Goal: Task Accomplishment & Management: Manage account settings

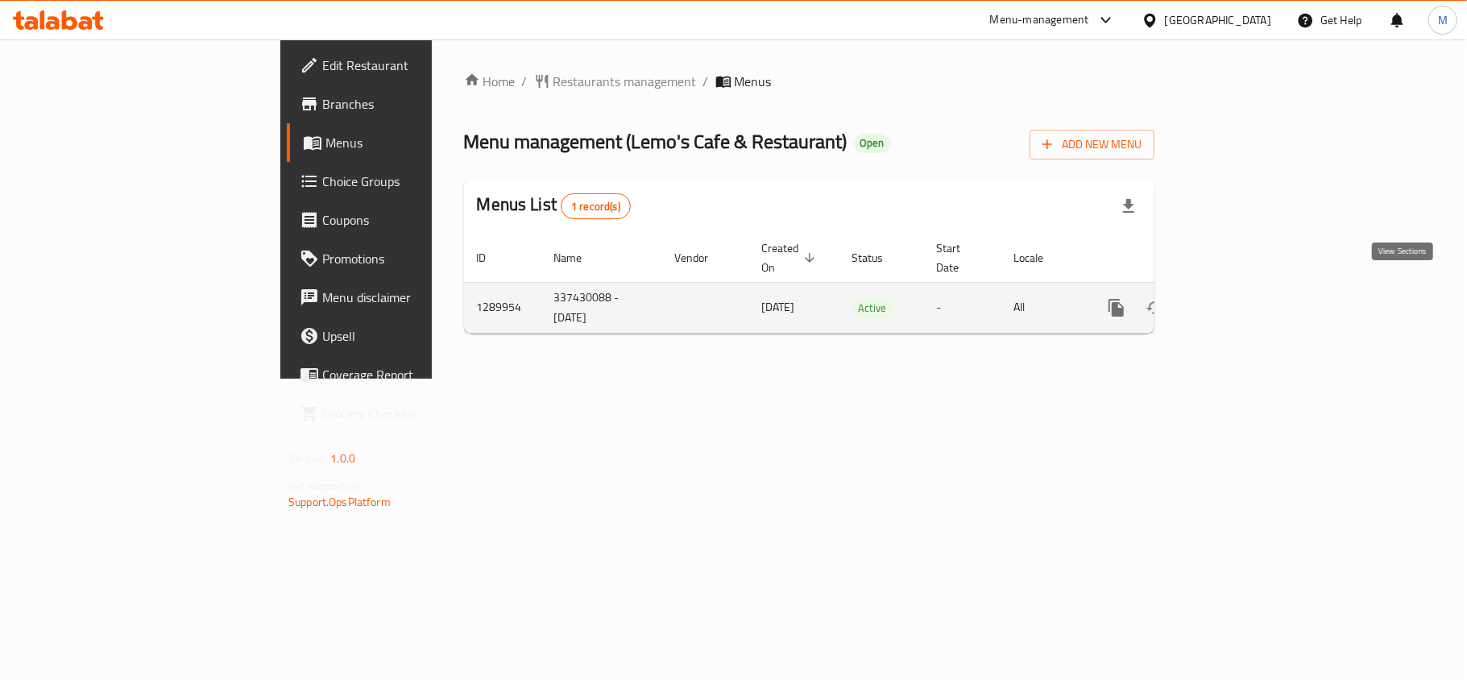
click at [1240, 301] on icon "enhanced table" at bounding box center [1232, 308] width 15 height 15
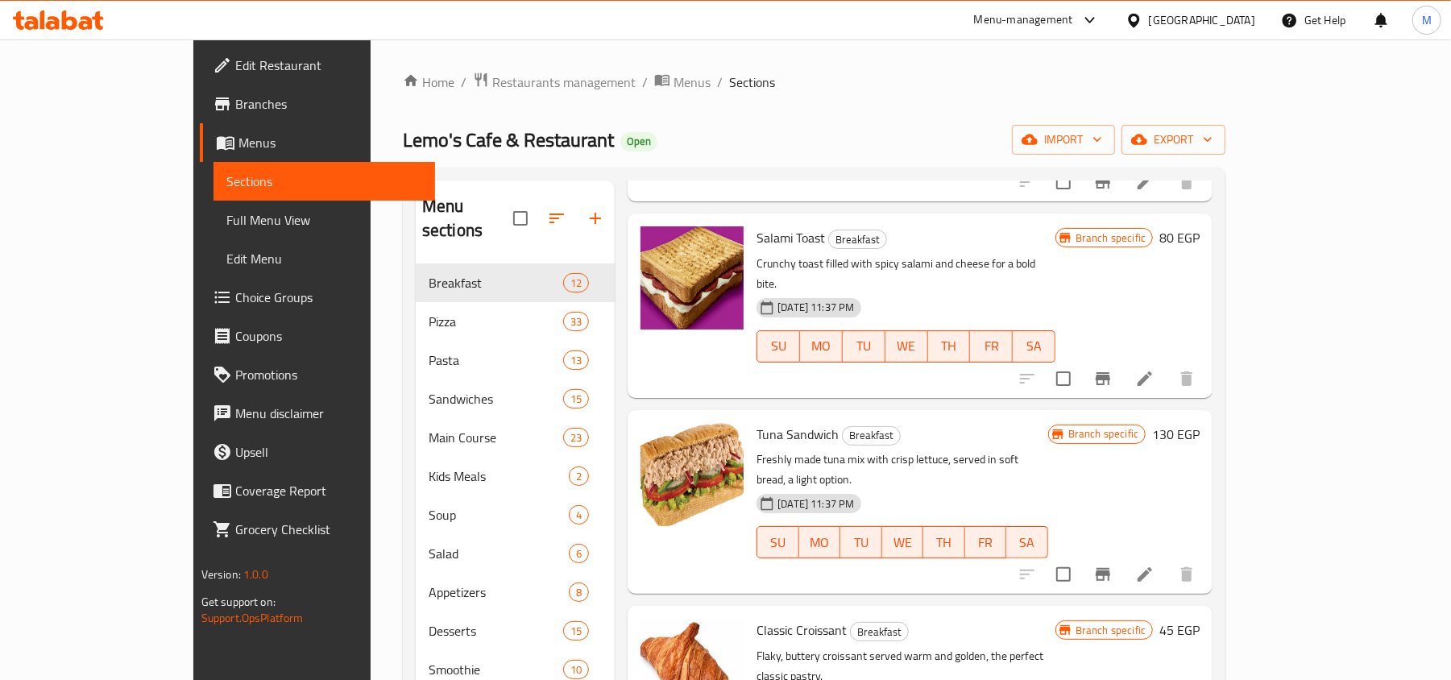
scroll to position [1473, 0]
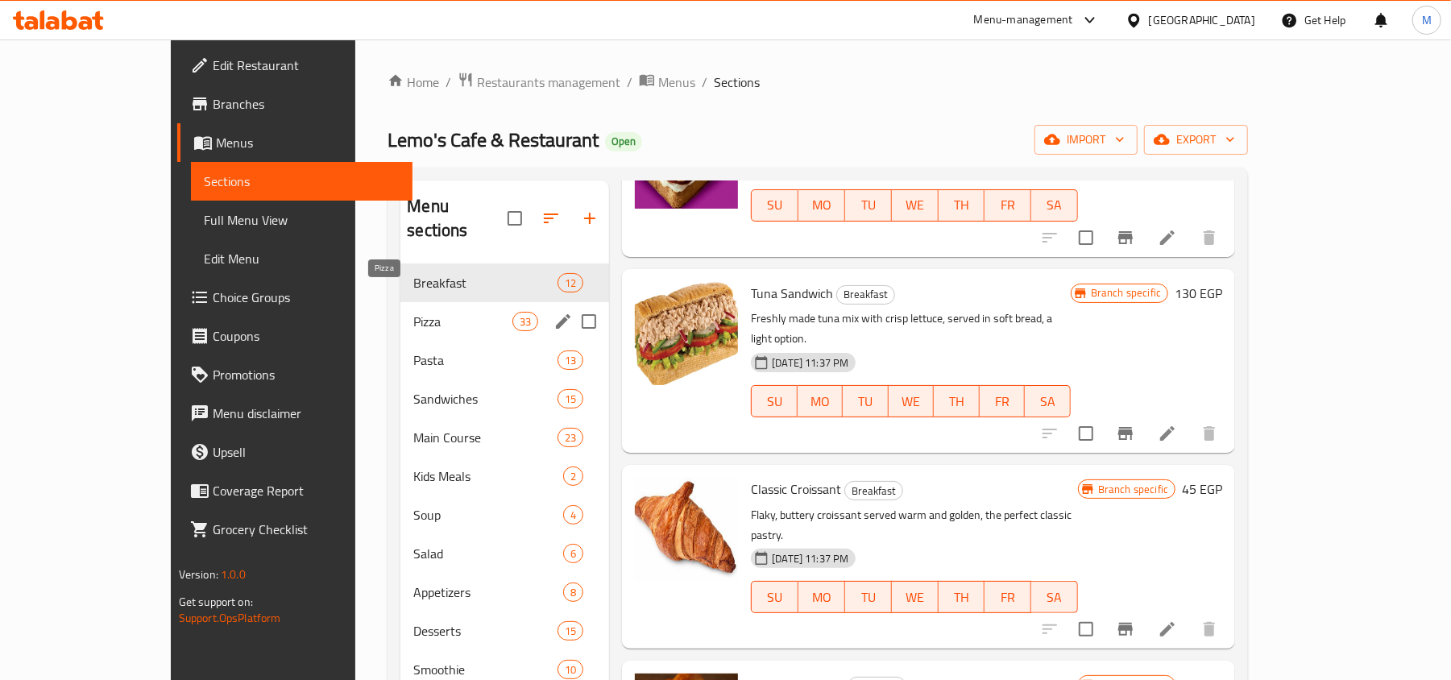
click at [413, 312] on span "Pizza" at bounding box center [462, 321] width 99 height 19
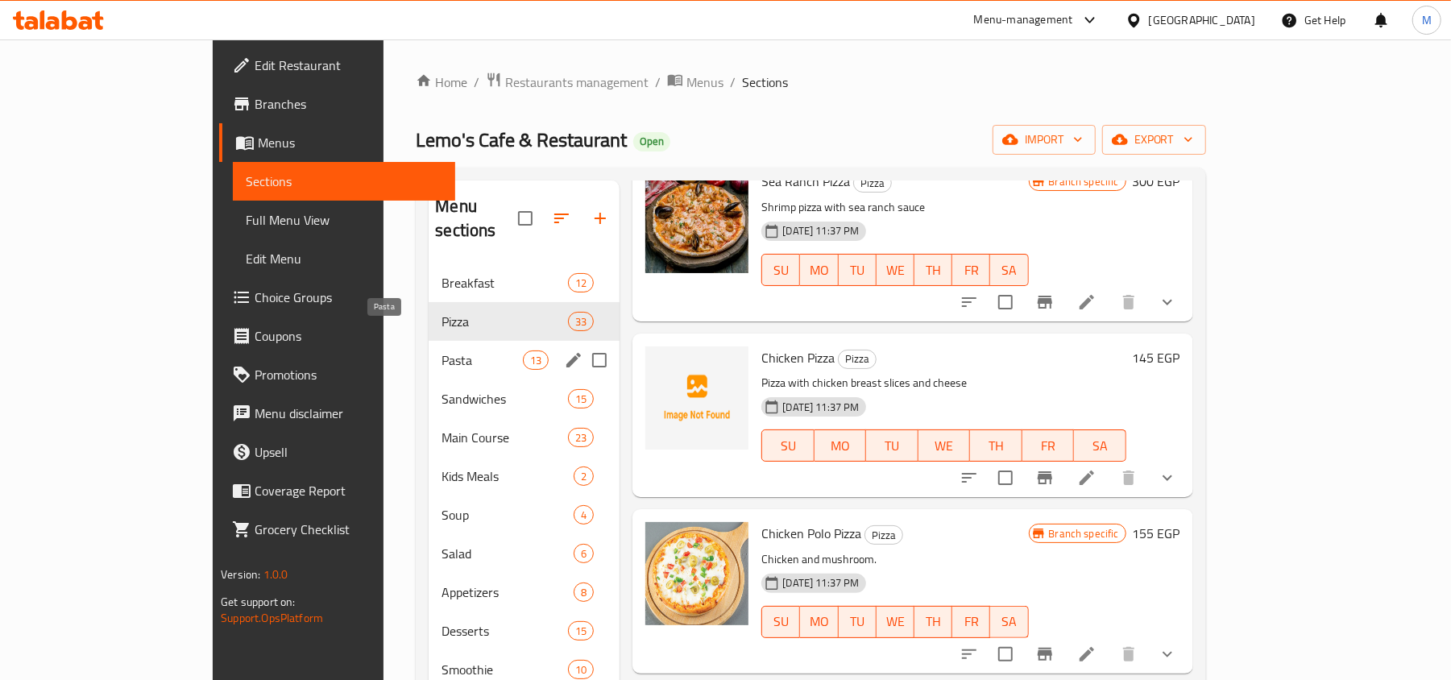
click at [442, 350] on span "Pasta" at bounding box center [482, 359] width 81 height 19
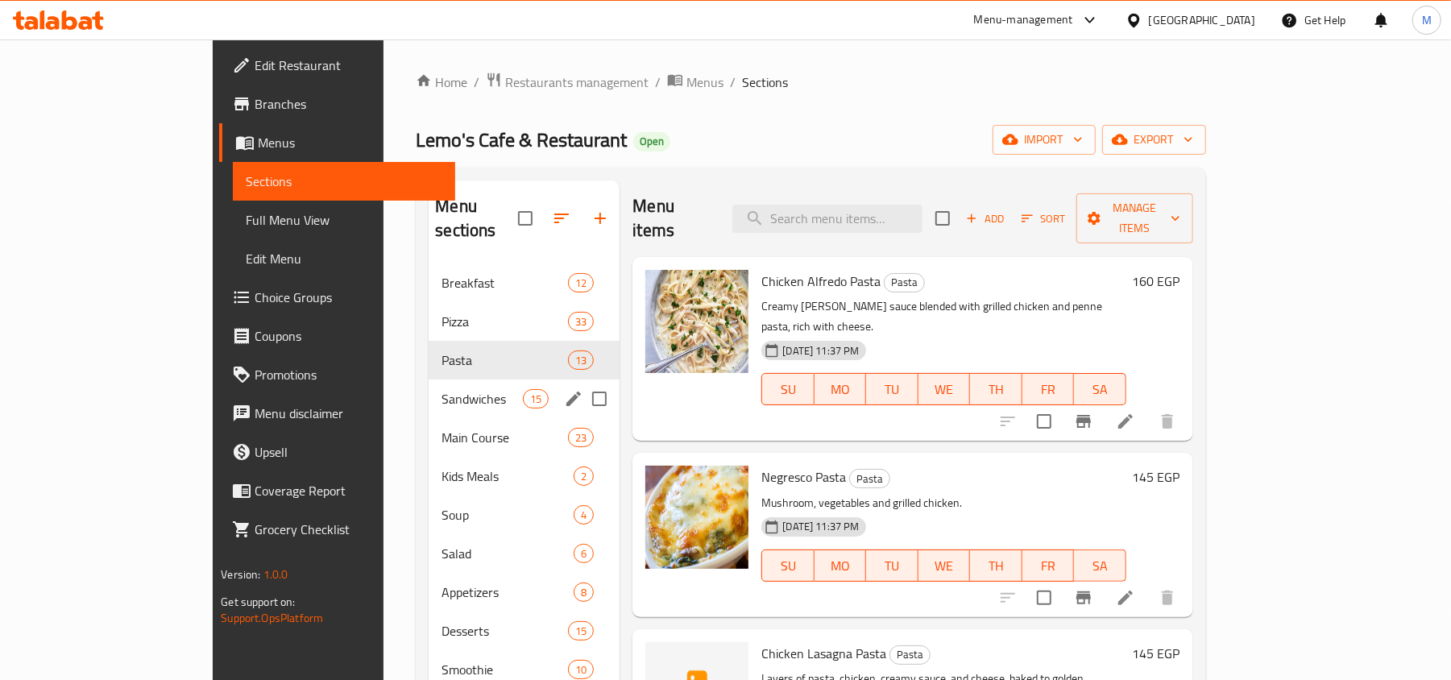
click at [442, 389] on span "Sandwiches" at bounding box center [482, 398] width 81 height 19
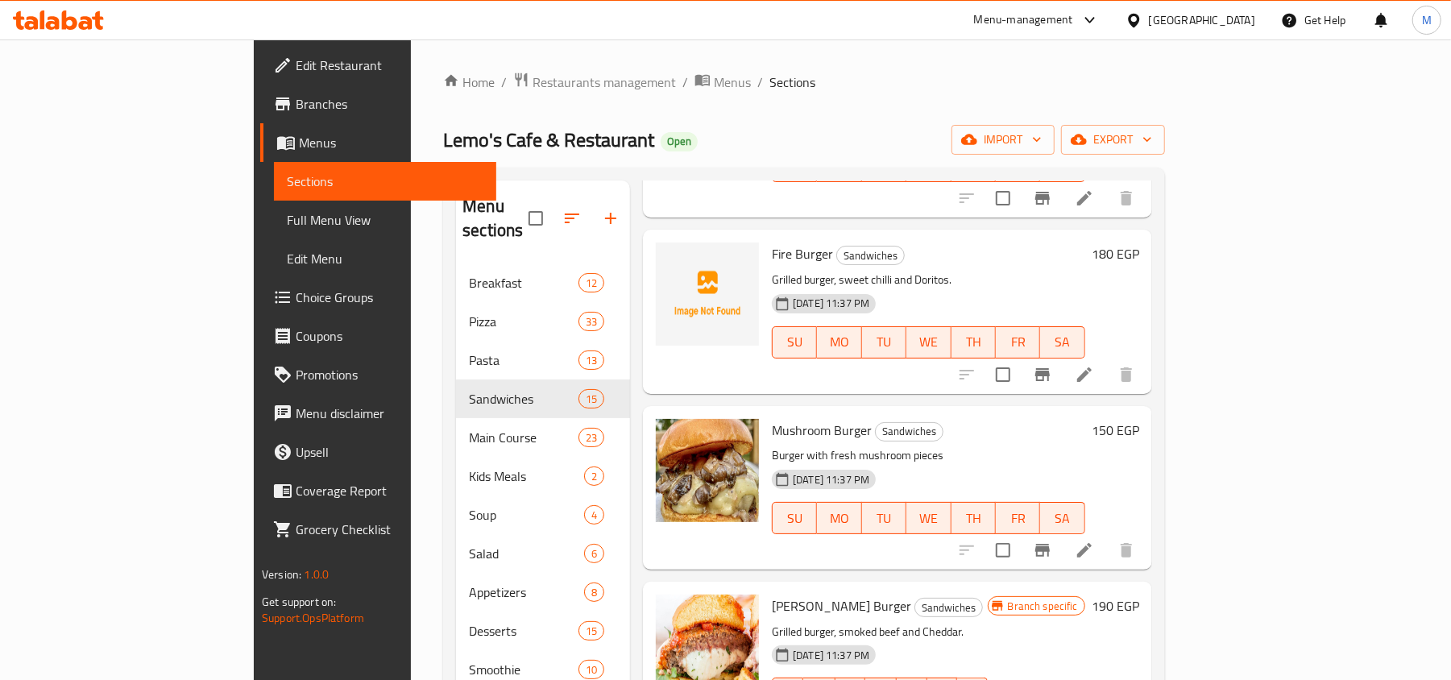
scroll to position [2000, 0]
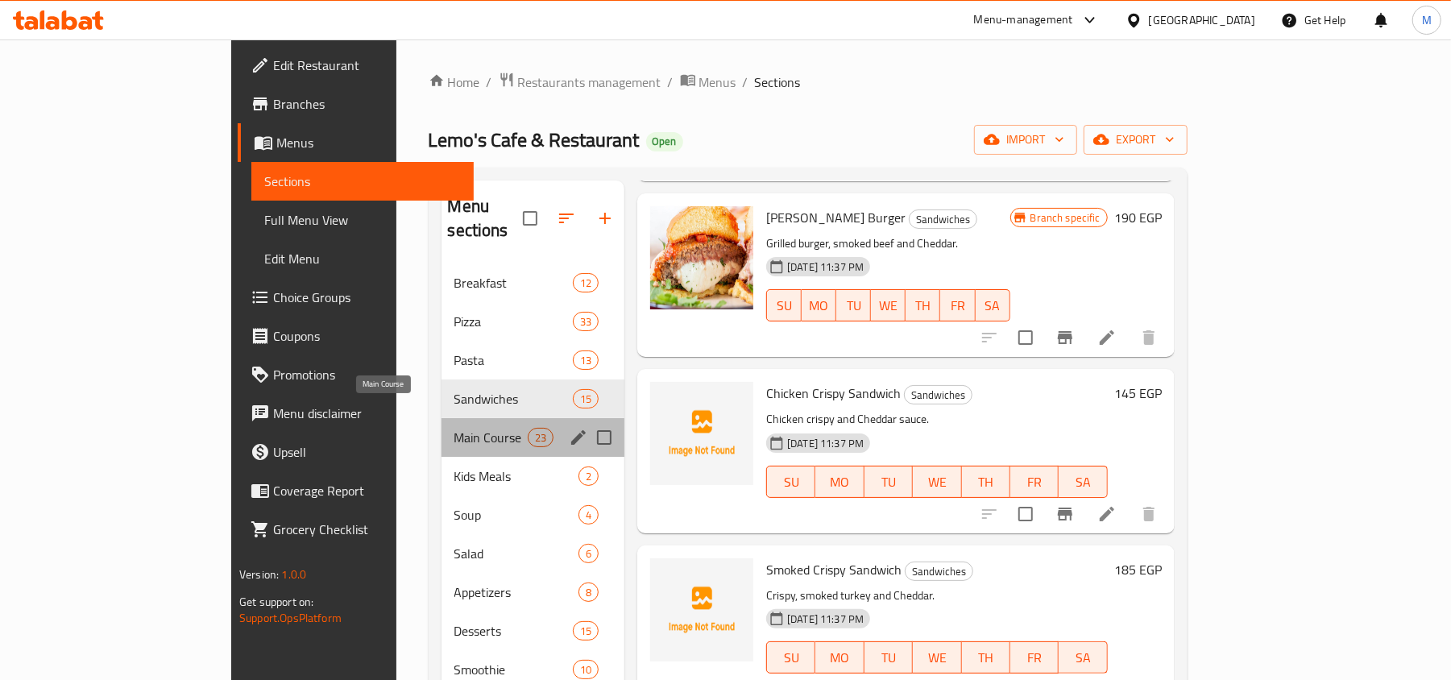
click at [454, 428] on span "Main Course" at bounding box center [490, 437] width 73 height 19
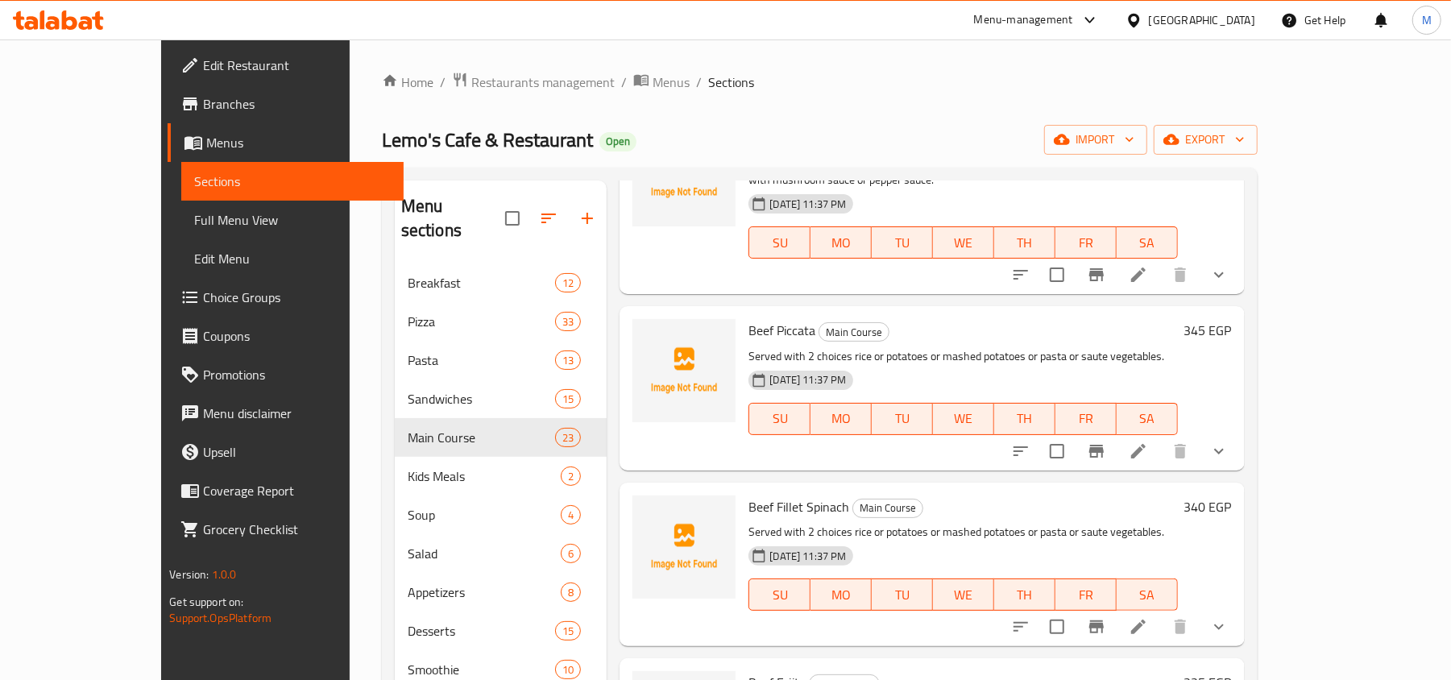
scroll to position [3408, 0]
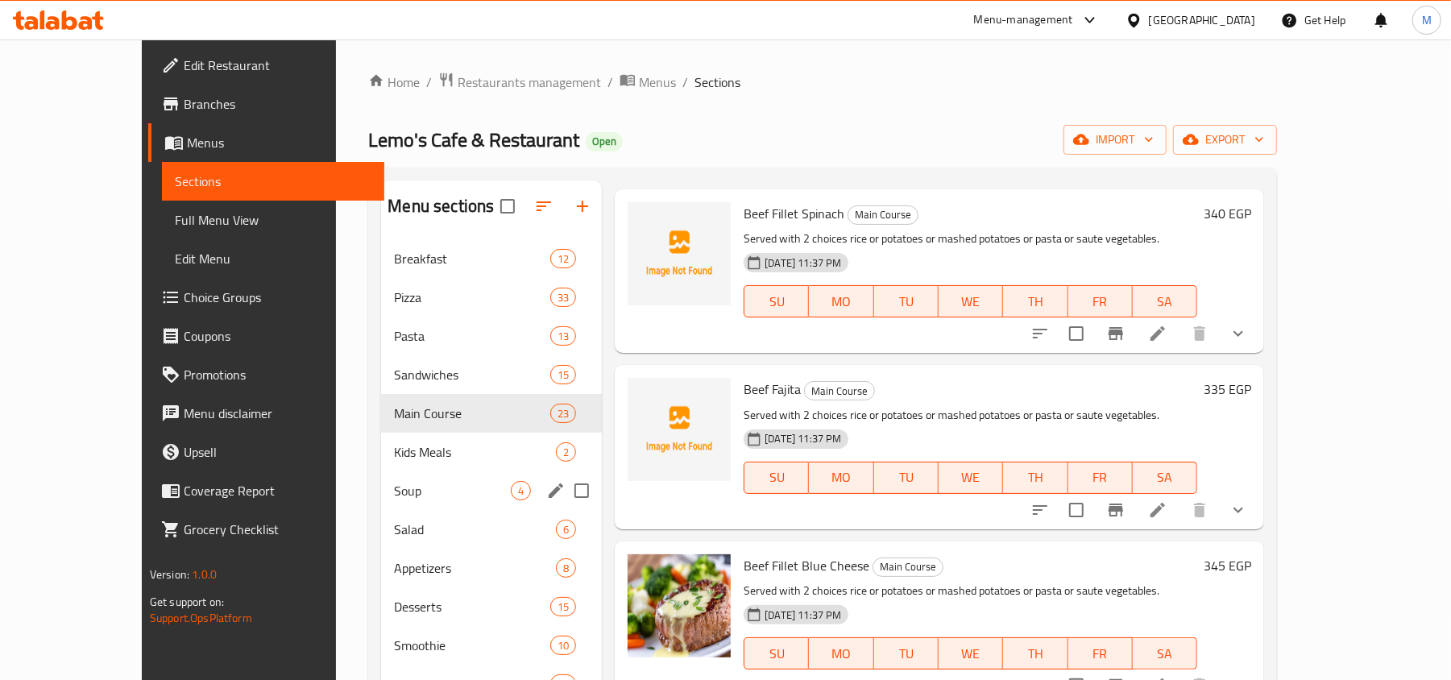
click at [394, 453] on span "Kids Meals" at bounding box center [475, 451] width 162 height 19
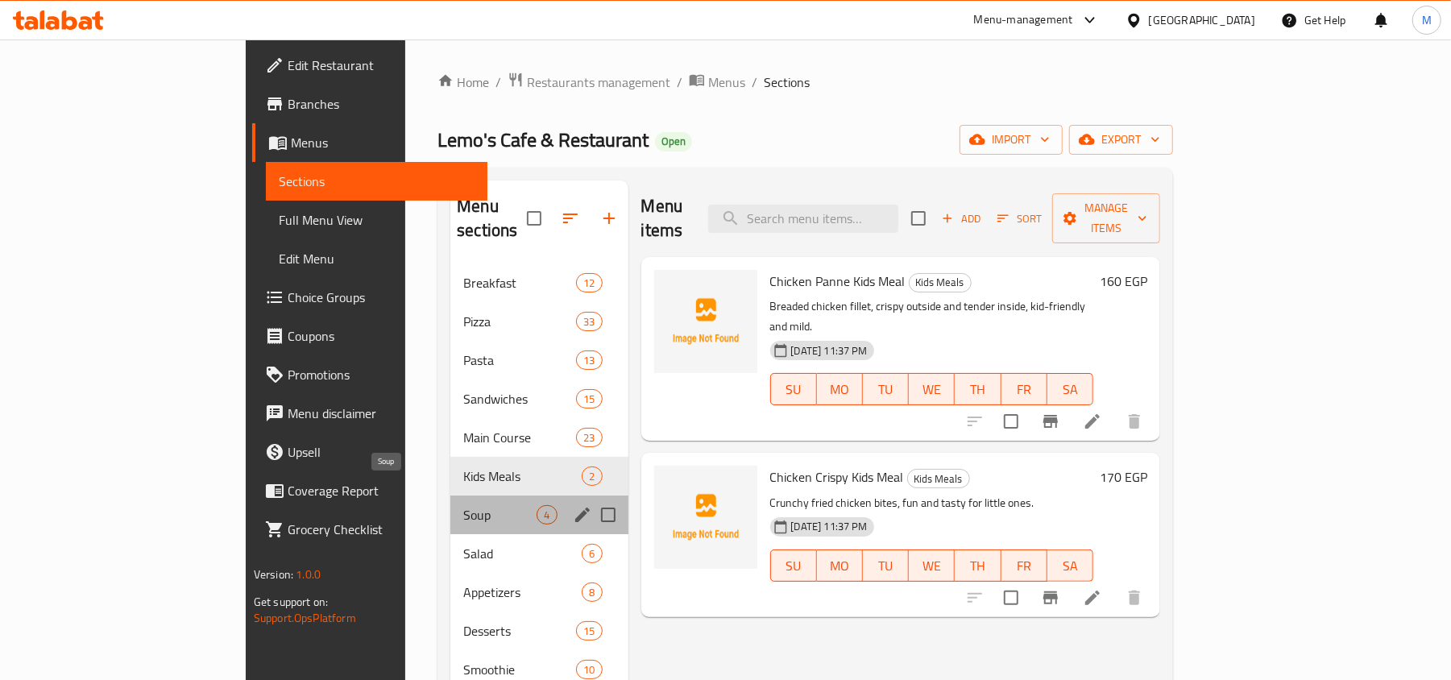
click at [463, 505] on span "Soup" at bounding box center [499, 514] width 73 height 19
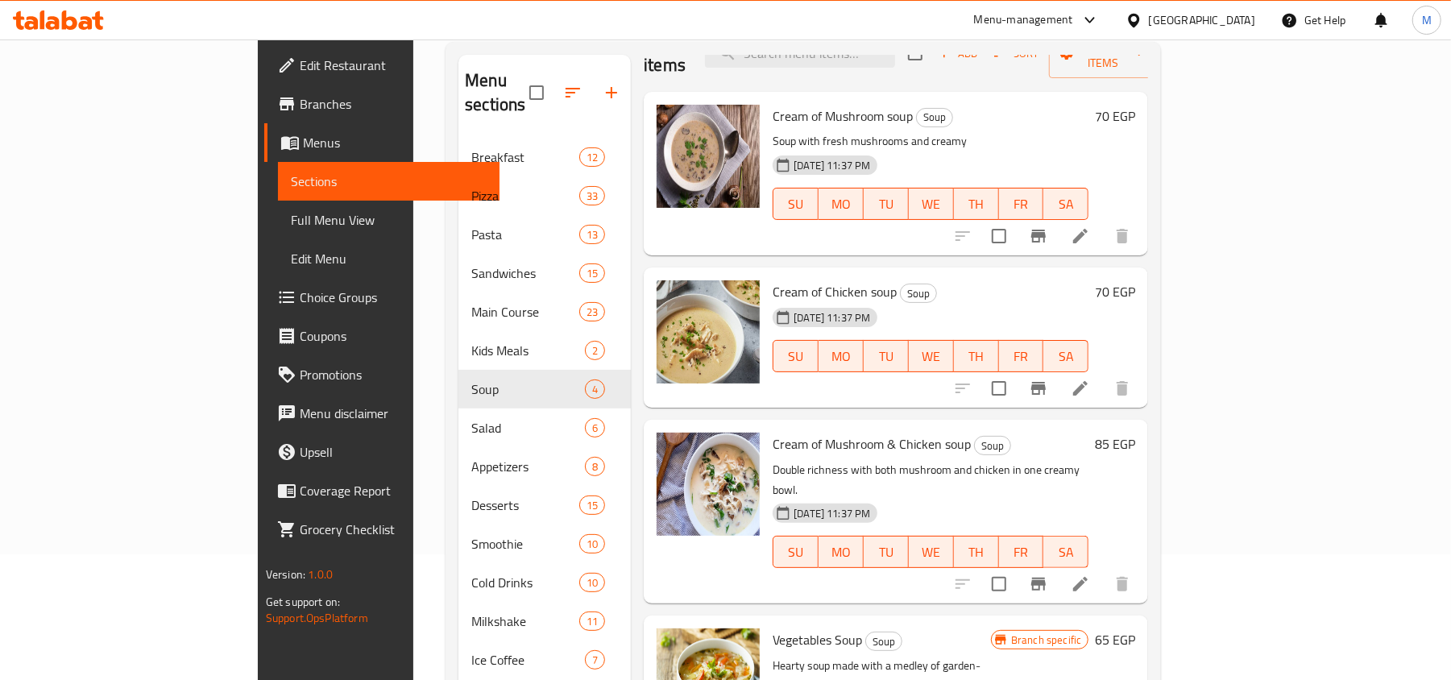
scroll to position [226, 0]
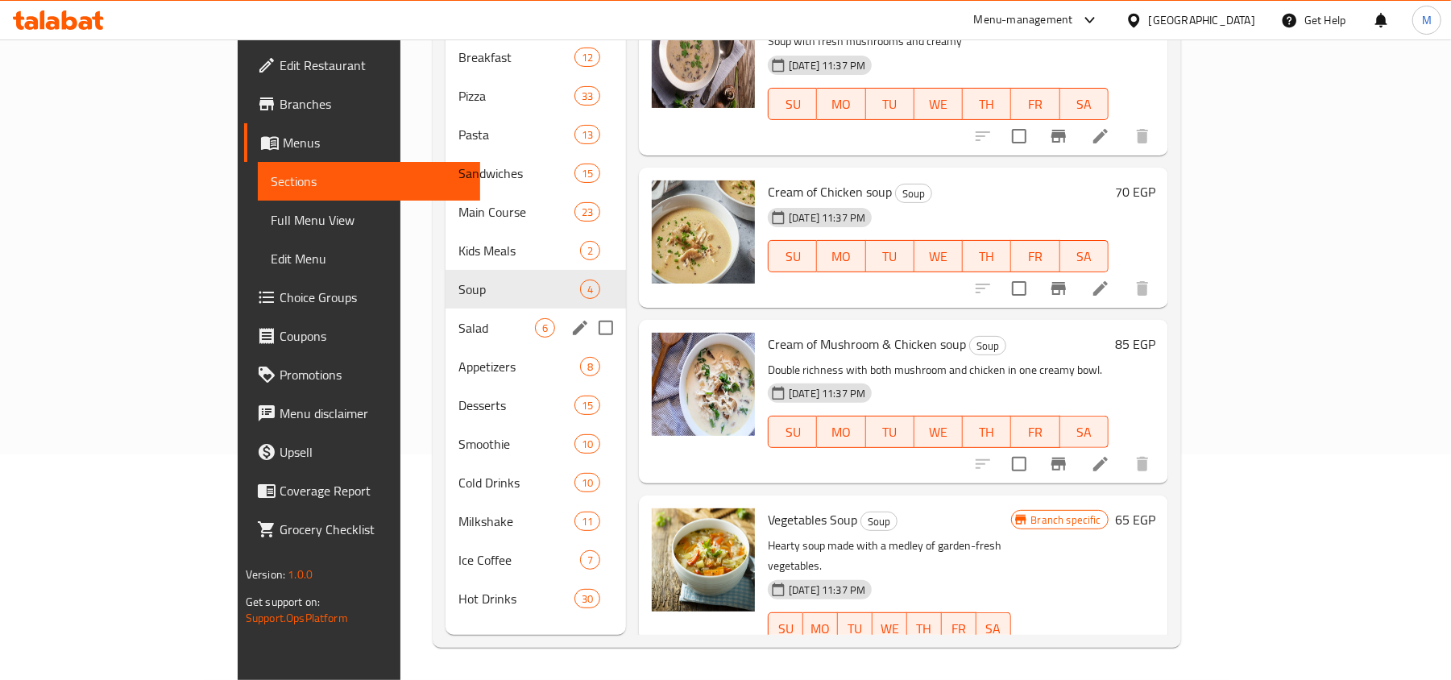
click at [458, 318] on span "Salad" at bounding box center [496, 327] width 77 height 19
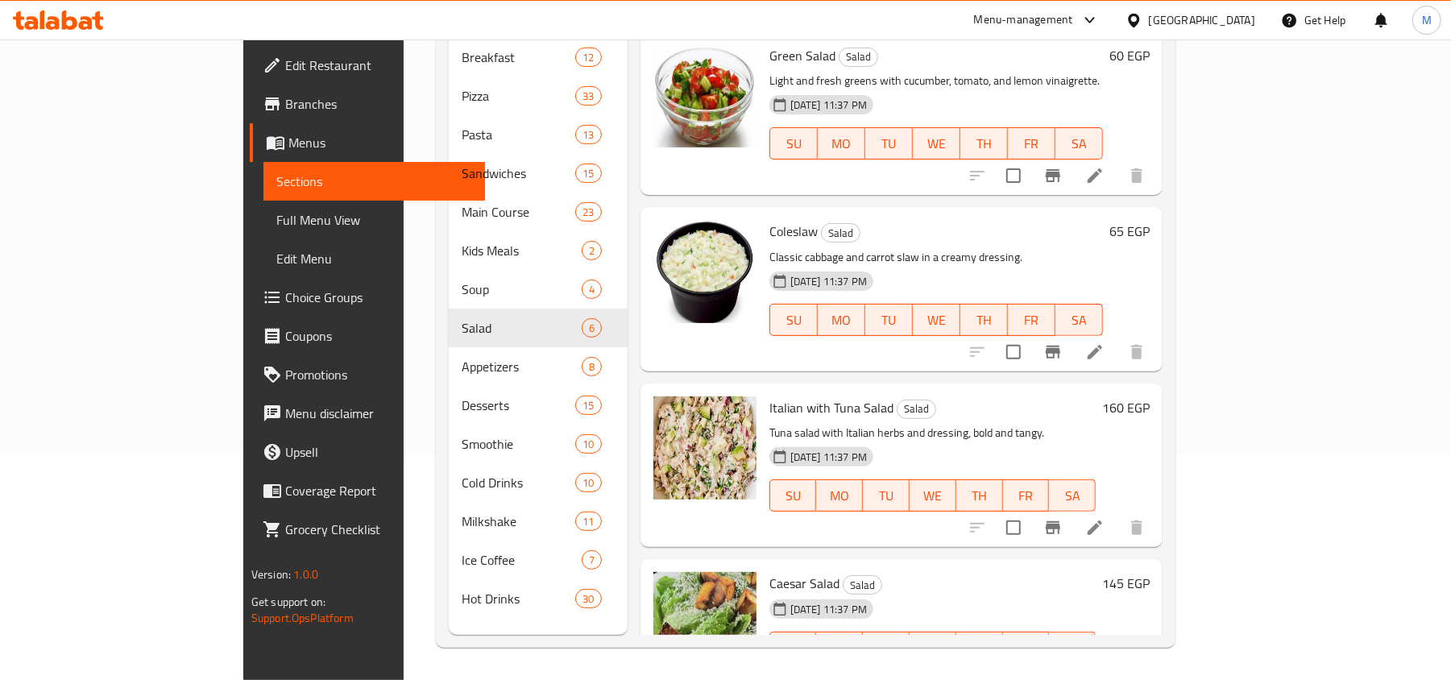
scroll to position [392, 0]
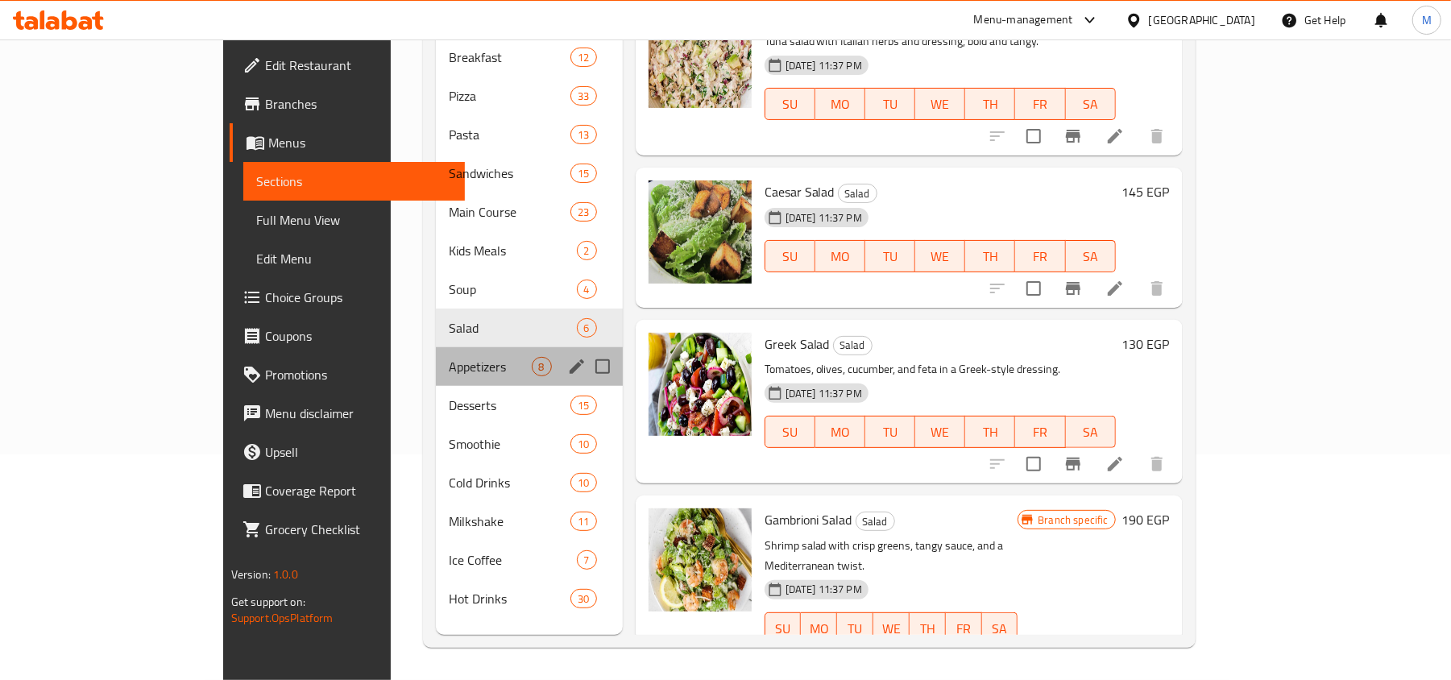
click at [436, 355] on div "Appetizers 8" at bounding box center [529, 366] width 187 height 39
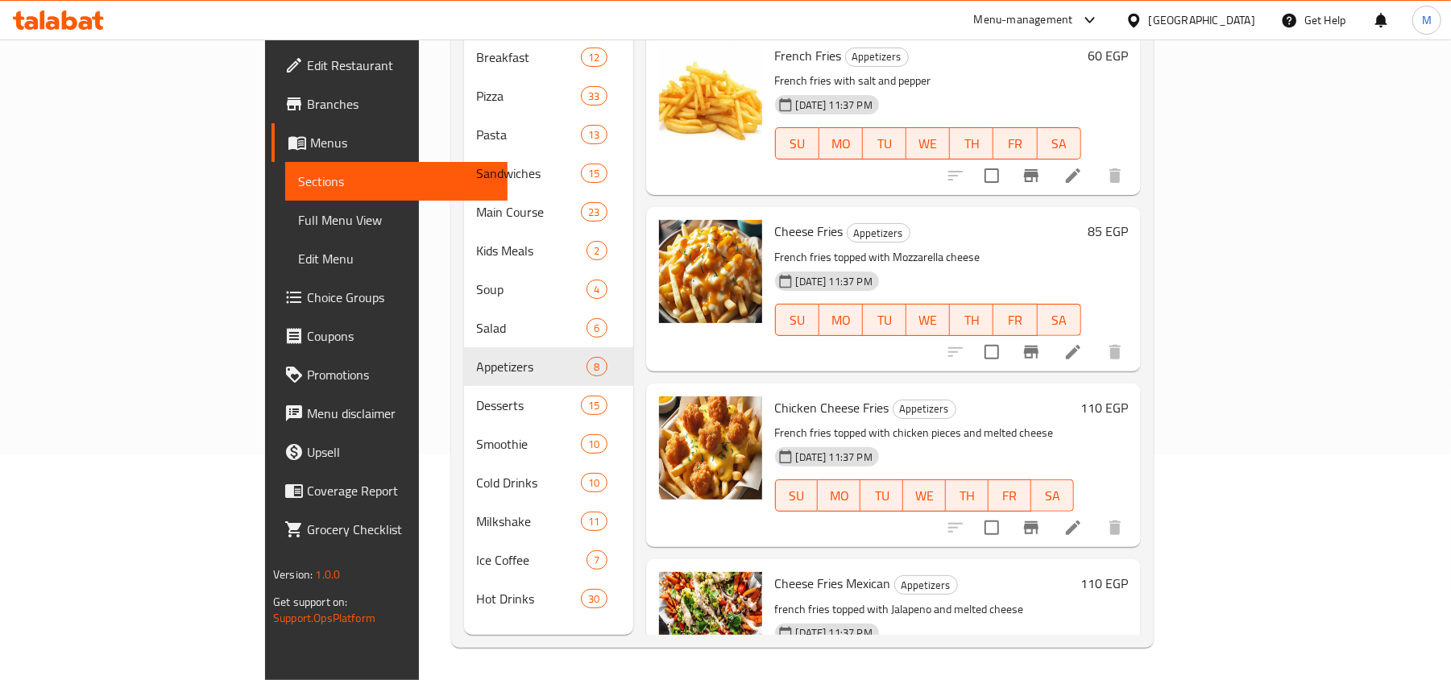
scroll to position [429, 0]
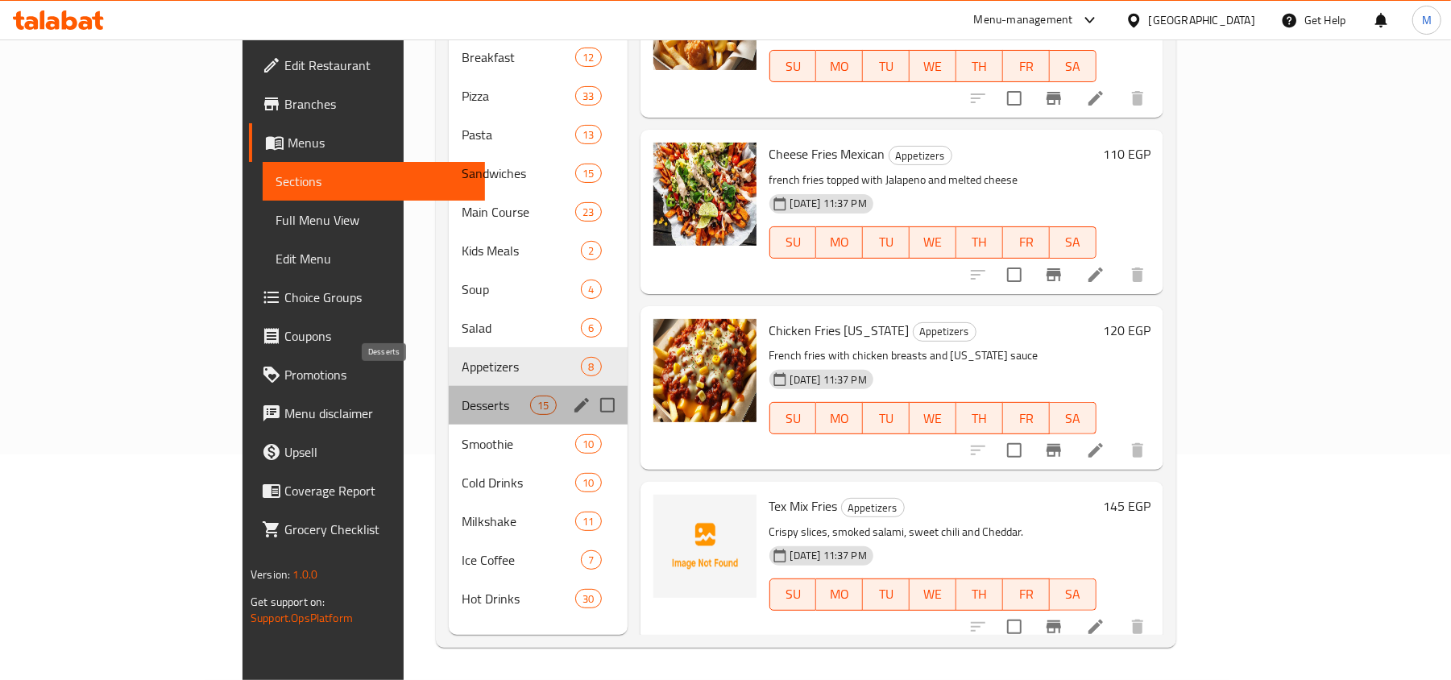
click at [462, 396] on span "Desserts" at bounding box center [496, 405] width 68 height 19
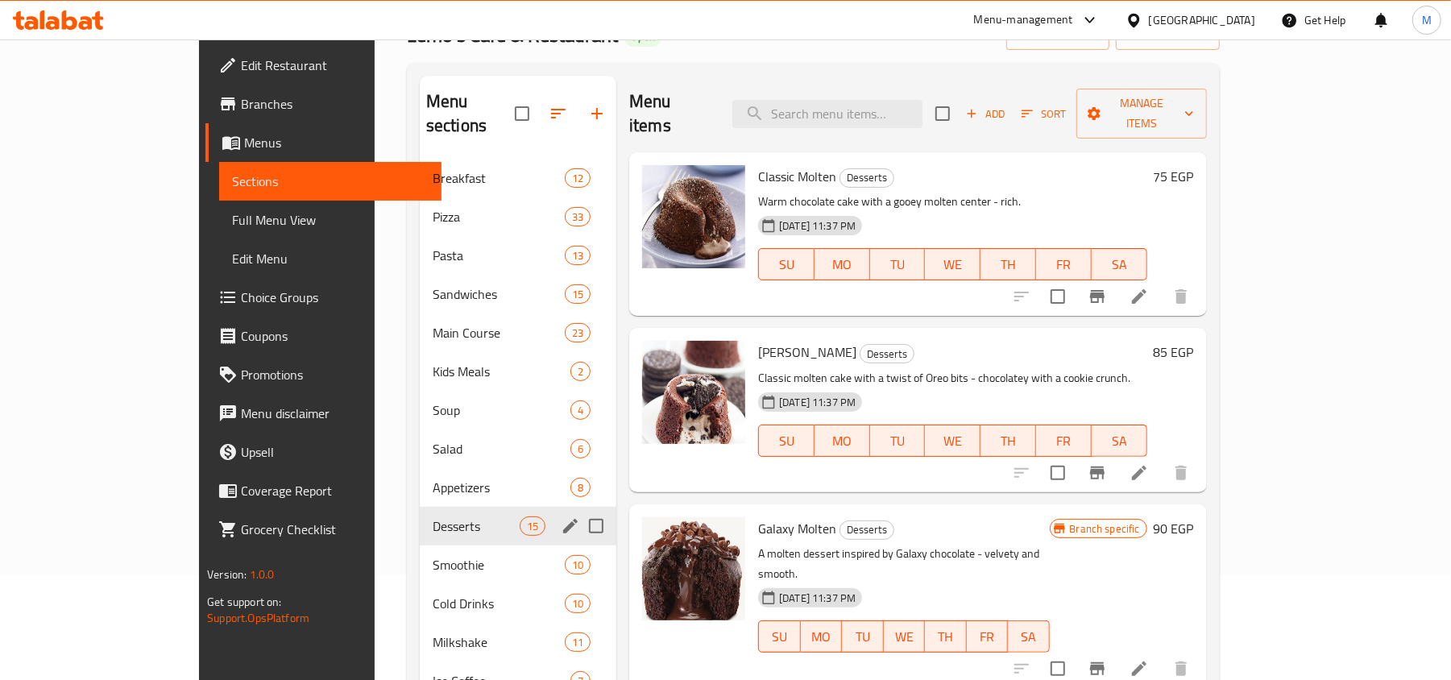
scroll to position [226, 0]
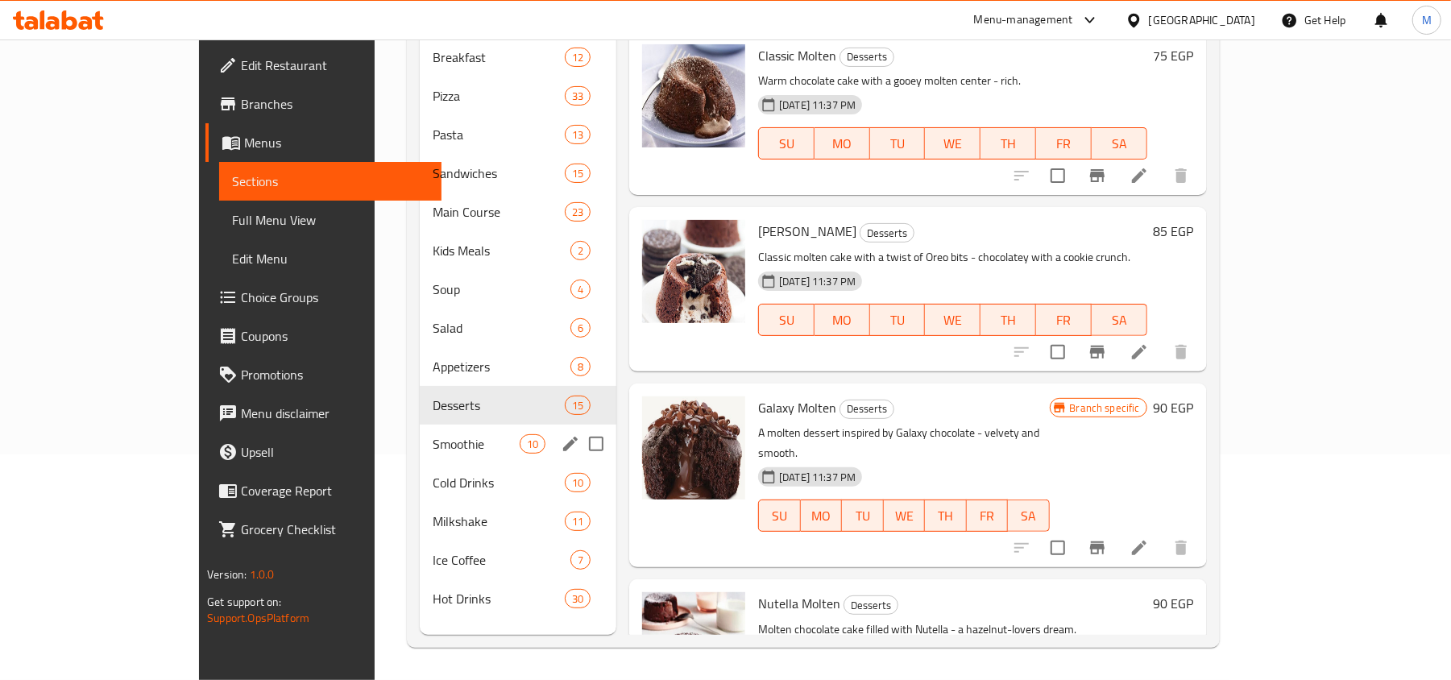
click at [433, 434] on span "Smoothie" at bounding box center [476, 443] width 87 height 19
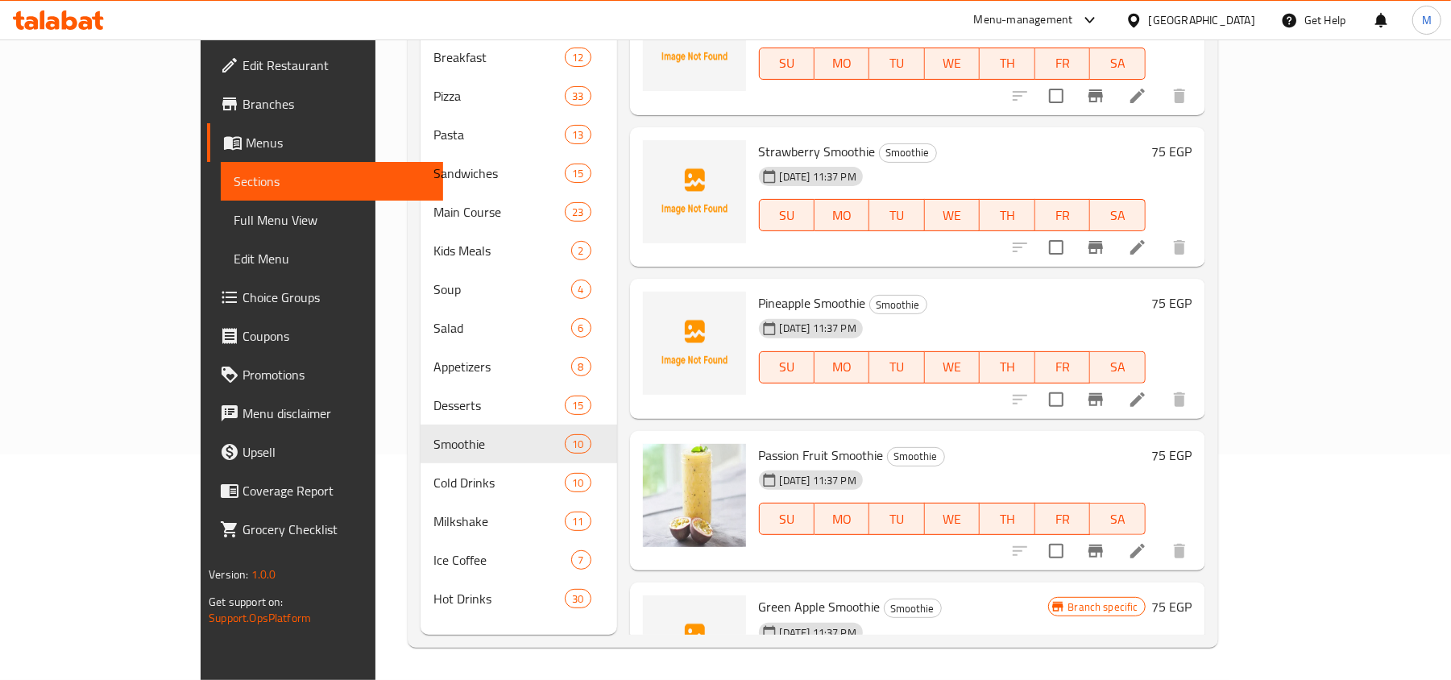
scroll to position [951, 0]
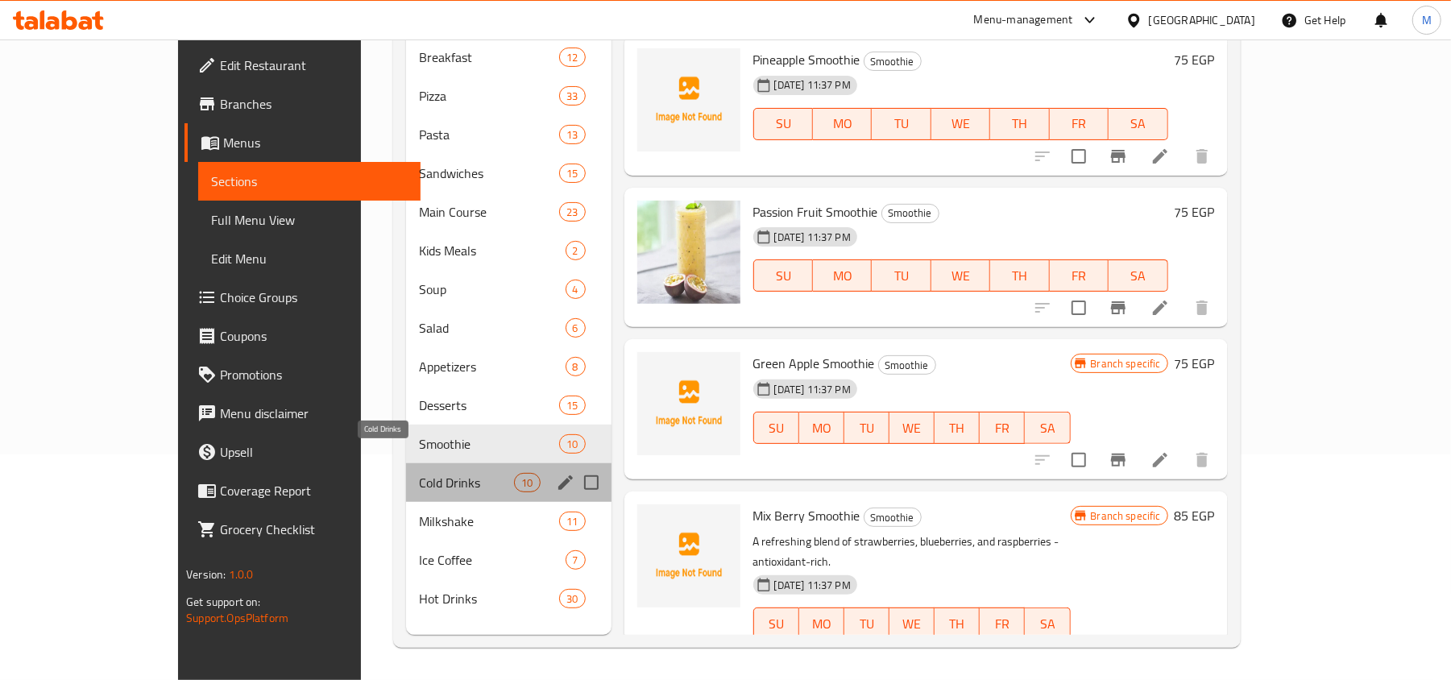
click at [419, 473] on span "Cold Drinks" at bounding box center [467, 482] width 96 height 19
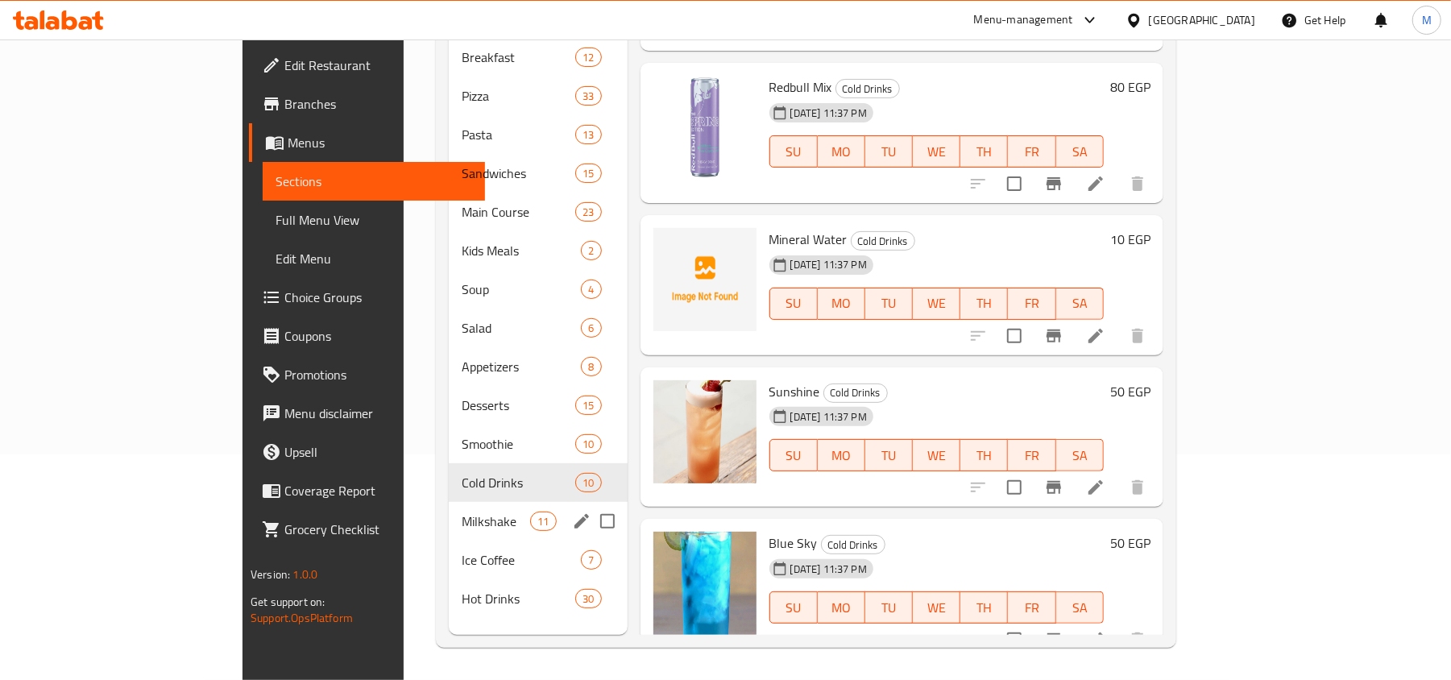
click at [462, 512] on span "Milkshake" at bounding box center [496, 521] width 68 height 19
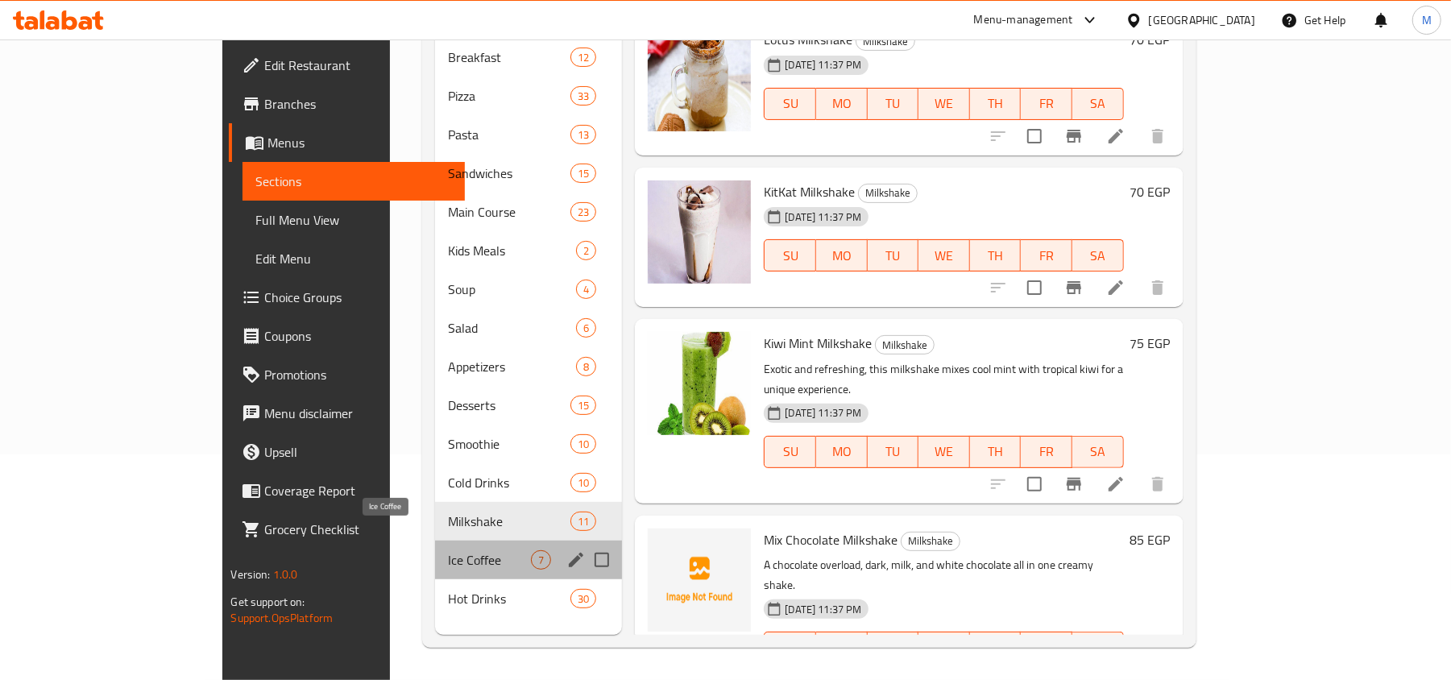
click at [448, 550] on span "Ice Coffee" at bounding box center [489, 559] width 83 height 19
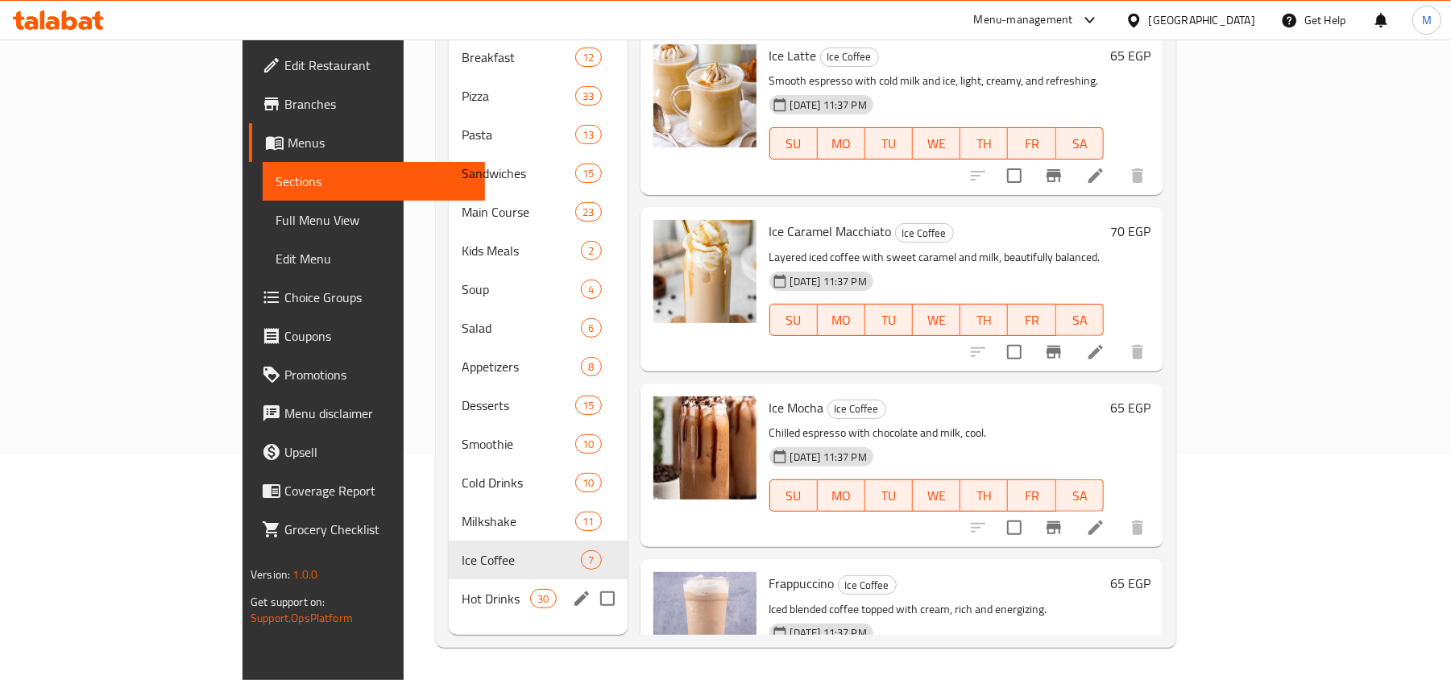
click at [462, 589] on span "Hot Drinks" at bounding box center [496, 598] width 68 height 19
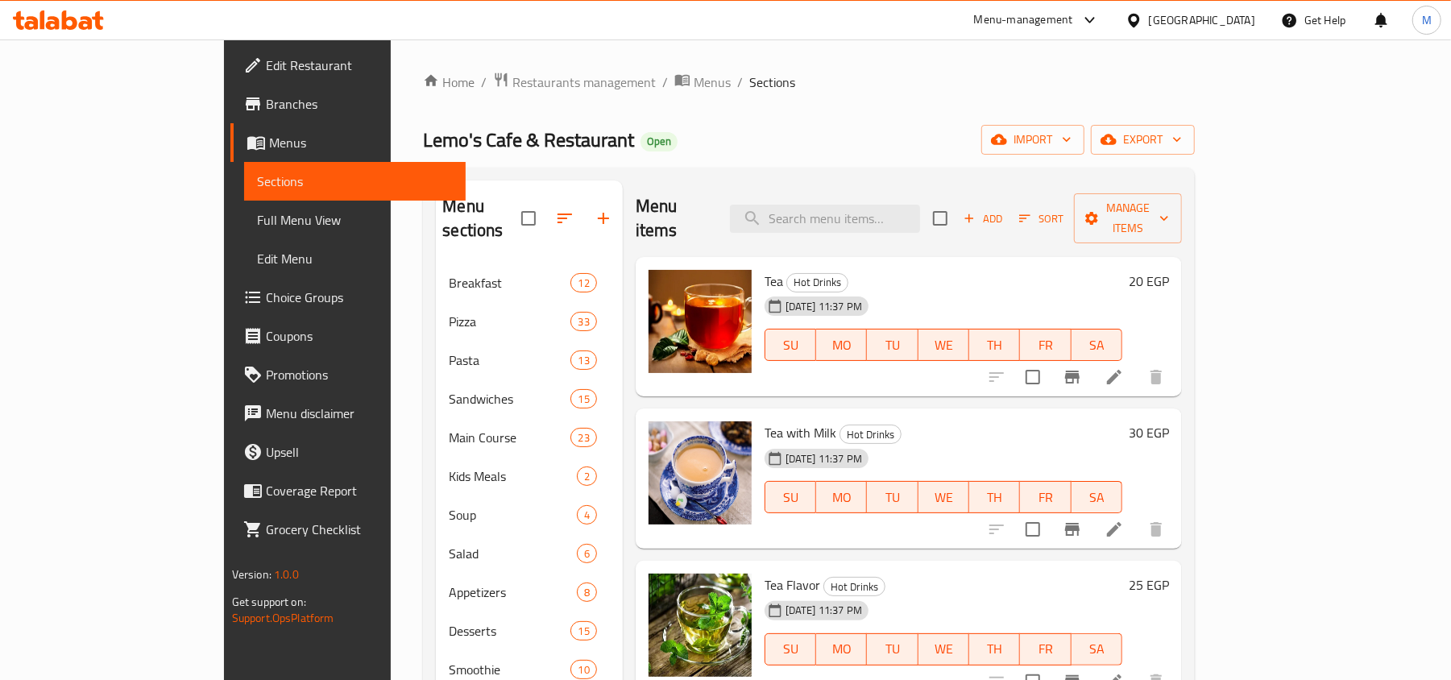
scroll to position [107, 0]
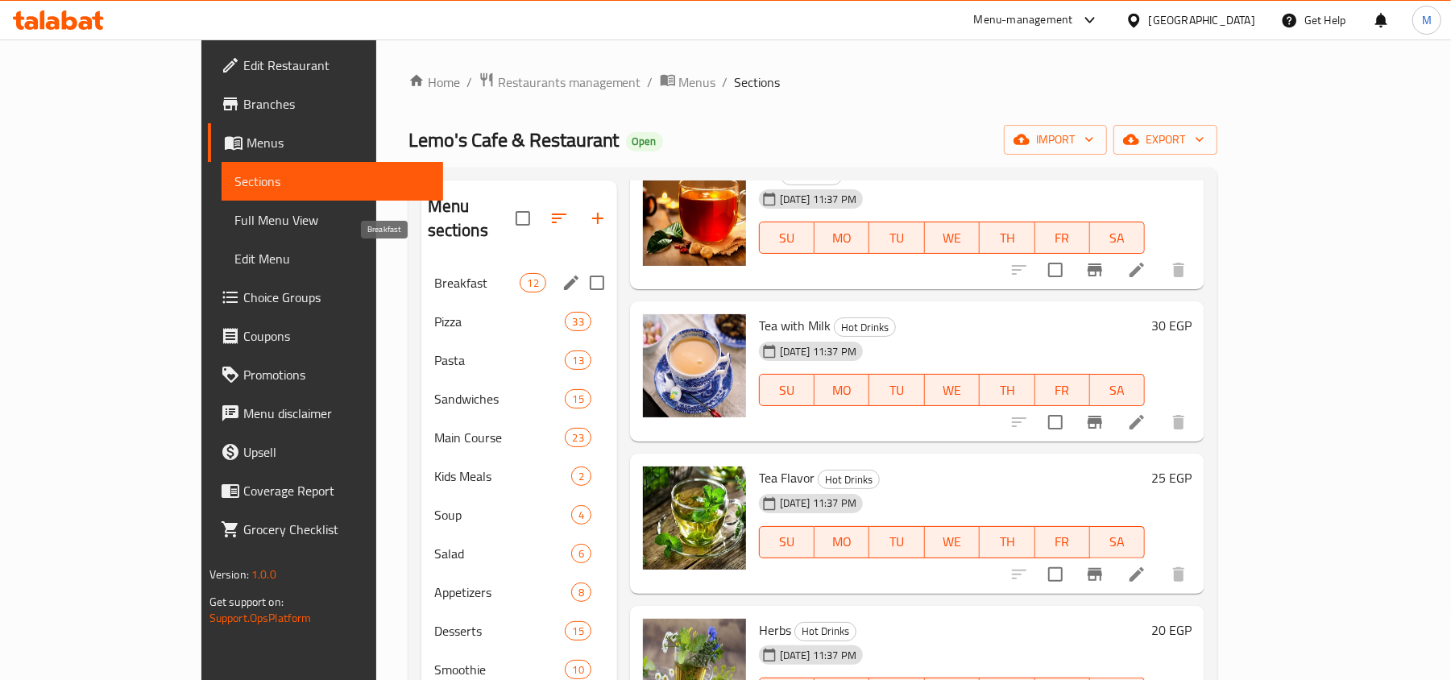
click at [434, 273] on span "Breakfast" at bounding box center [477, 282] width 86 height 19
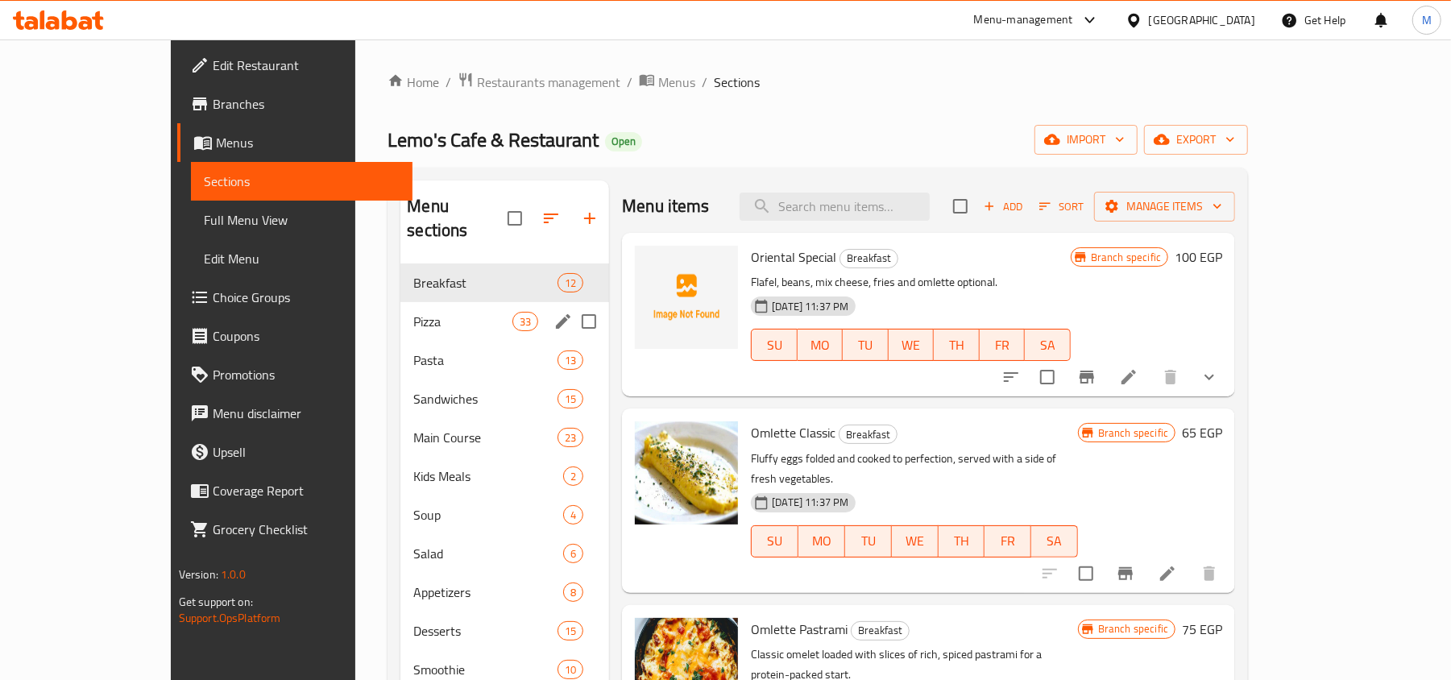
click at [413, 312] on span "Pizza" at bounding box center [462, 321] width 99 height 19
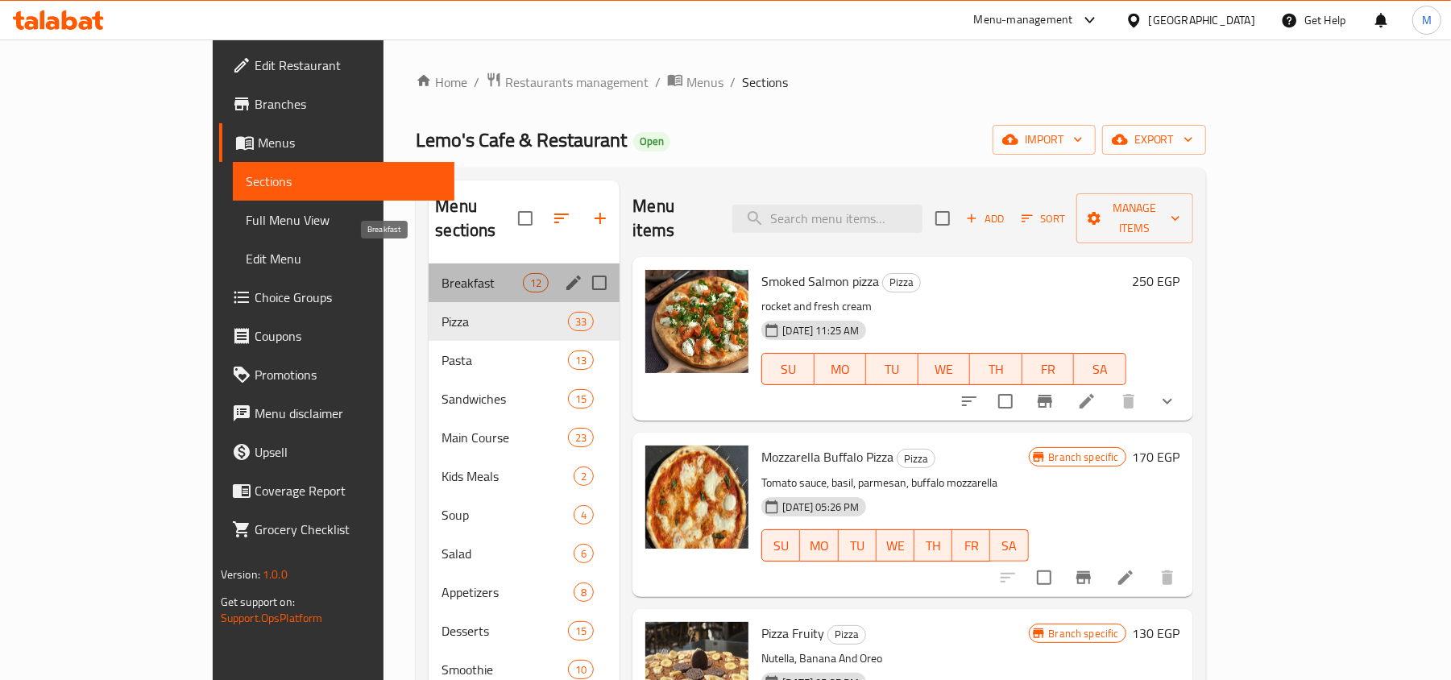
click at [442, 273] on span "Breakfast" at bounding box center [482, 282] width 81 height 19
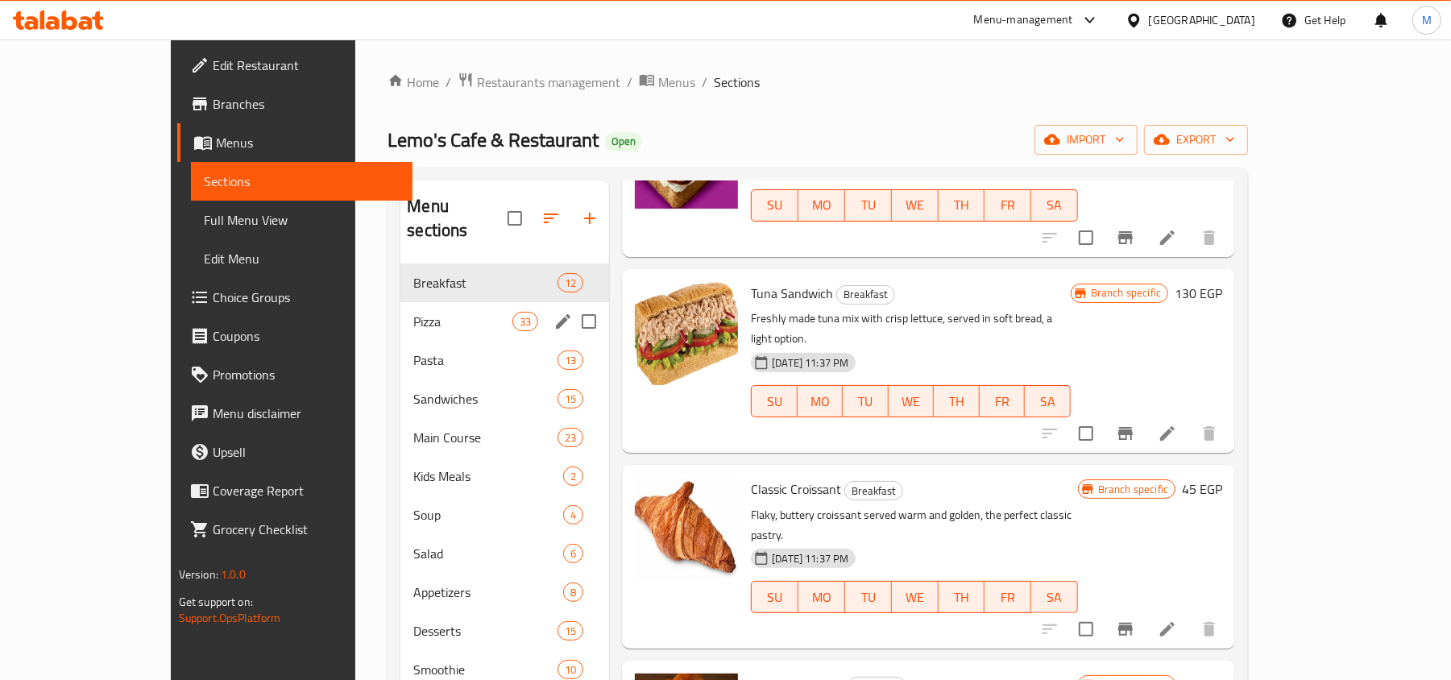
click at [400, 302] on div "Pizza 33" at bounding box center [504, 321] width 209 height 39
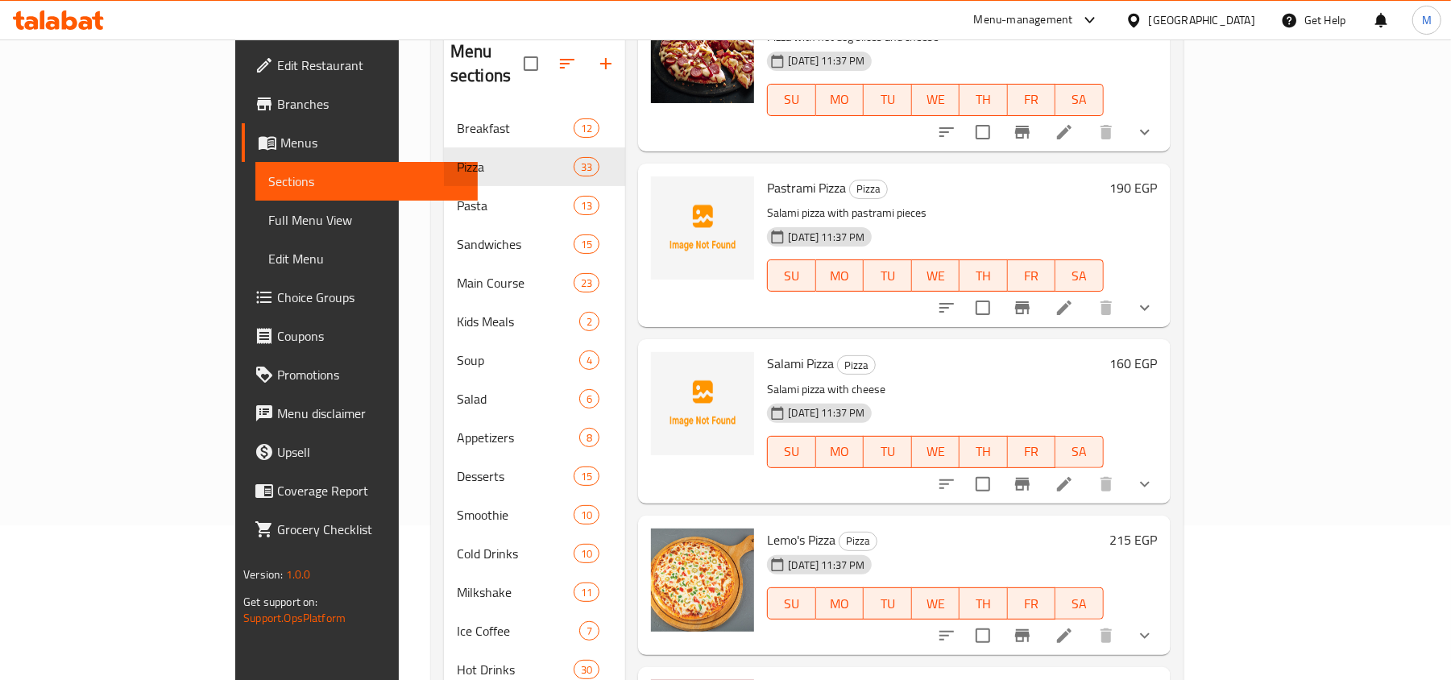
scroll to position [226, 0]
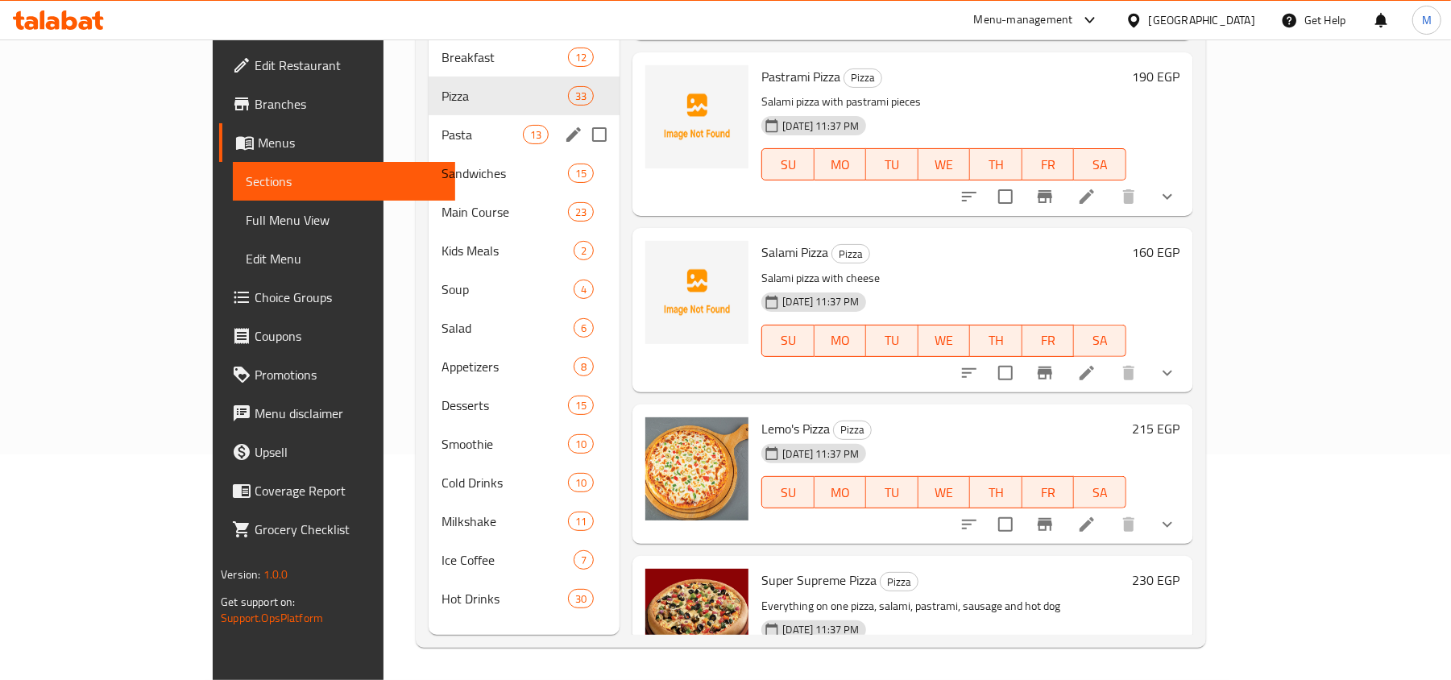
click at [442, 125] on span "Pasta" at bounding box center [482, 134] width 81 height 19
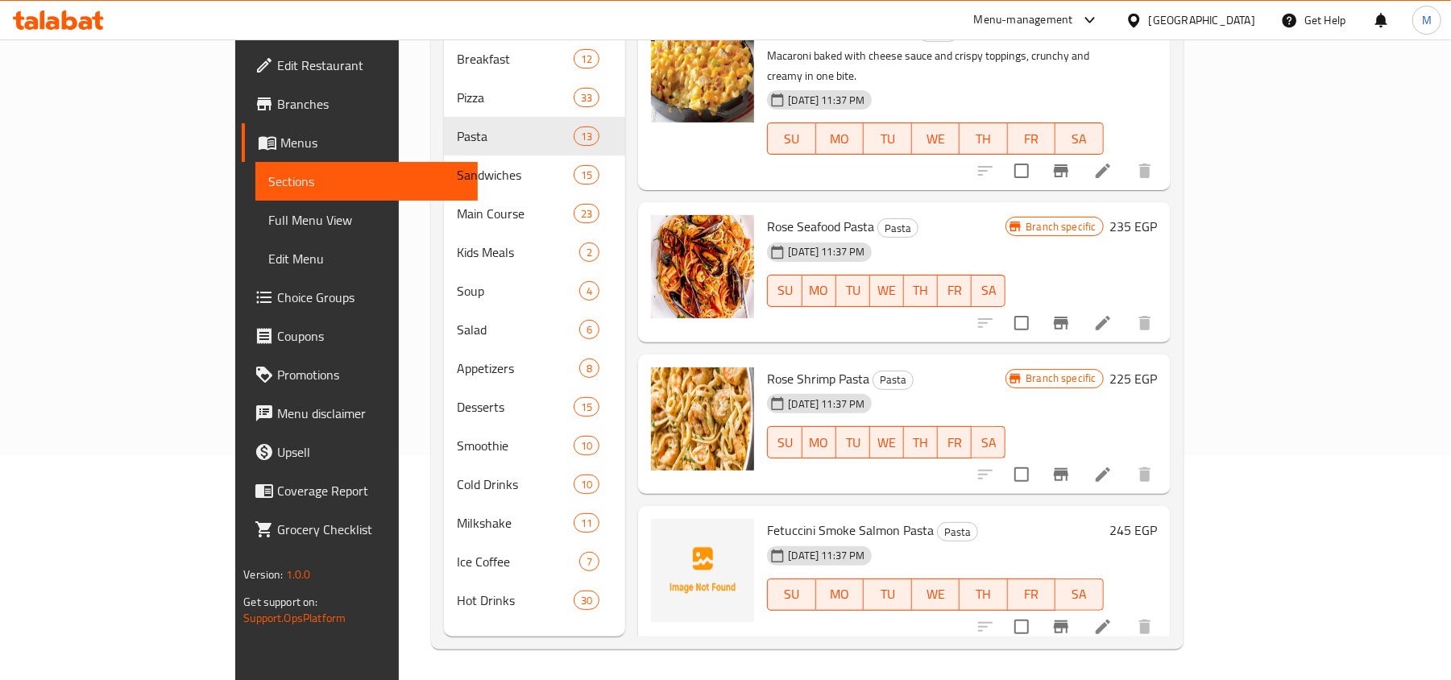
scroll to position [226, 0]
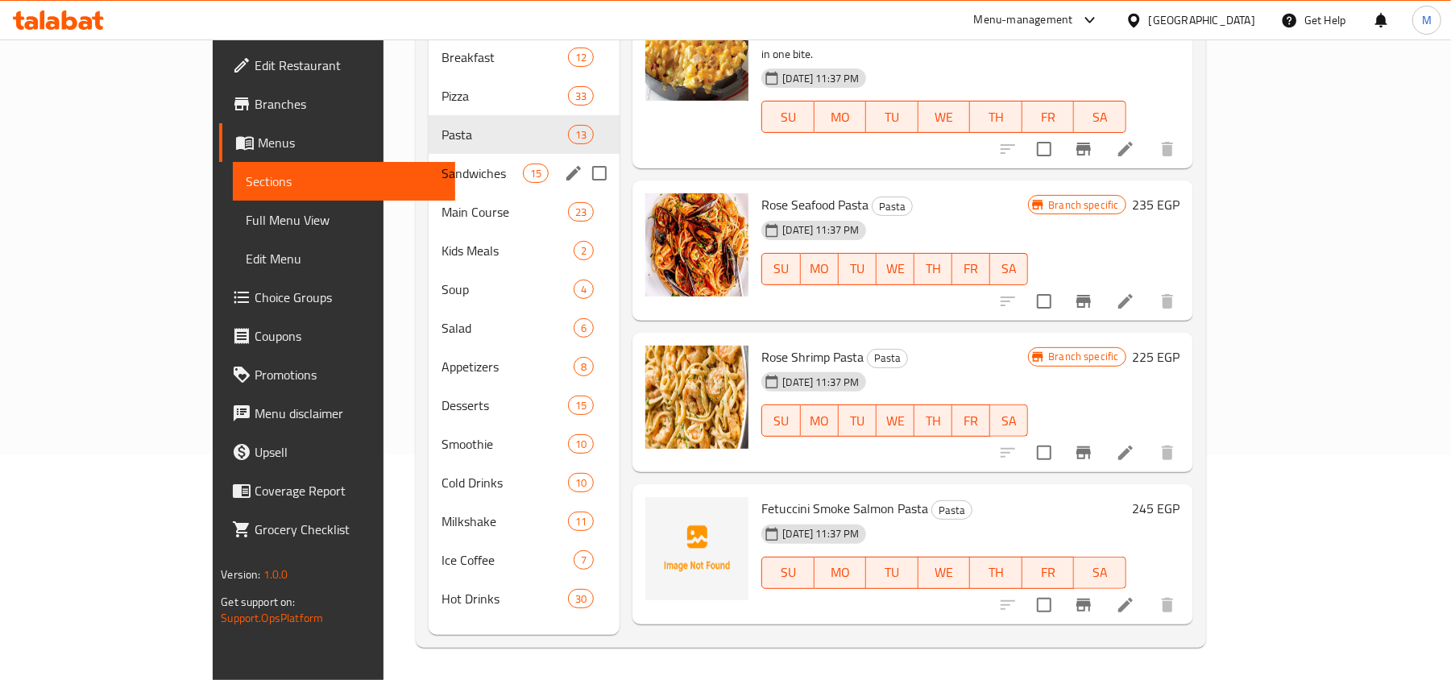
click at [442, 164] on span "Sandwiches" at bounding box center [482, 173] width 81 height 19
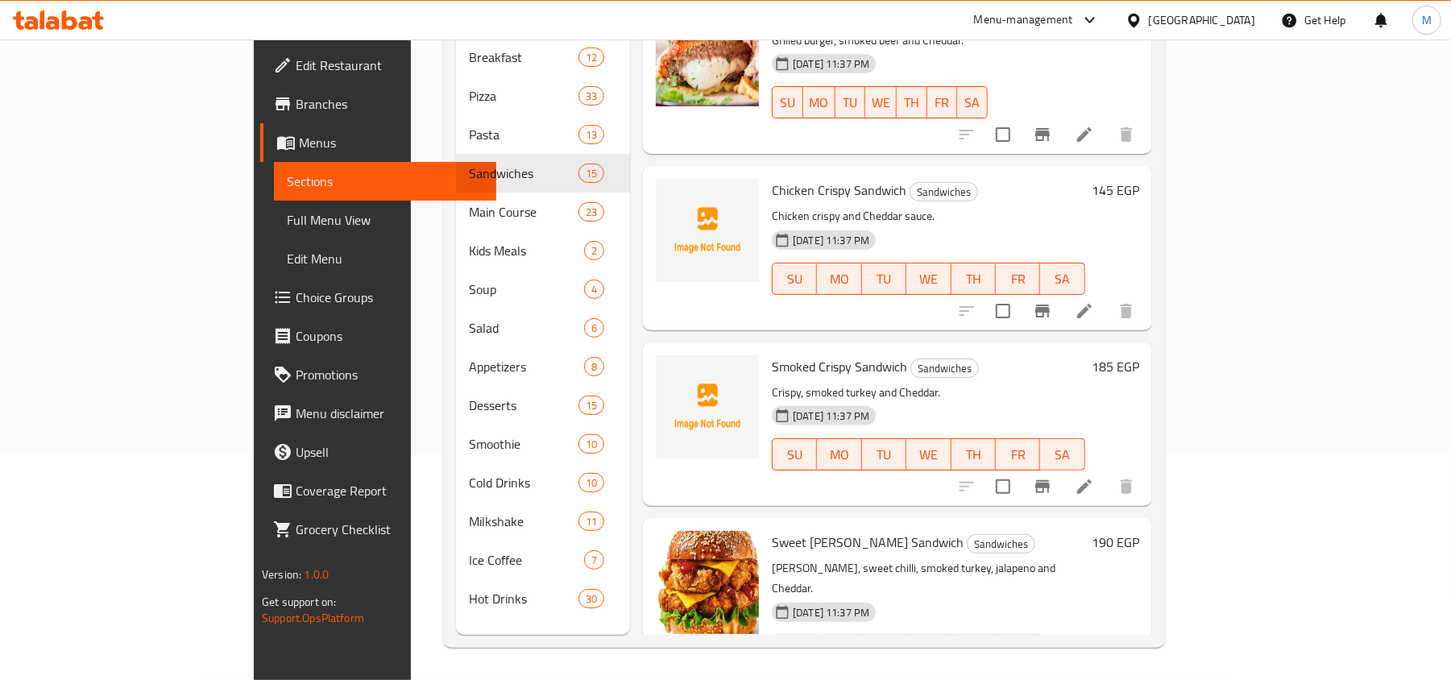
scroll to position [2000, 0]
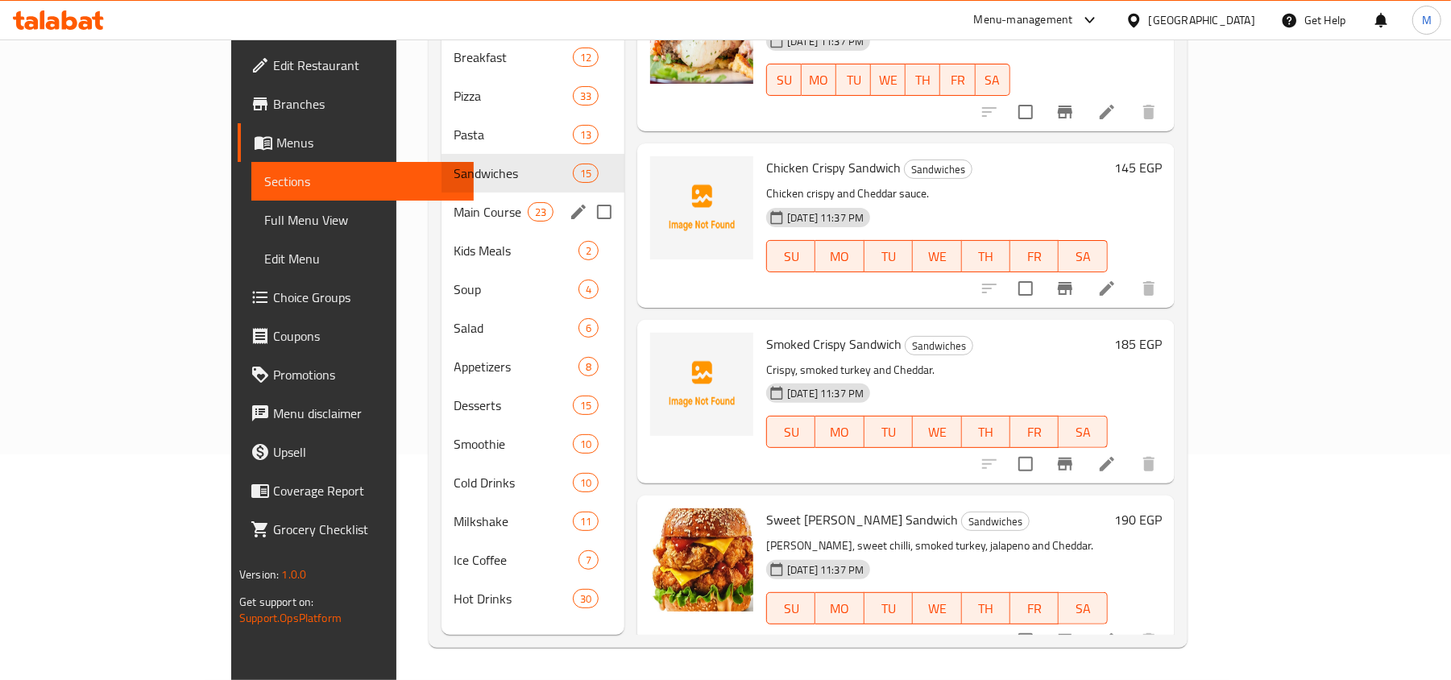
click at [454, 202] on span "Main Course" at bounding box center [490, 211] width 73 height 19
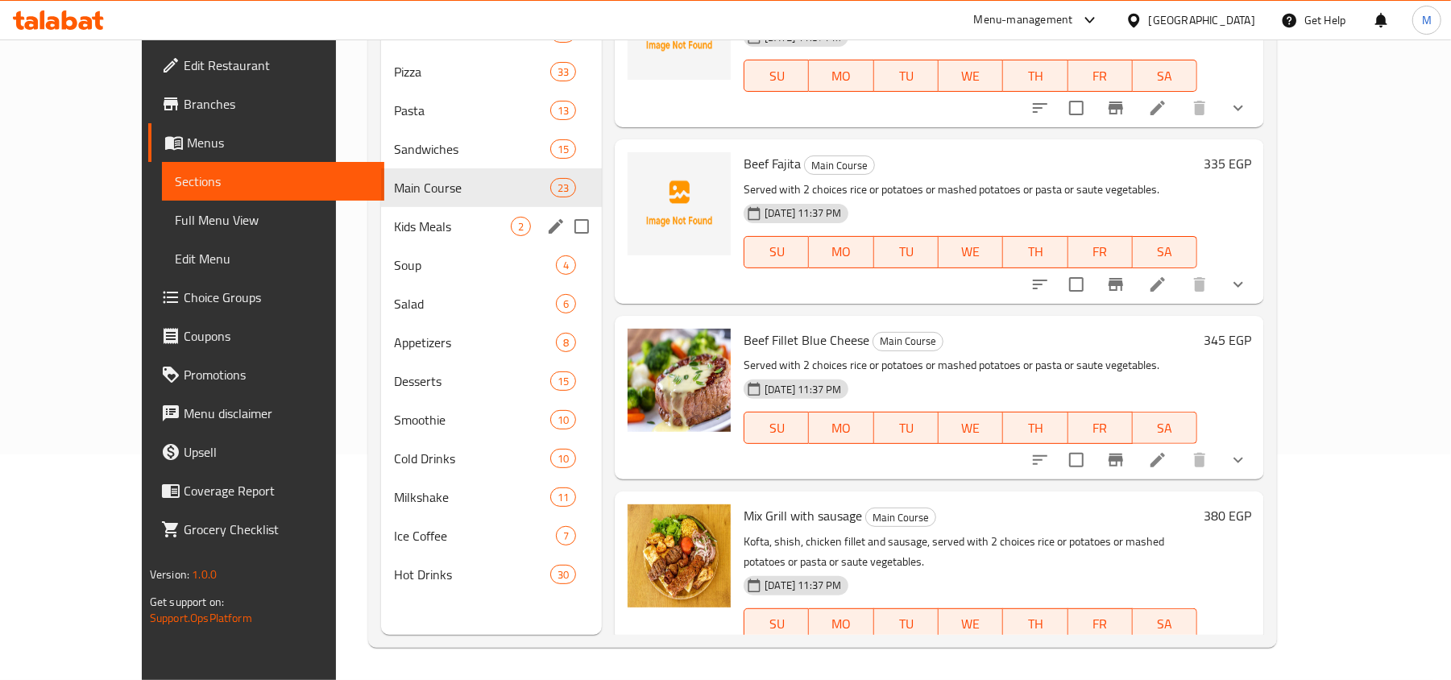
click at [394, 229] on span "Kids Meals" at bounding box center [452, 226] width 117 height 19
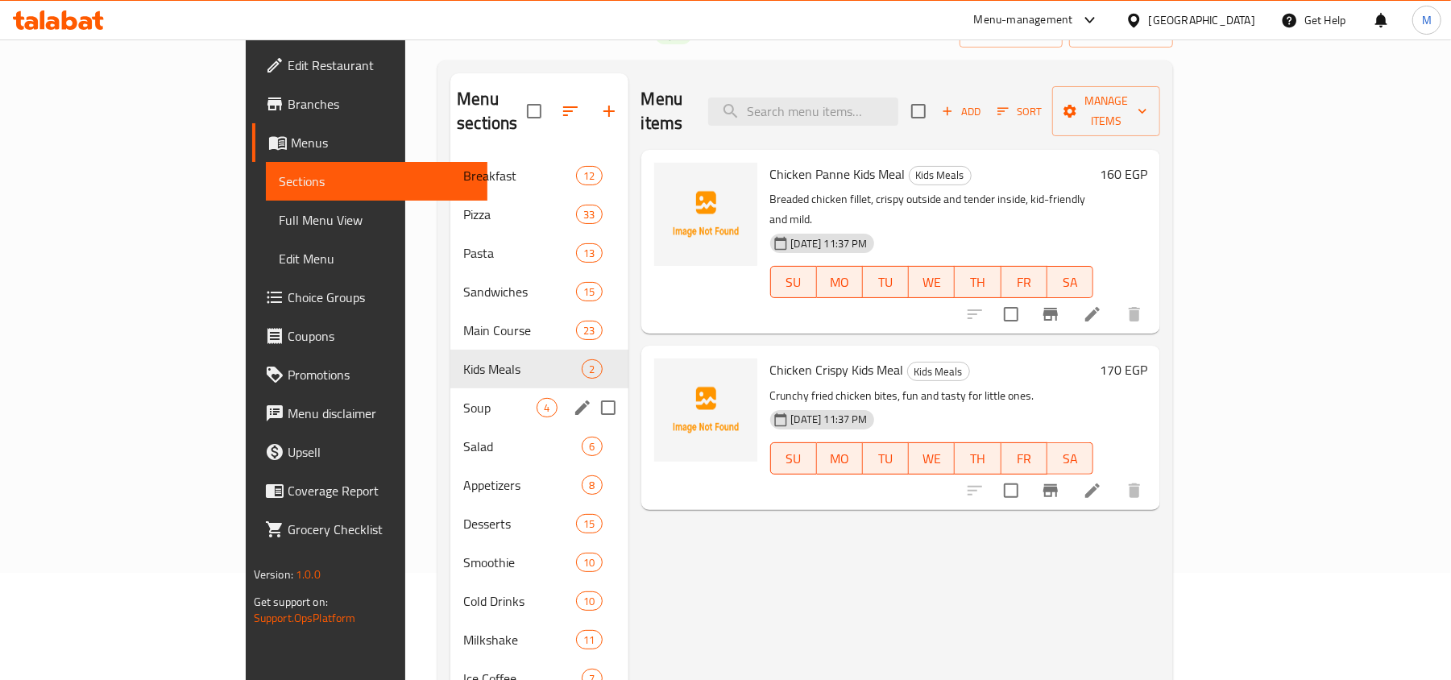
click at [463, 398] on span "Soup" at bounding box center [499, 407] width 73 height 19
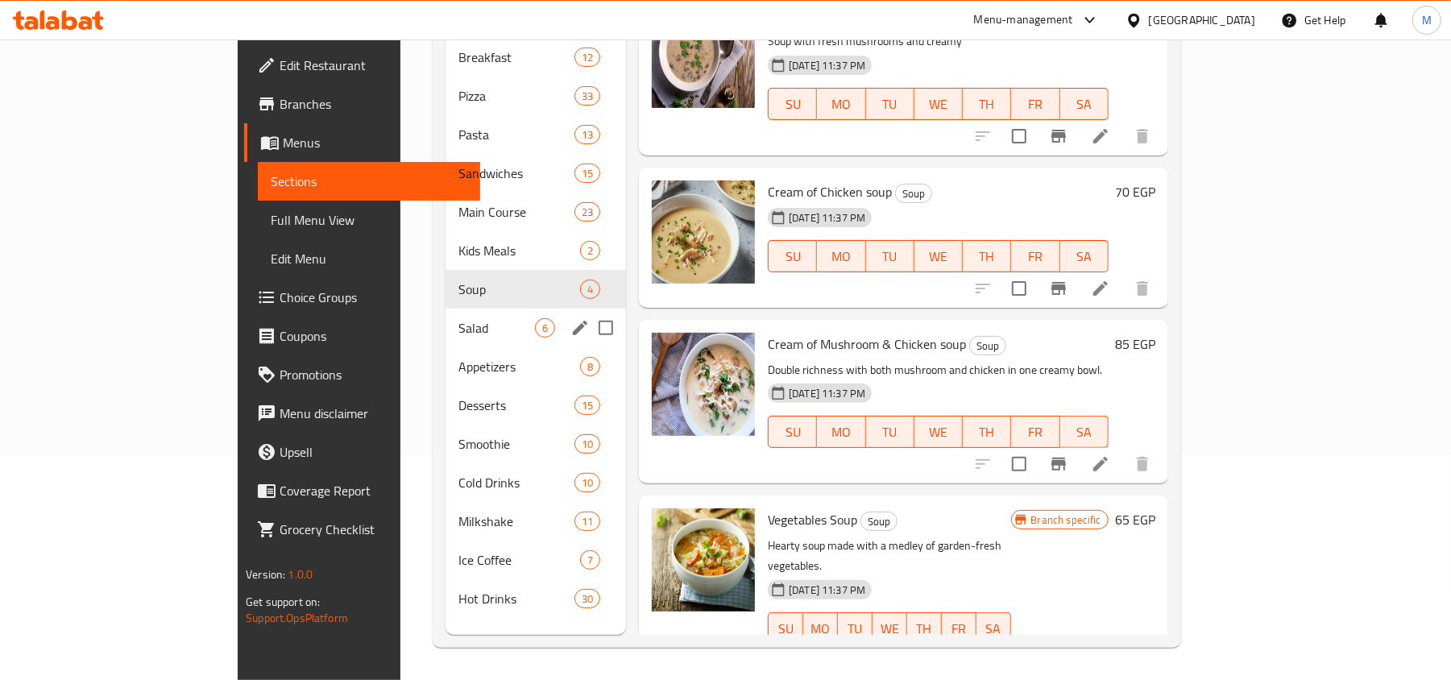
click at [458, 318] on span "Salad" at bounding box center [496, 327] width 77 height 19
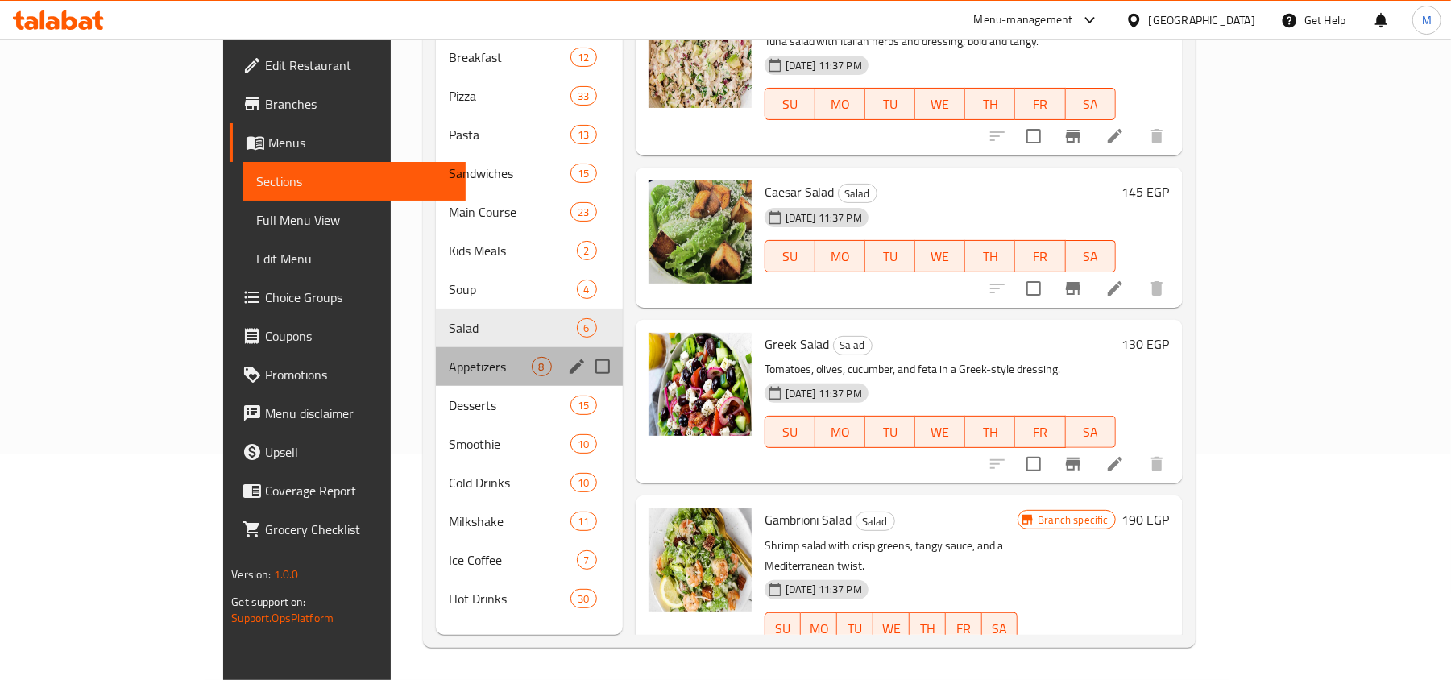
click at [436, 347] on div "Appetizers 8" at bounding box center [529, 366] width 187 height 39
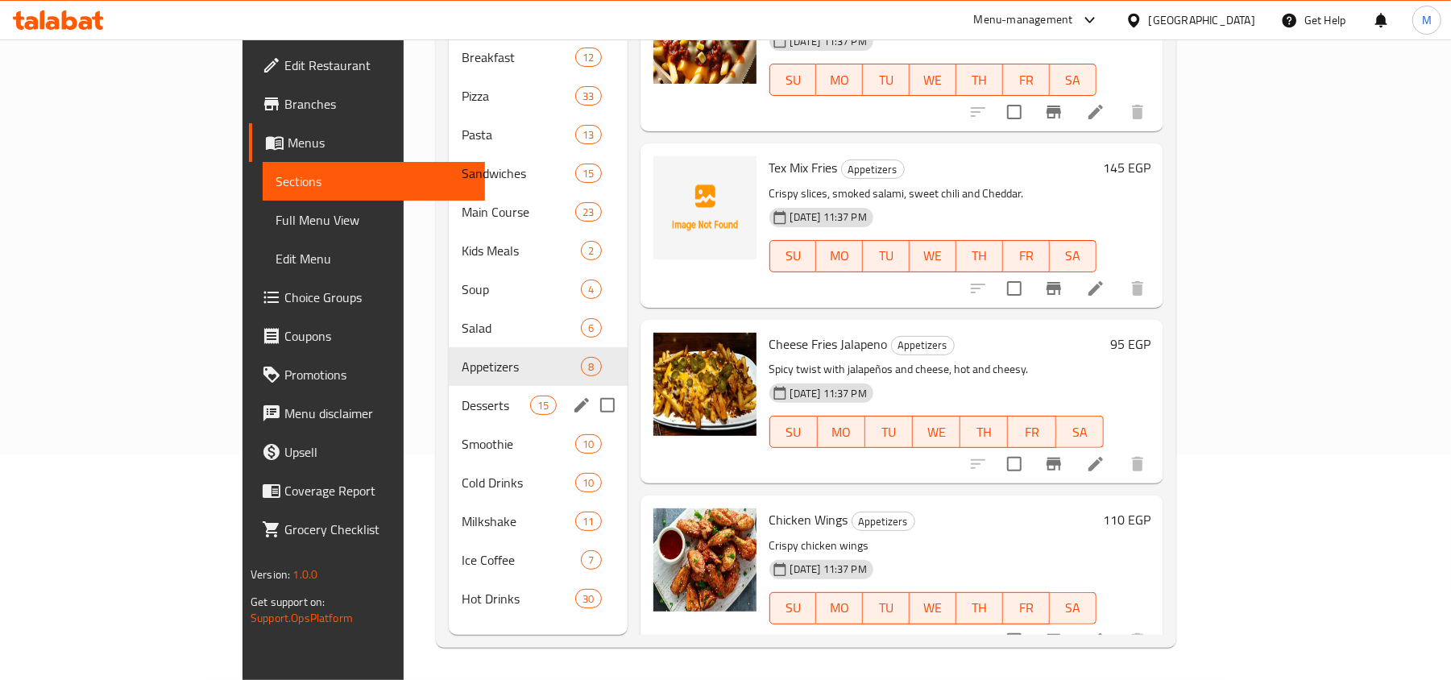
click at [449, 355] on div "Appetizers 8" at bounding box center [538, 366] width 179 height 39
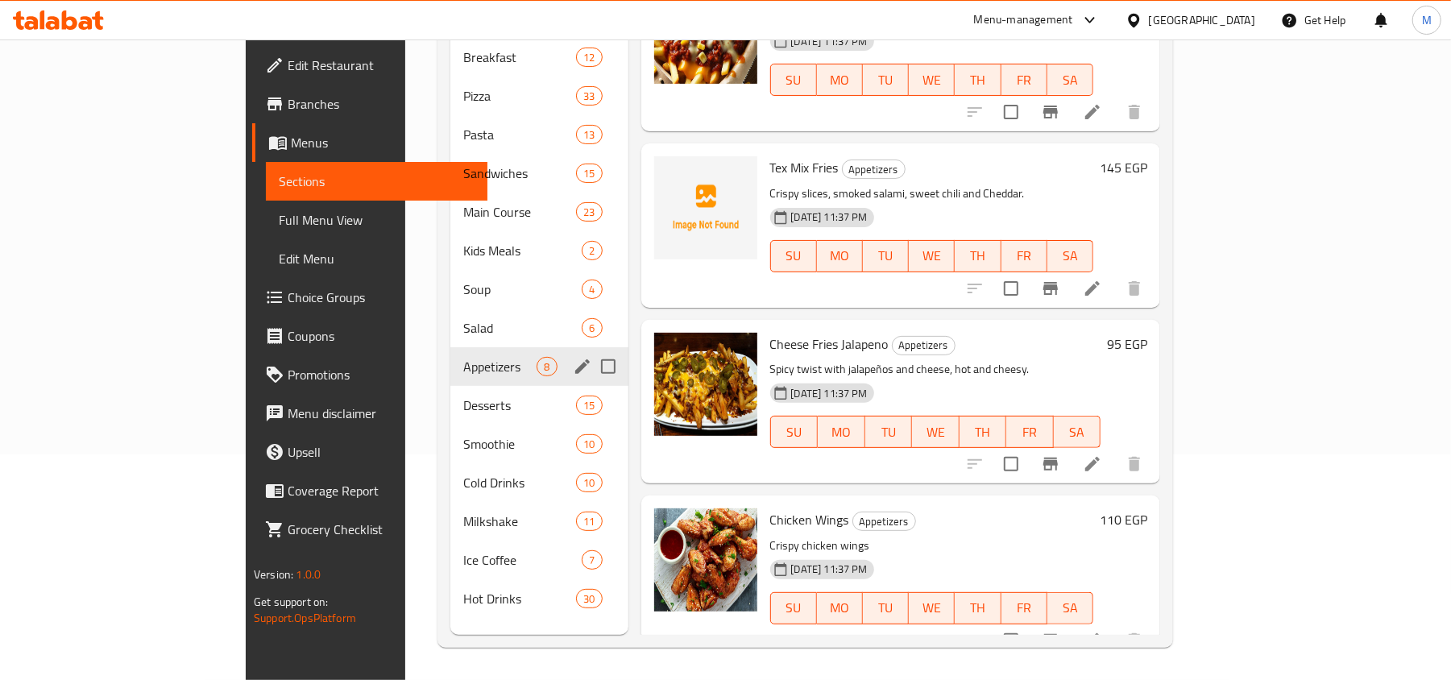
click at [450, 386] on div "Desserts 15" at bounding box center [538, 405] width 177 height 39
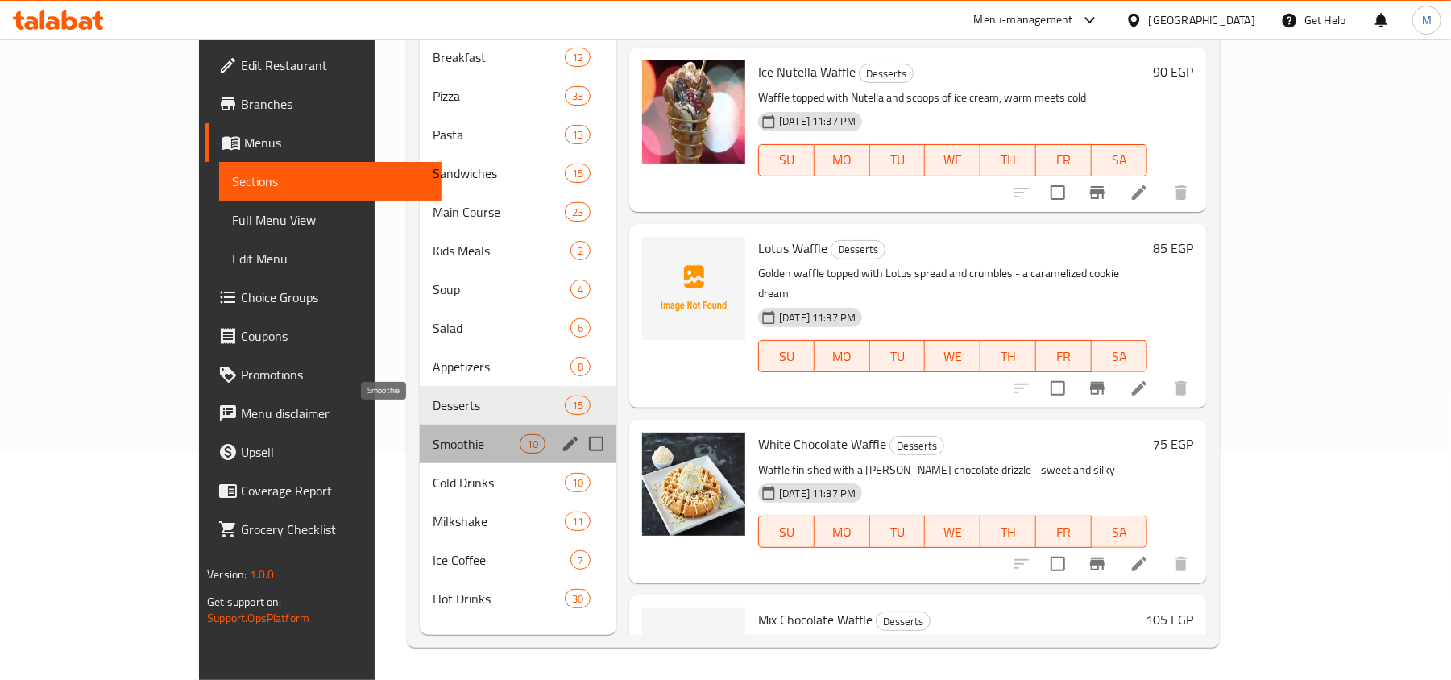
click at [433, 434] on span "Smoothie" at bounding box center [476, 443] width 87 height 19
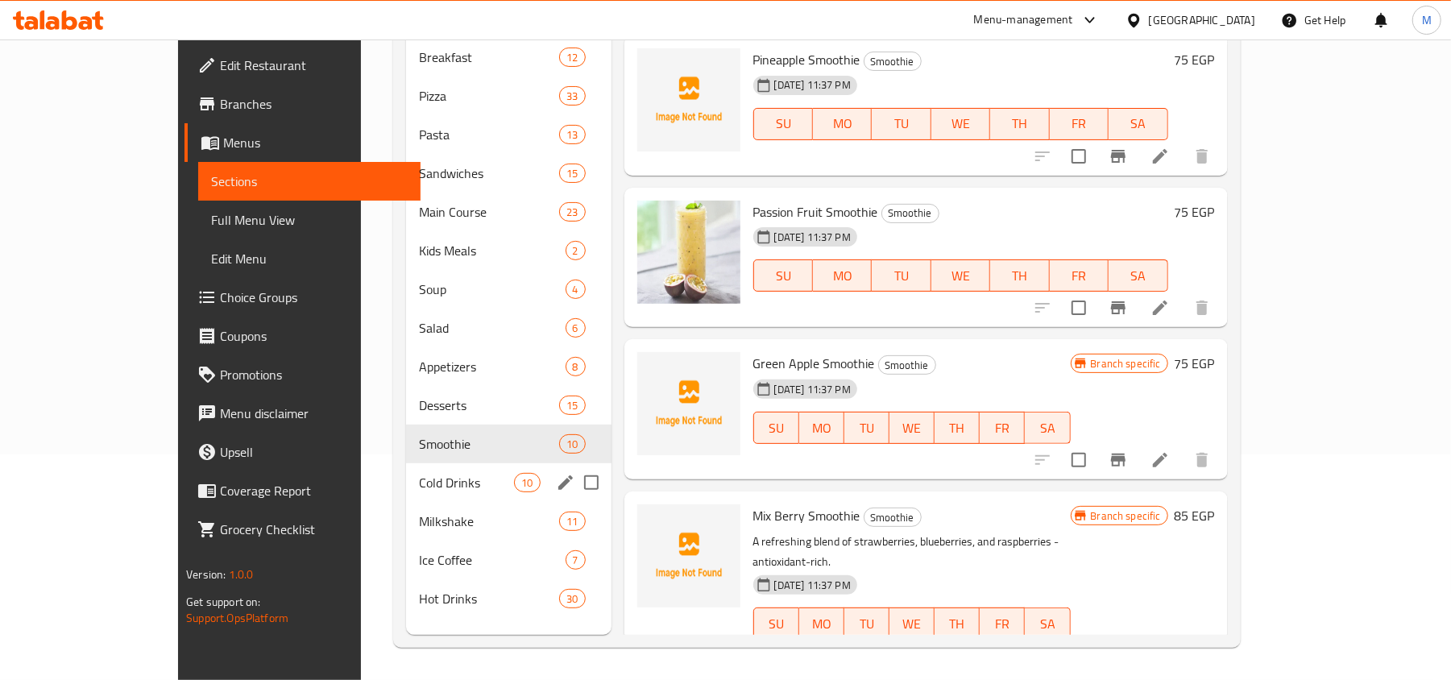
click at [421, 471] on div "Cold Drinks 10" at bounding box center [508, 482] width 205 height 39
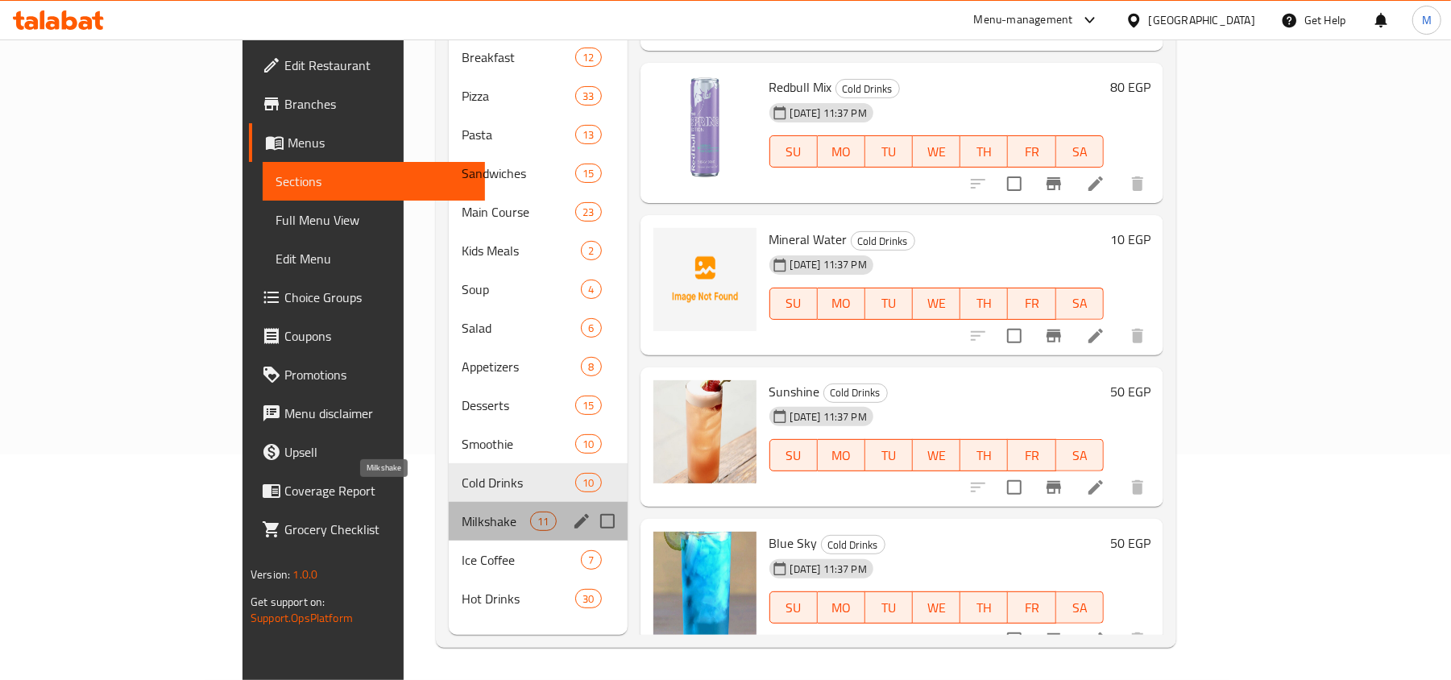
click at [462, 512] on span "Milkshake" at bounding box center [496, 521] width 68 height 19
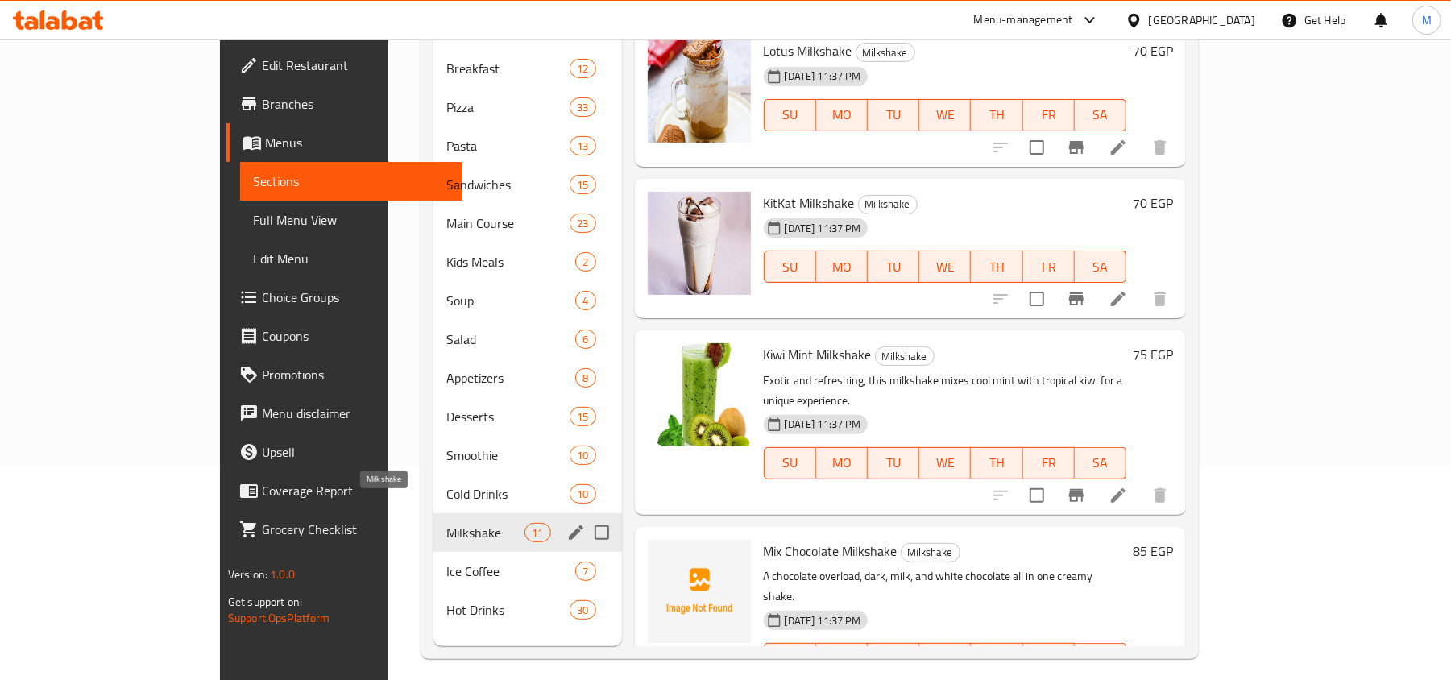
click at [446, 562] on span "Ice Coffee" at bounding box center [510, 571] width 129 height 19
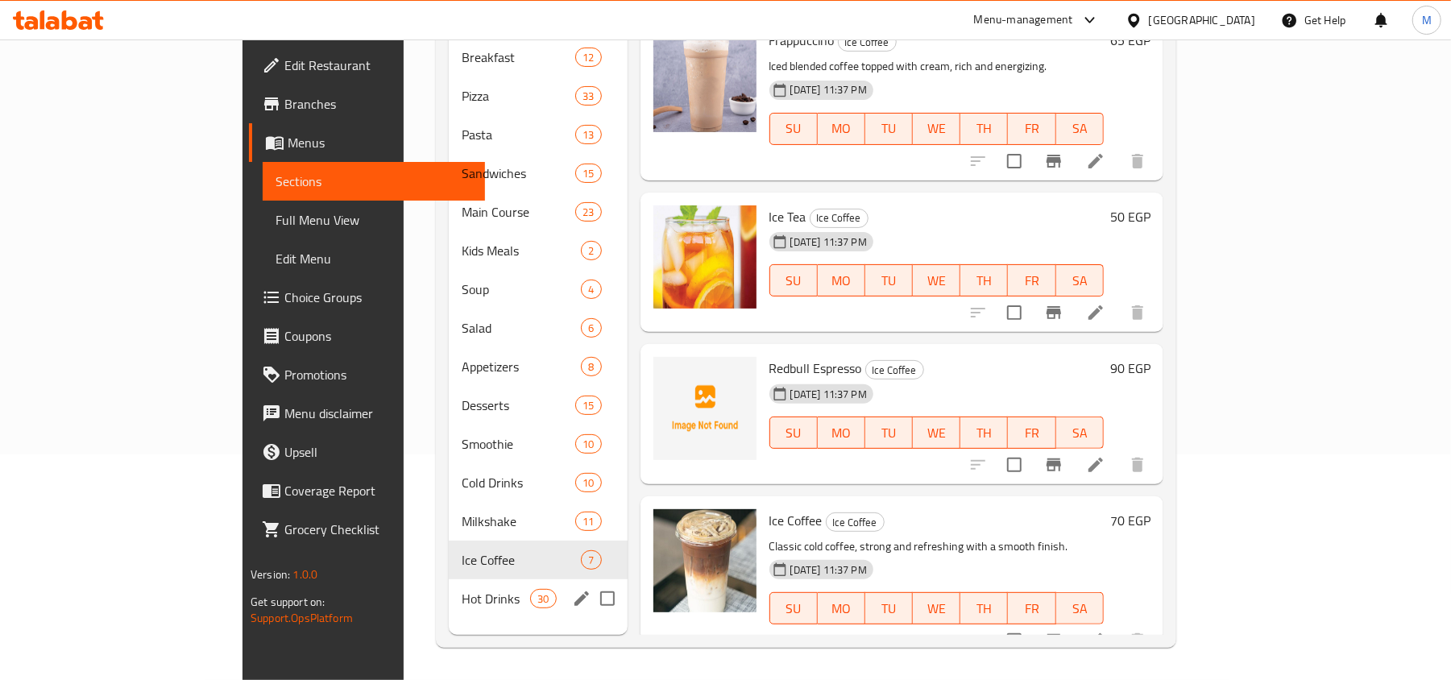
click at [462, 589] on span "Hot Drinks" at bounding box center [496, 598] width 68 height 19
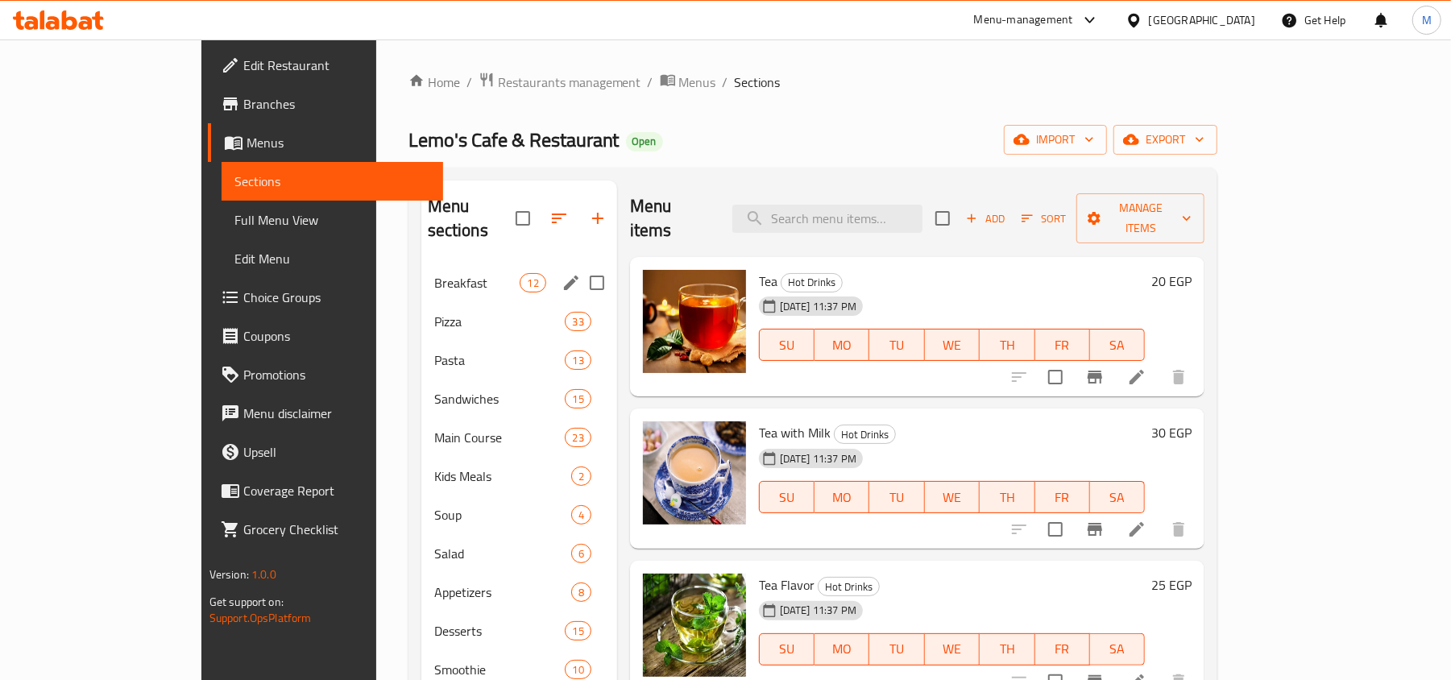
click at [434, 273] on span "Breakfast" at bounding box center [477, 282] width 86 height 19
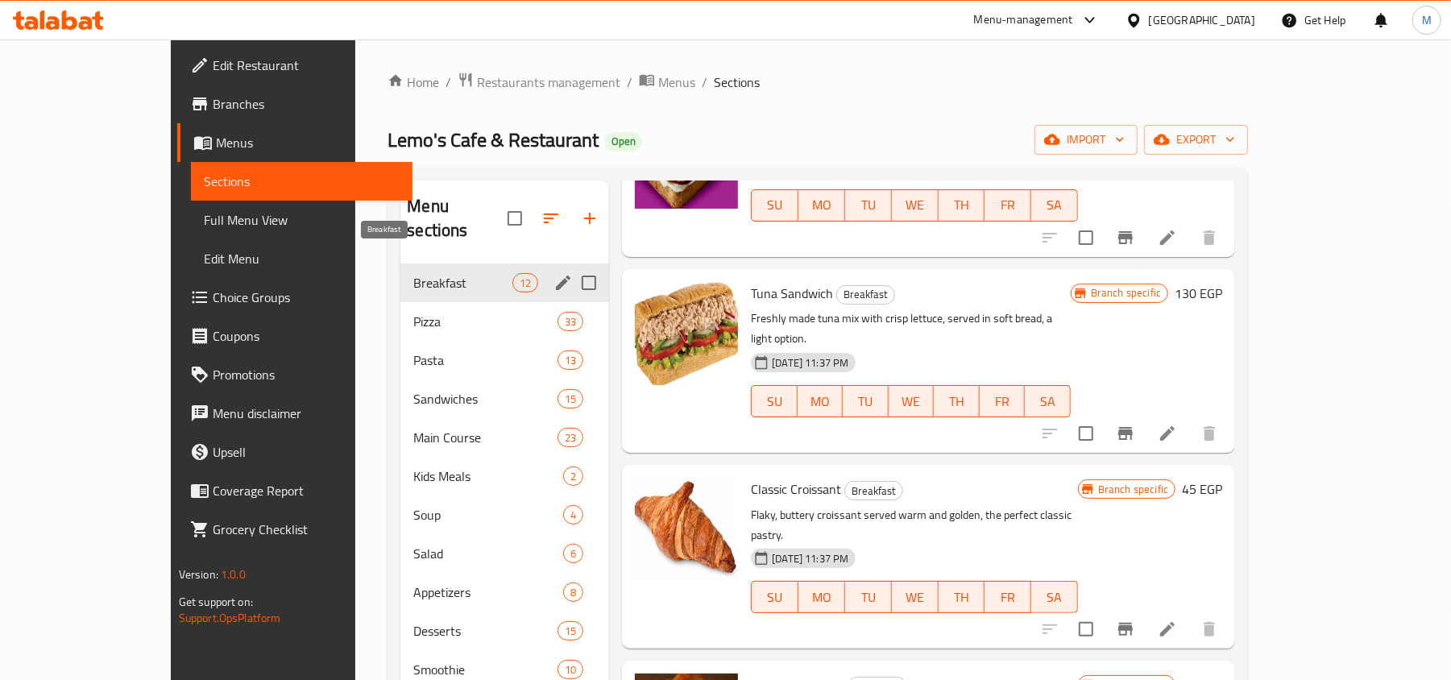
click at [400, 302] on div "Pizza 33" at bounding box center [504, 321] width 209 height 39
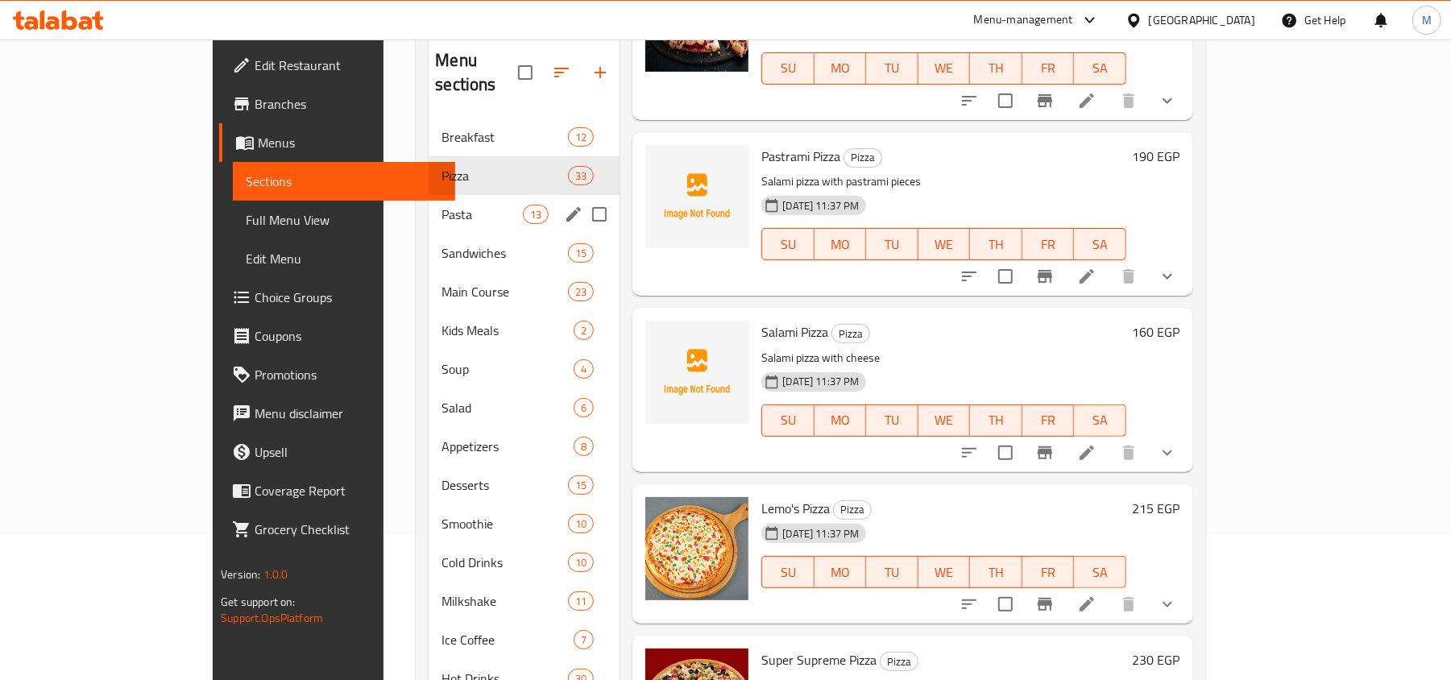
scroll to position [11, 0]
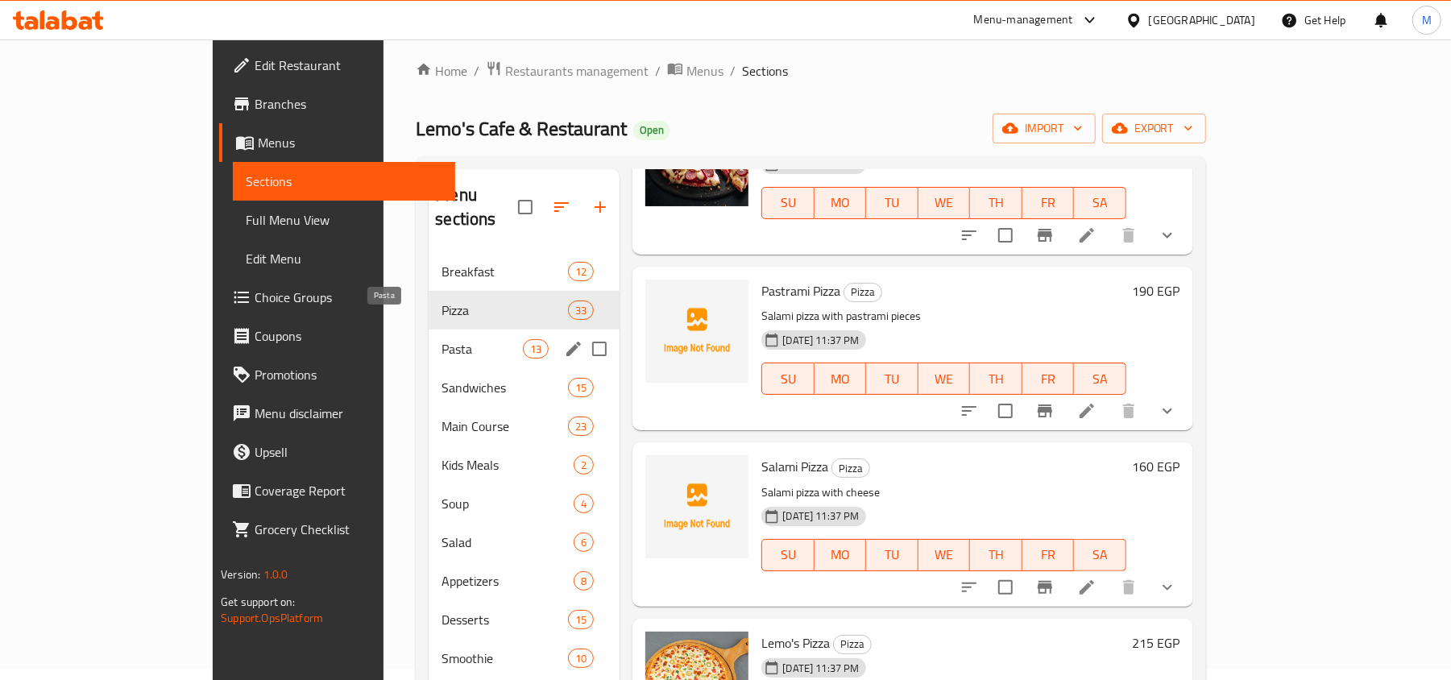
click at [442, 339] on span "Pasta" at bounding box center [482, 348] width 81 height 19
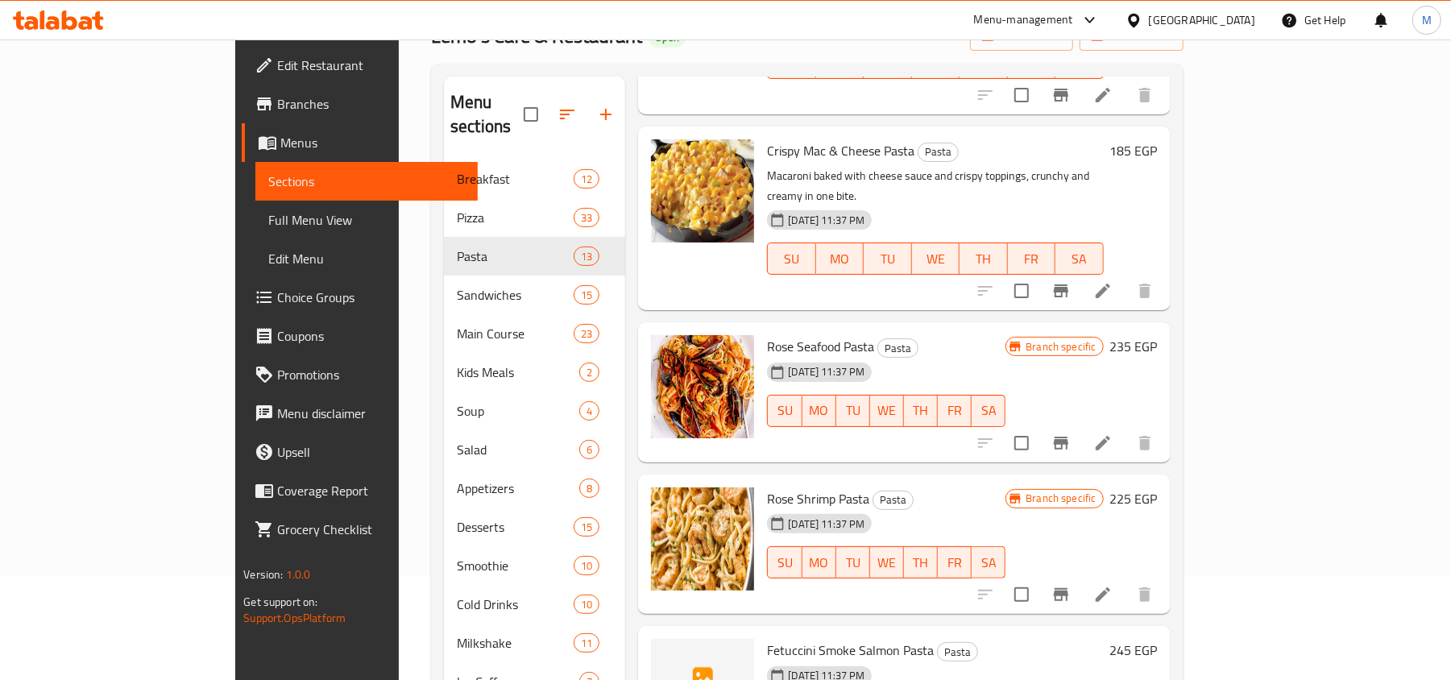
scroll to position [226, 0]
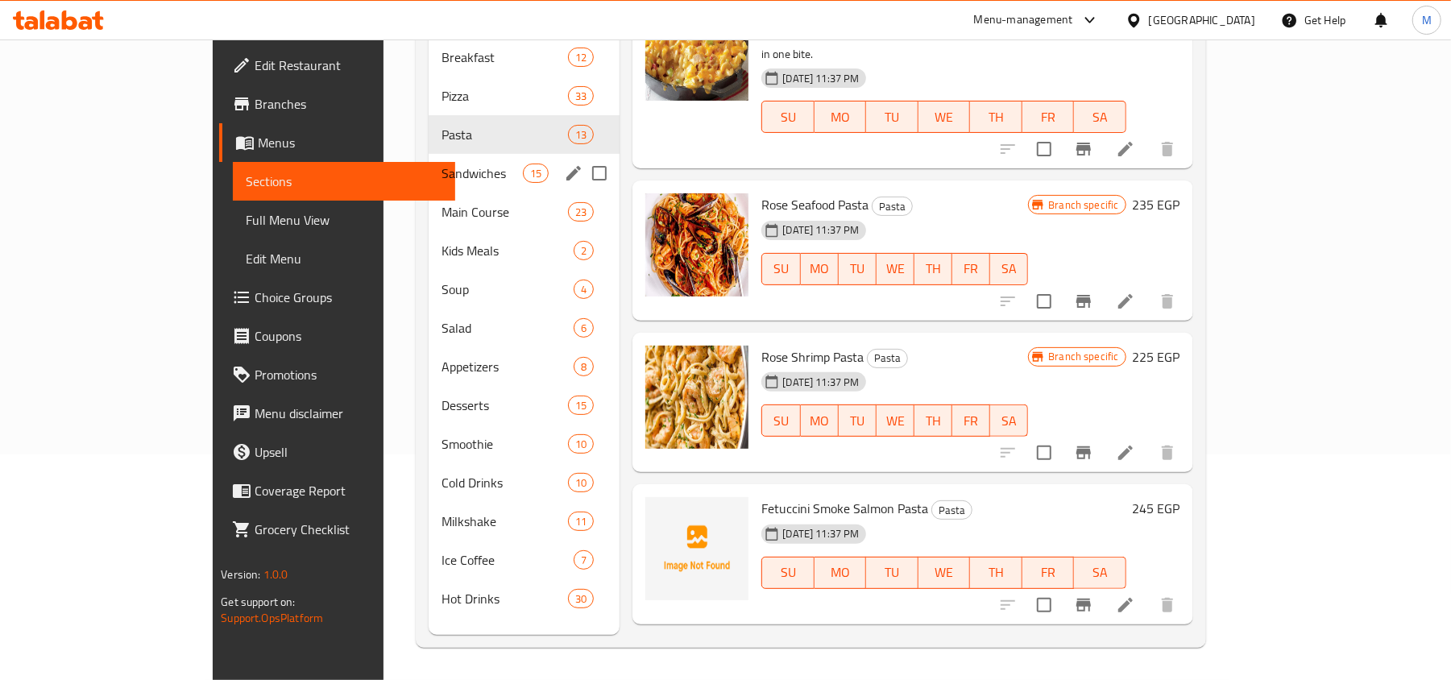
click at [442, 164] on span "Sandwiches" at bounding box center [482, 173] width 81 height 19
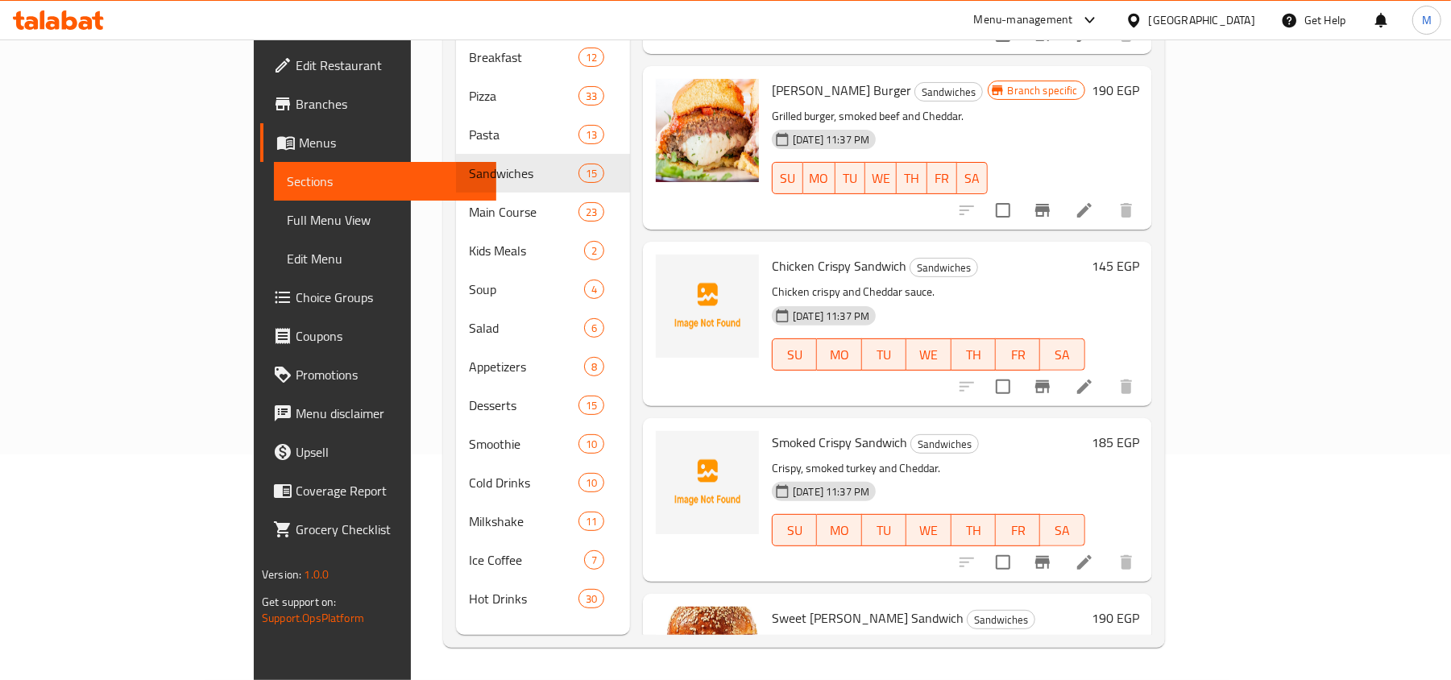
scroll to position [2000, 0]
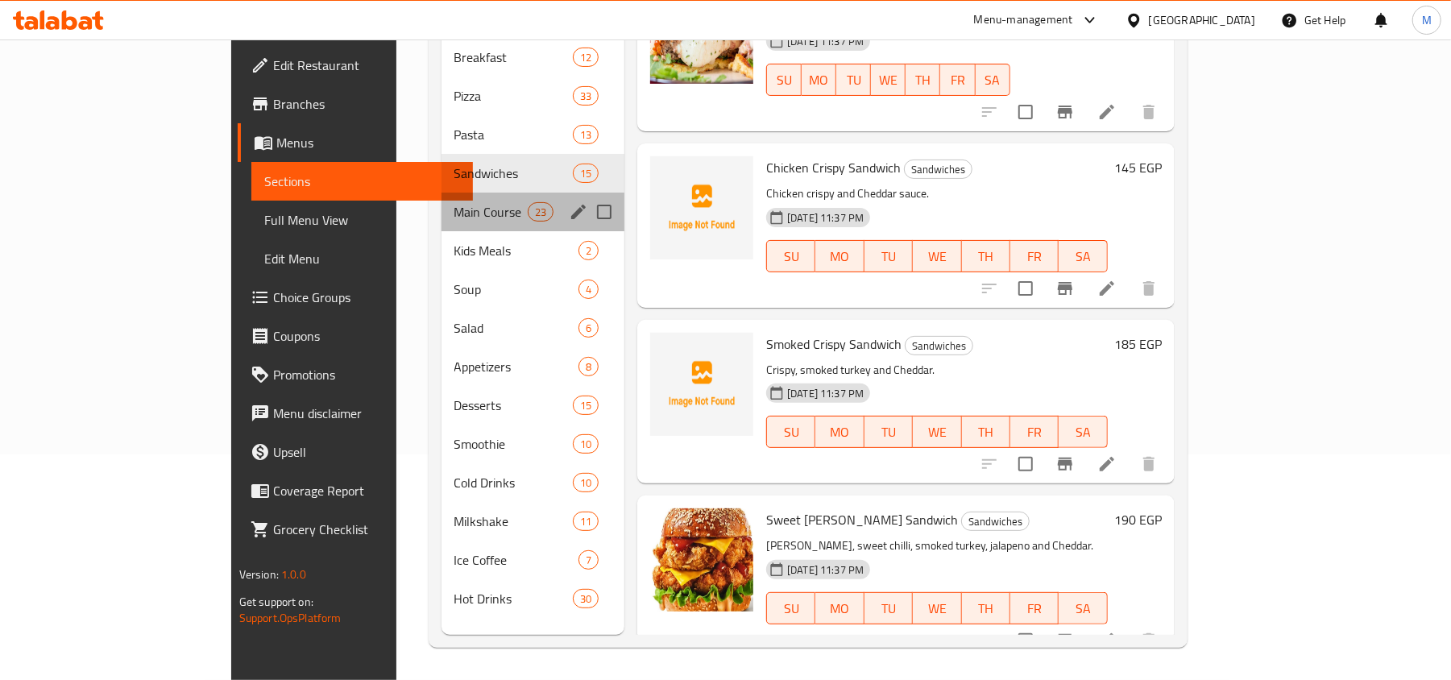
click at [442, 197] on div "Main Course 23" at bounding box center [534, 212] width 184 height 39
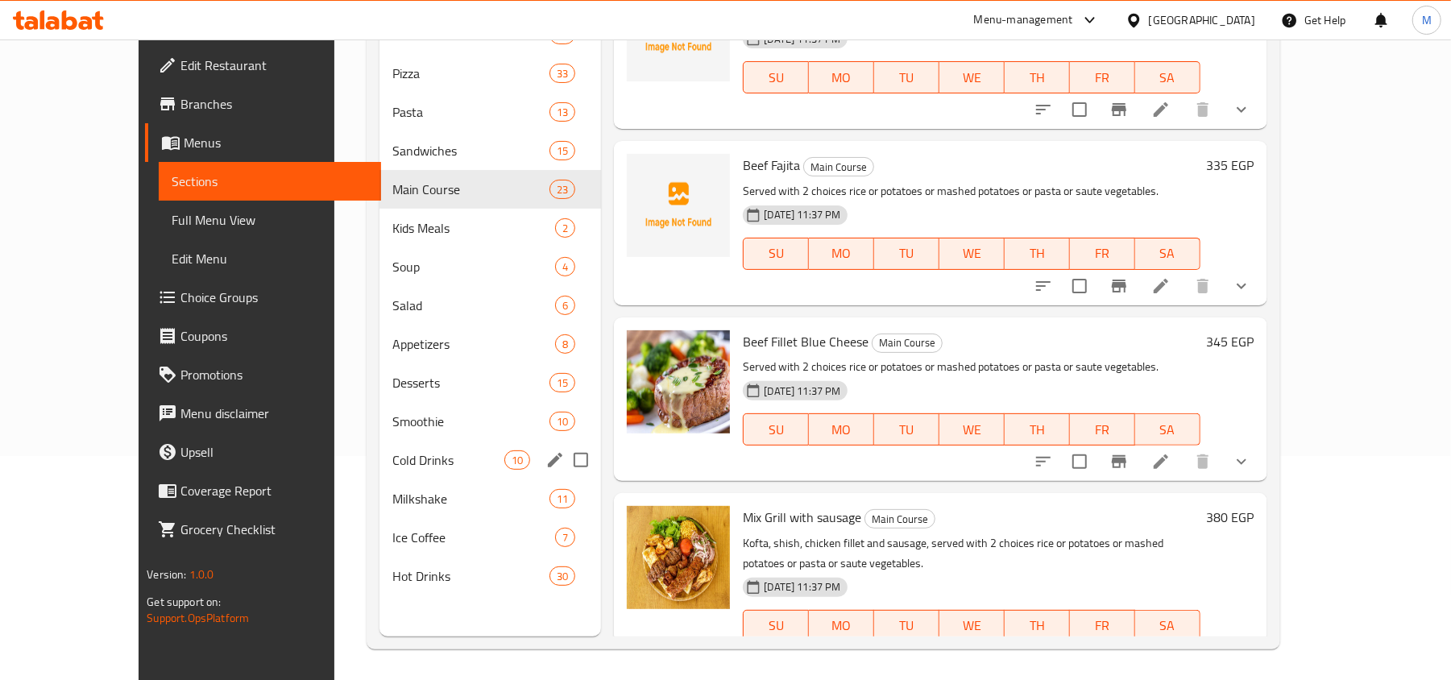
scroll to position [226, 0]
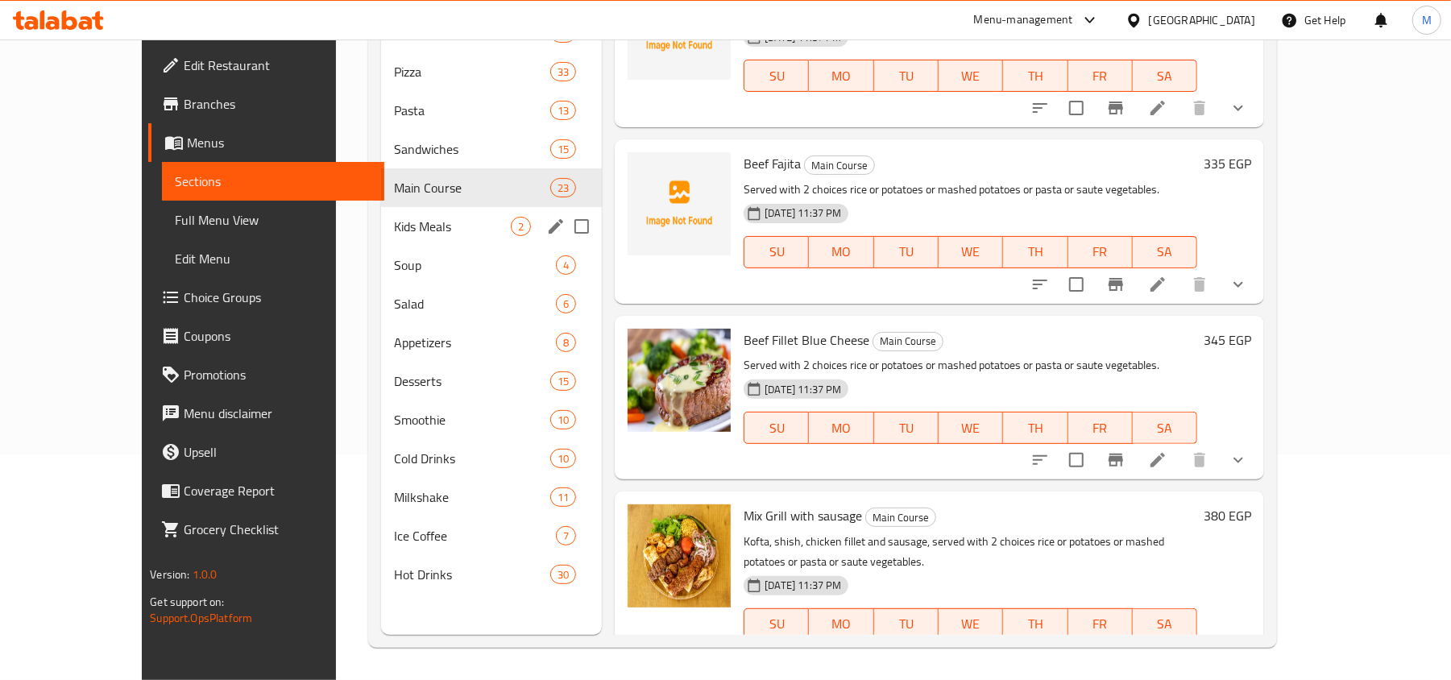
click at [381, 239] on div "Kids Meals 2" at bounding box center [491, 226] width 221 height 39
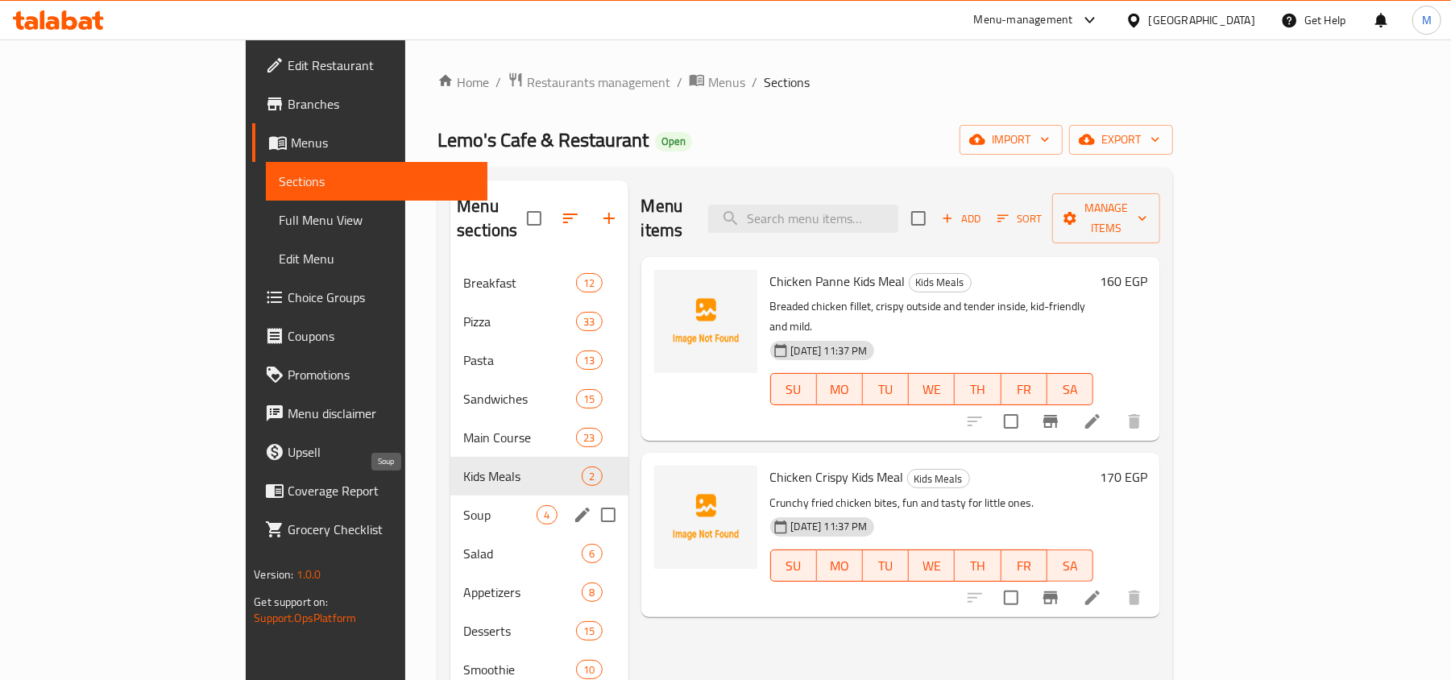
click at [463, 505] on span "Soup" at bounding box center [499, 514] width 73 height 19
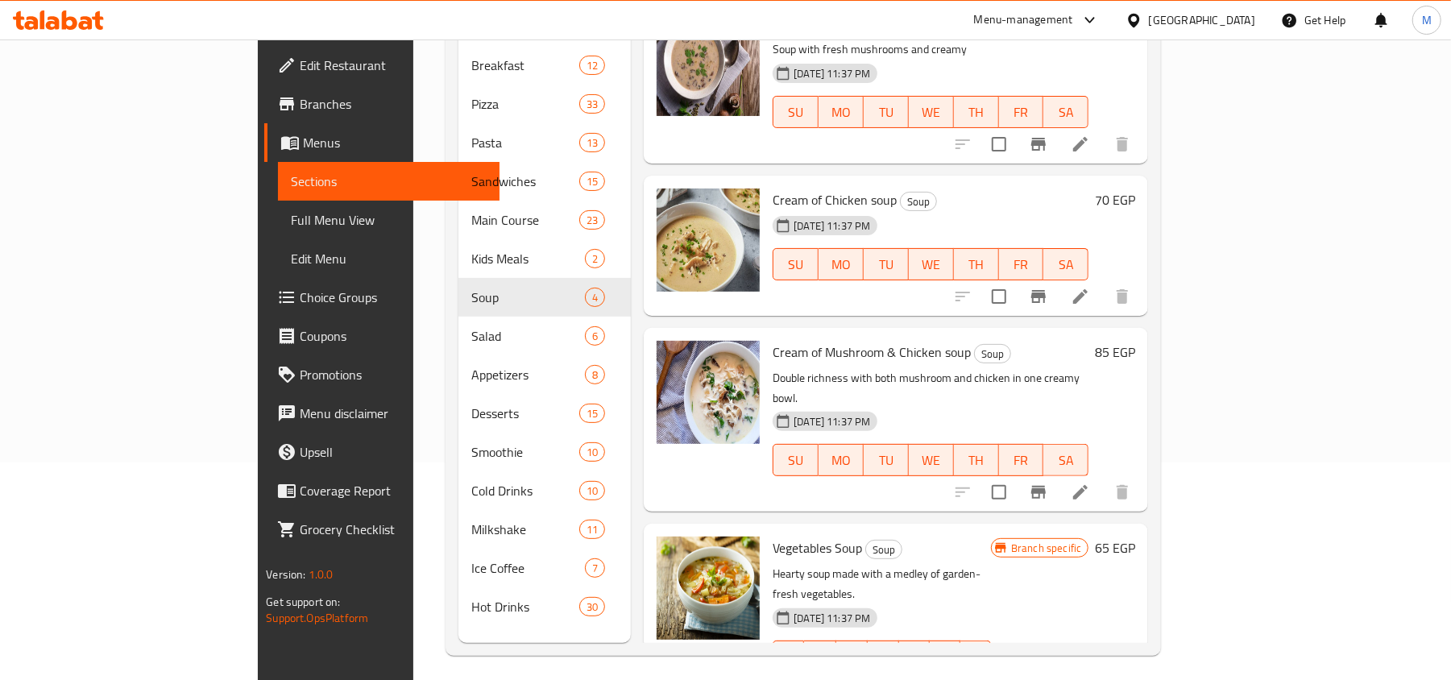
scroll to position [226, 0]
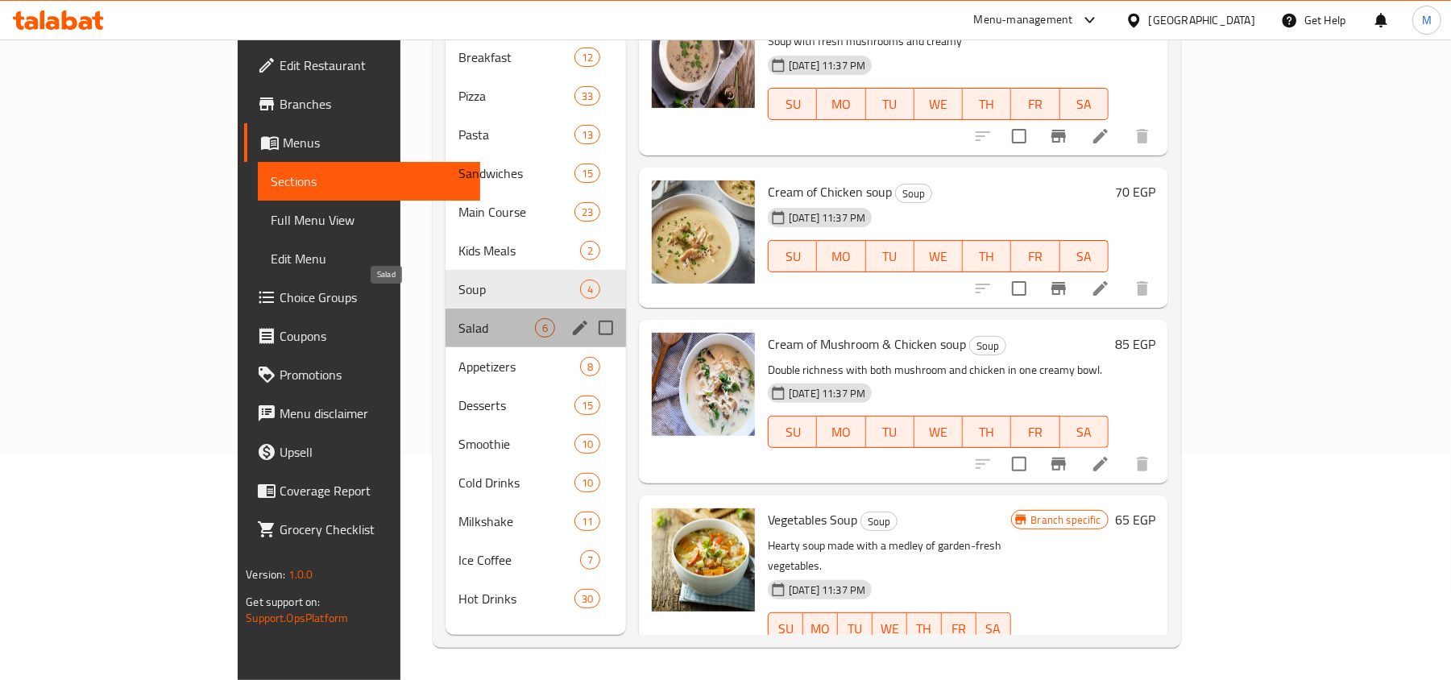
click at [458, 318] on span "Salad" at bounding box center [496, 327] width 77 height 19
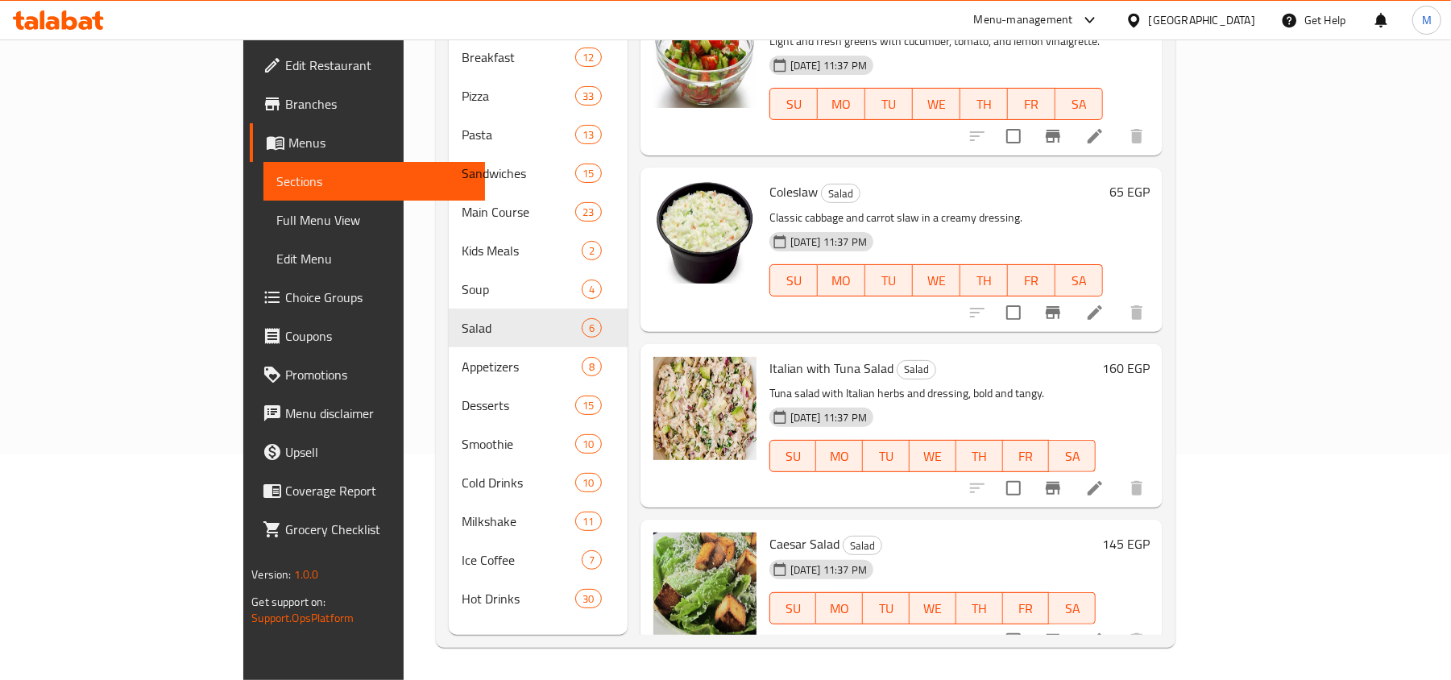
scroll to position [14, 0]
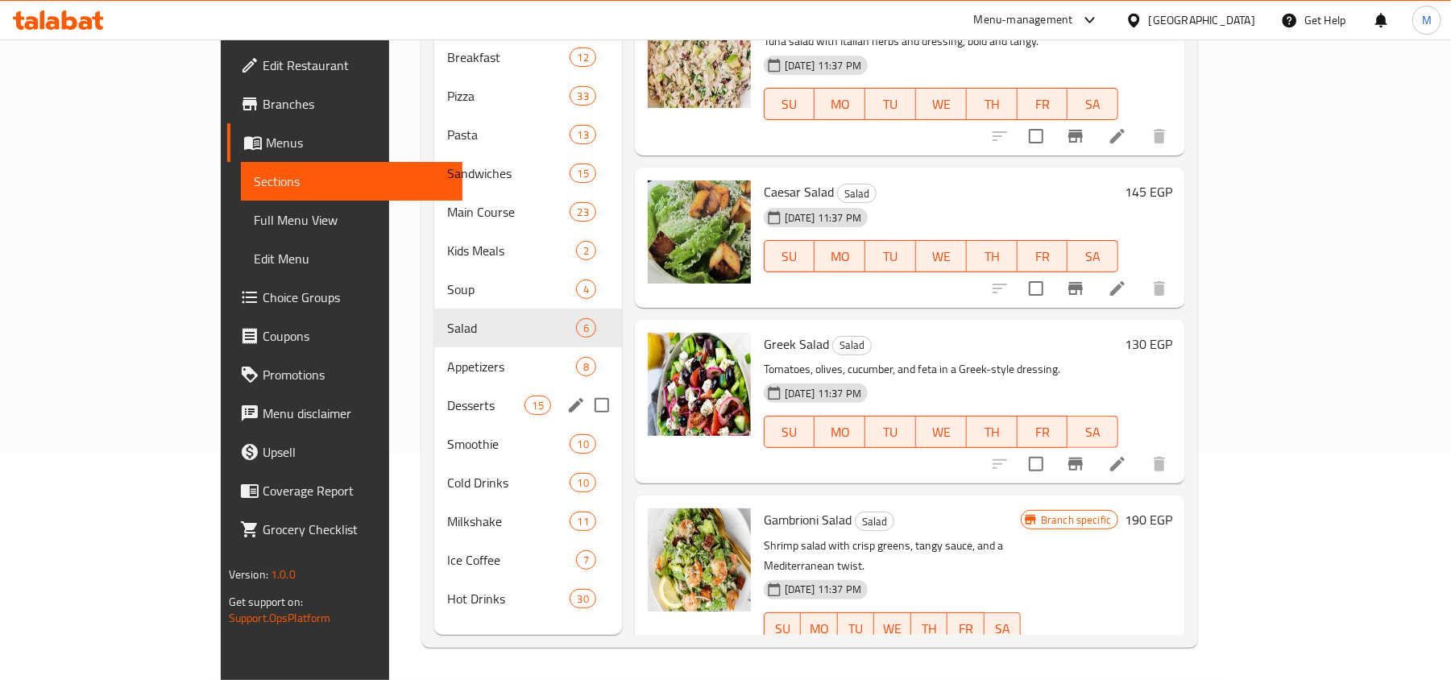
click at [447, 357] on span "Appetizers" at bounding box center [511, 366] width 129 height 19
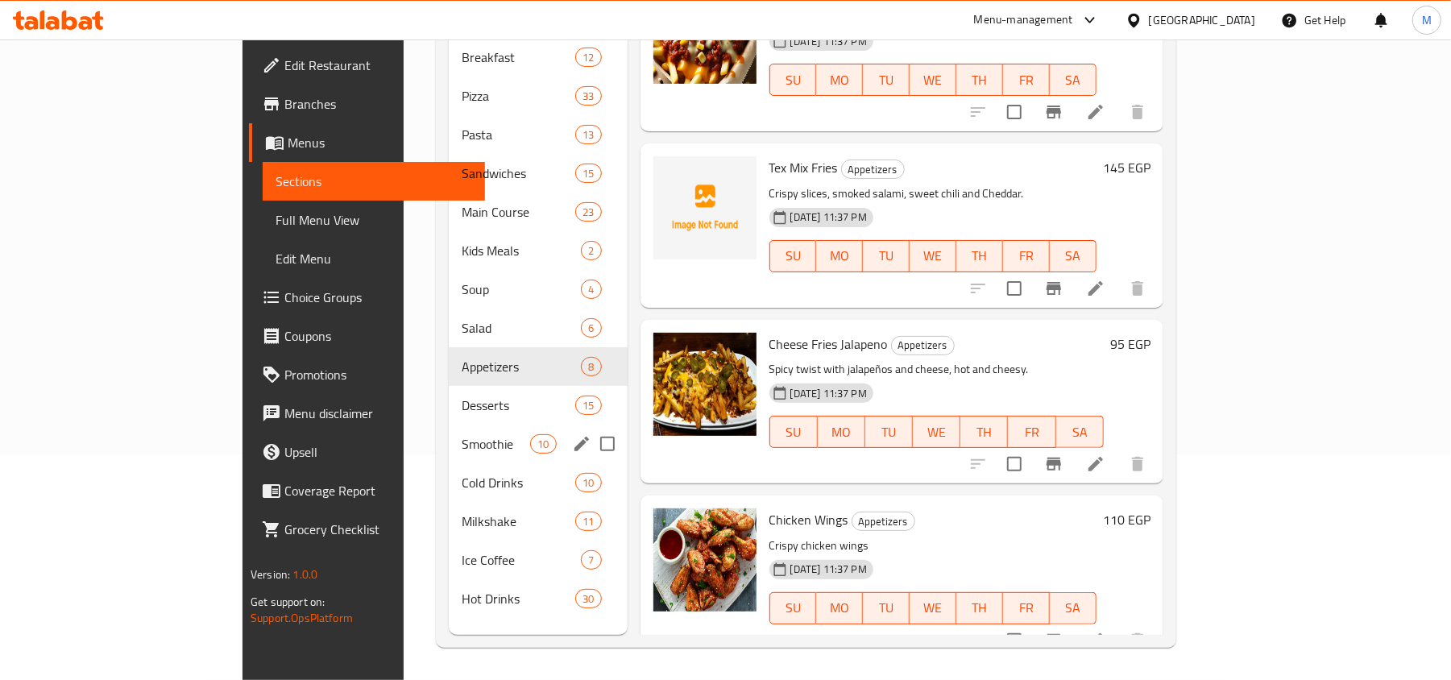
click at [449, 395] on div "Desserts 15" at bounding box center [538, 405] width 179 height 39
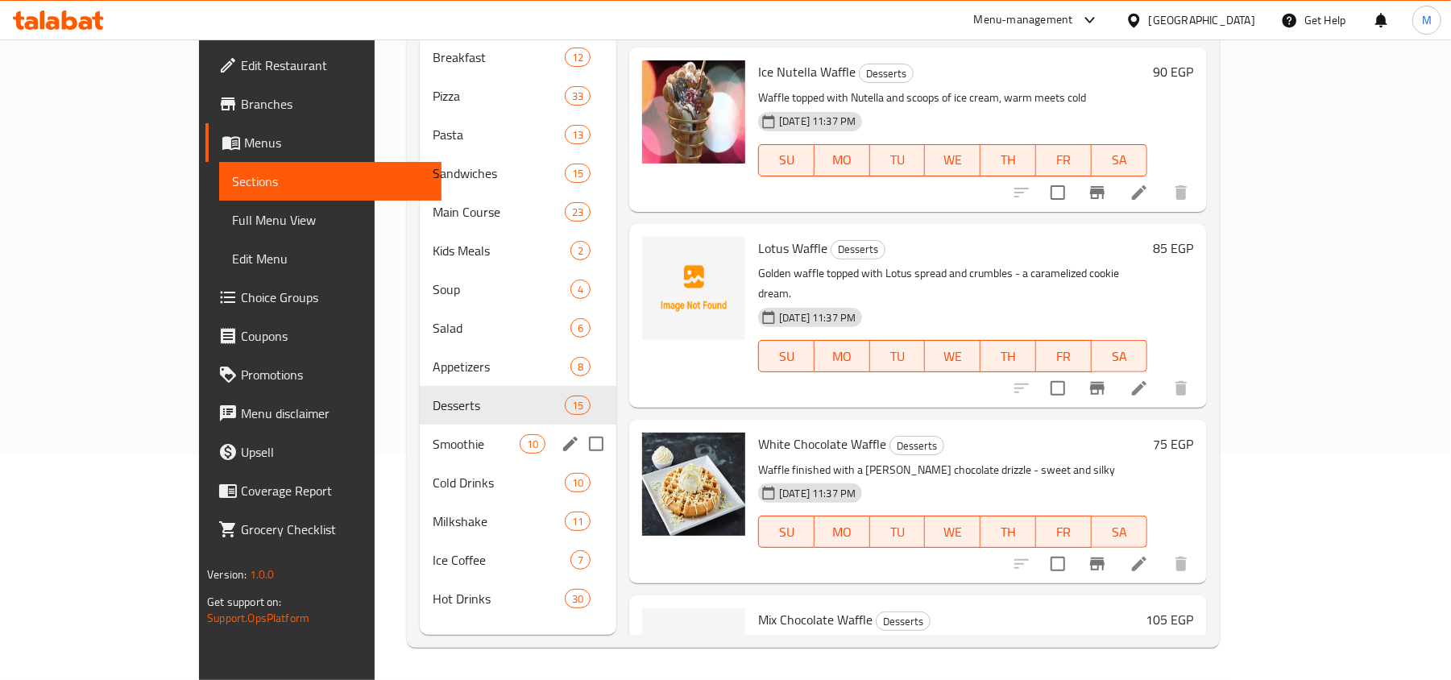
click at [433, 434] on span "Smoothie" at bounding box center [476, 443] width 87 height 19
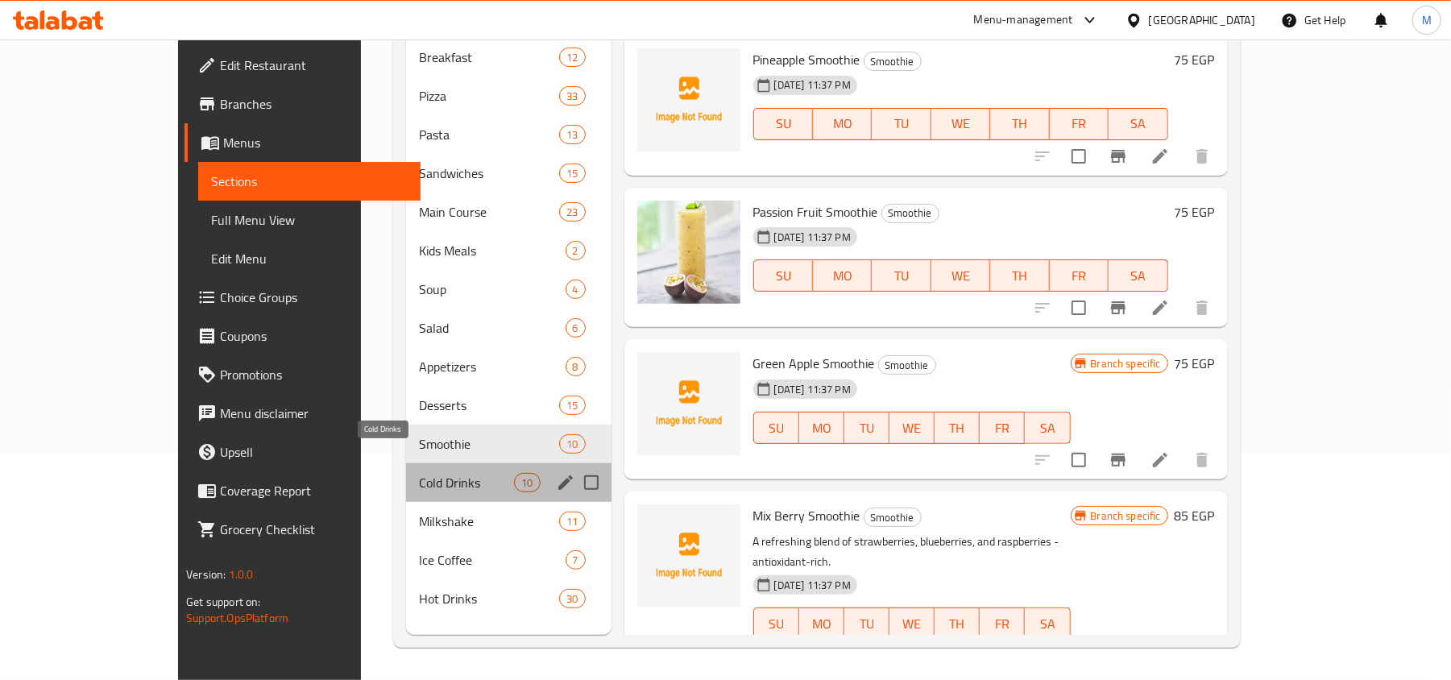
click at [419, 473] on span "Cold Drinks" at bounding box center [467, 482] width 96 height 19
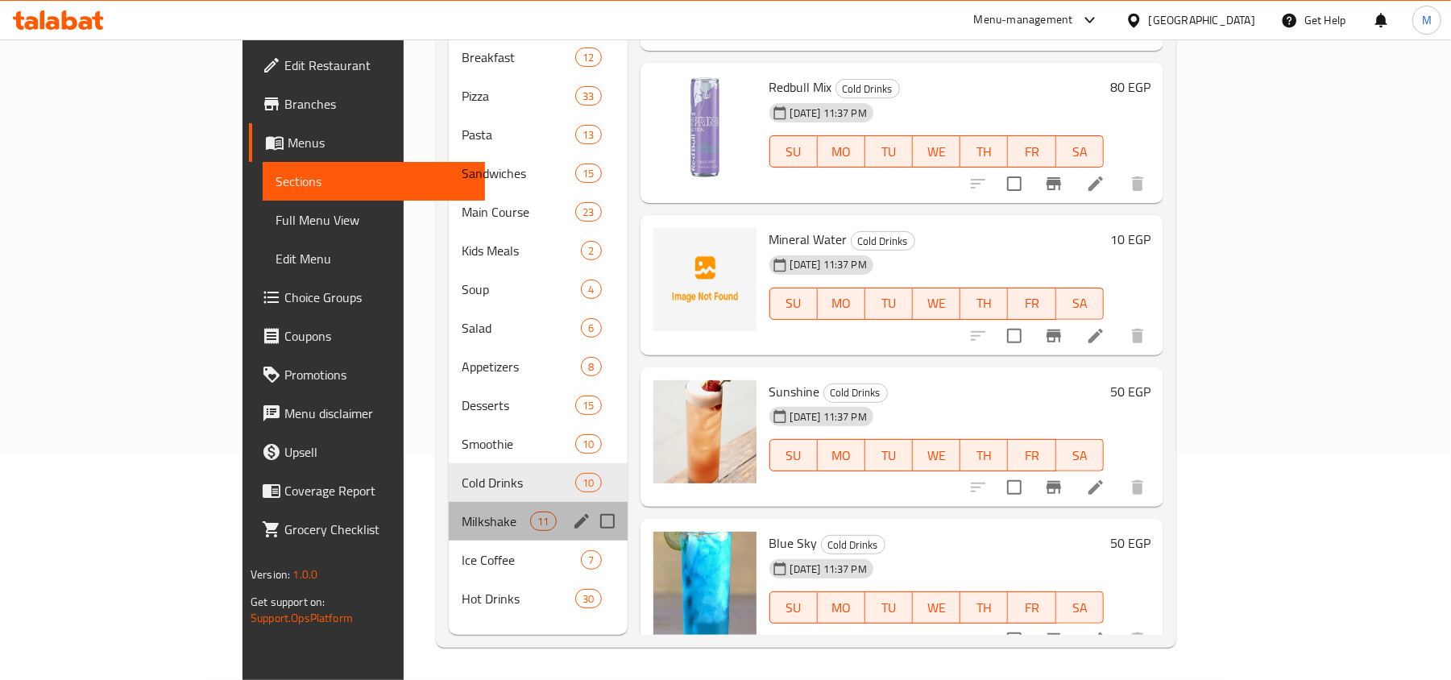
click at [449, 502] on div "Milkshake 11" at bounding box center [538, 521] width 179 height 39
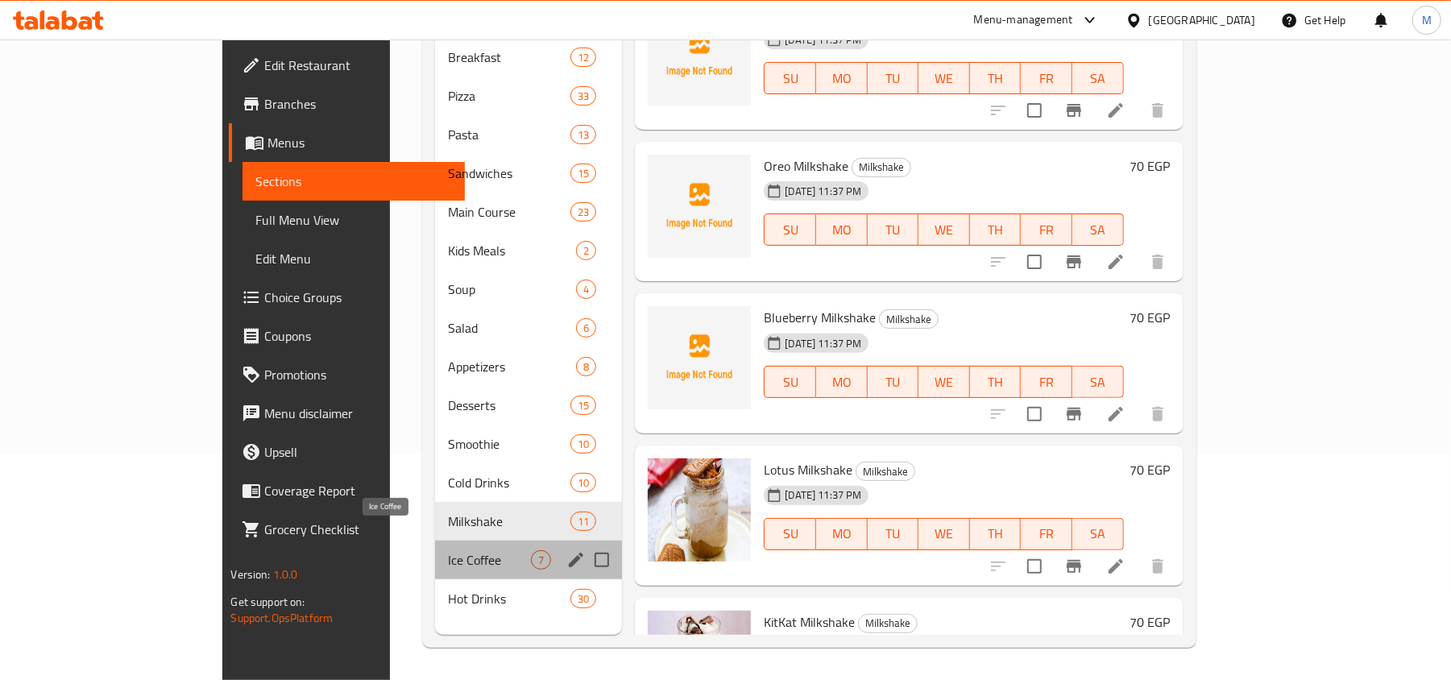
click at [448, 550] on span "Ice Coffee" at bounding box center [489, 559] width 83 height 19
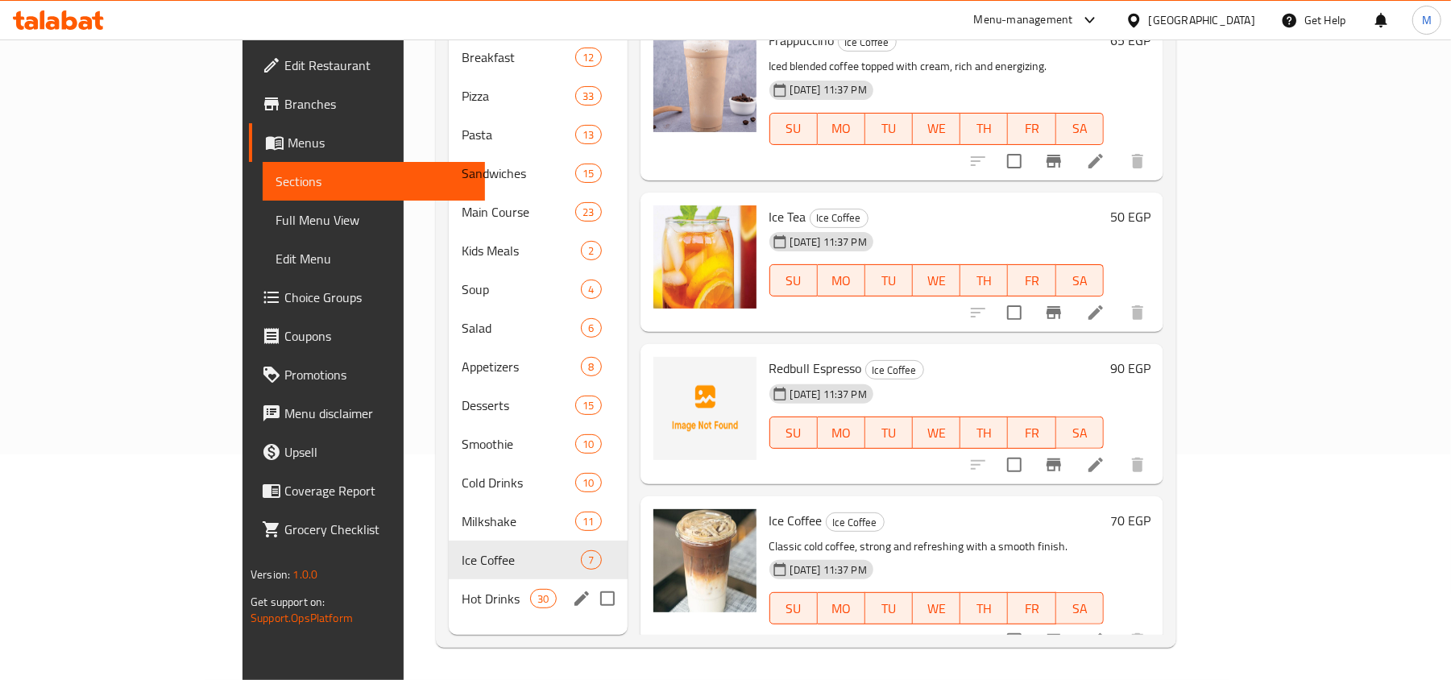
click at [462, 589] on span "Hot Drinks" at bounding box center [496, 598] width 68 height 19
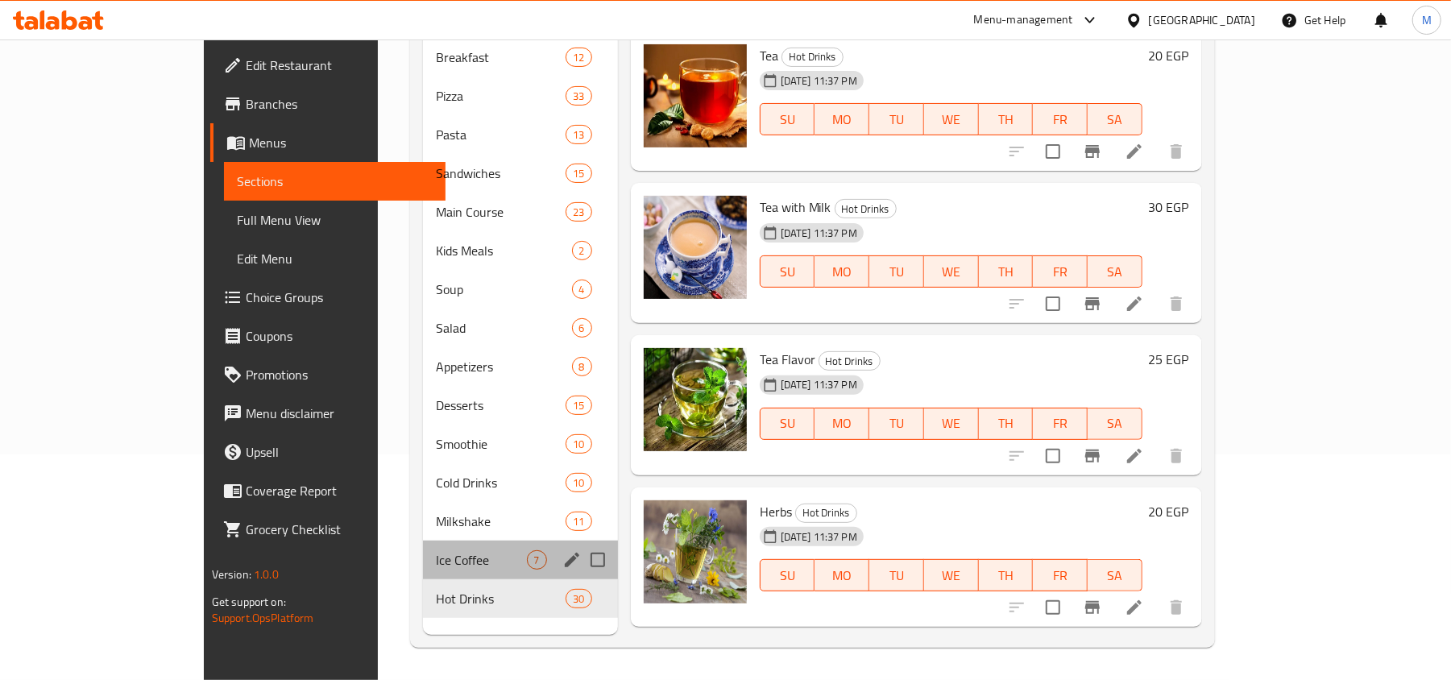
click at [436, 550] on span "Ice Coffee" at bounding box center [481, 559] width 91 height 19
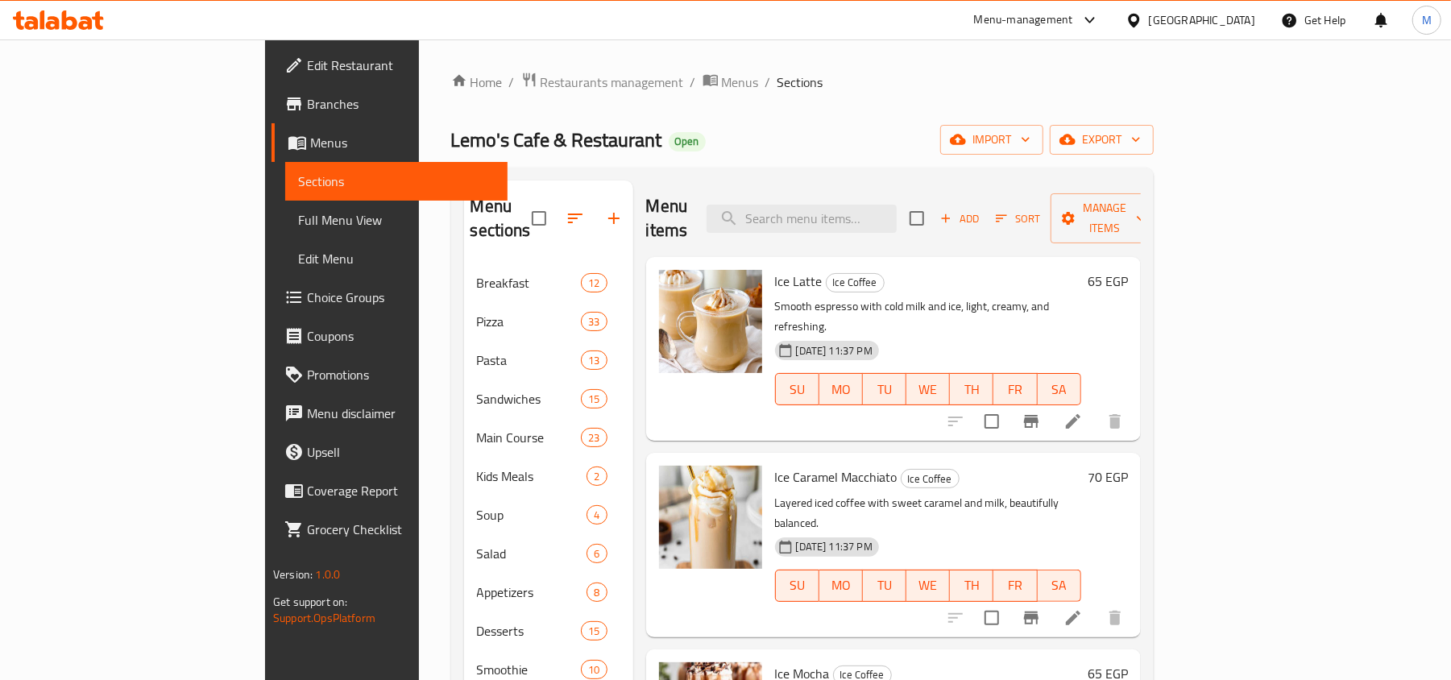
click at [307, 111] on span "Branches" at bounding box center [401, 103] width 188 height 19
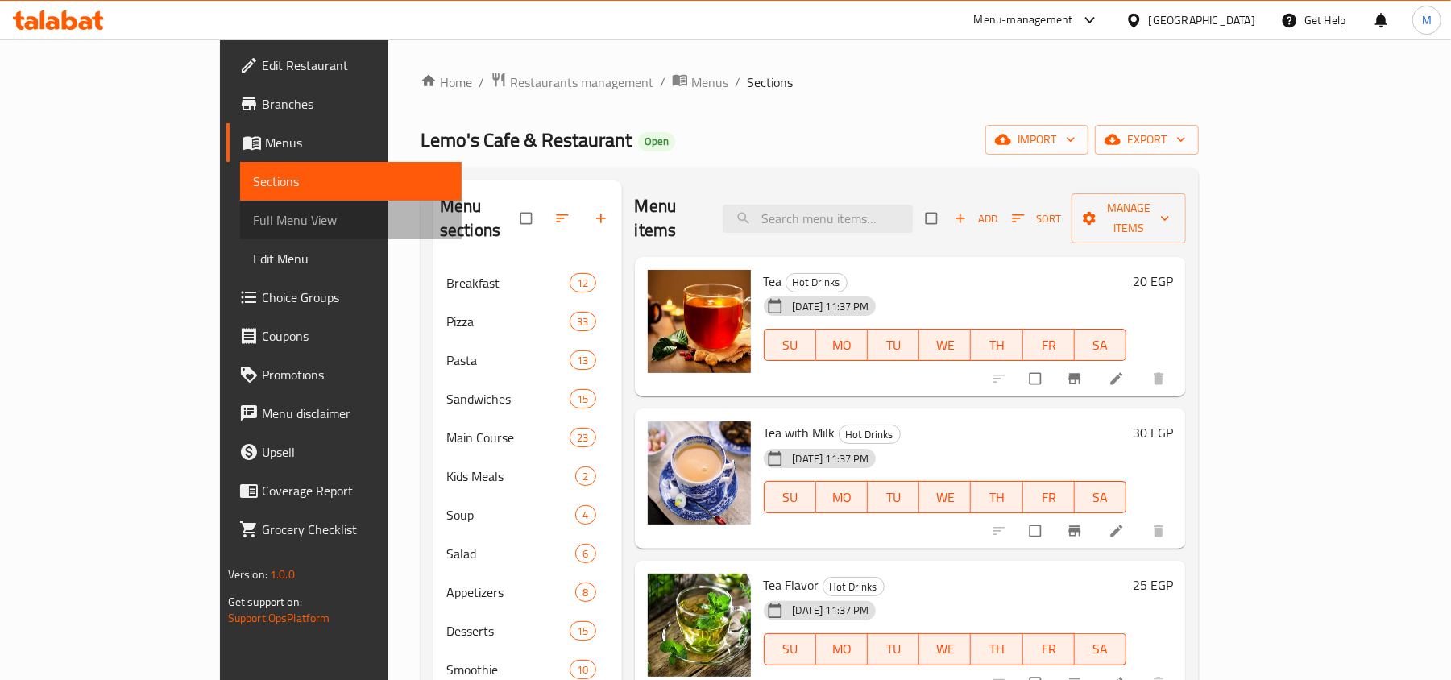
click at [253, 222] on span "Full Menu View" at bounding box center [351, 219] width 197 height 19
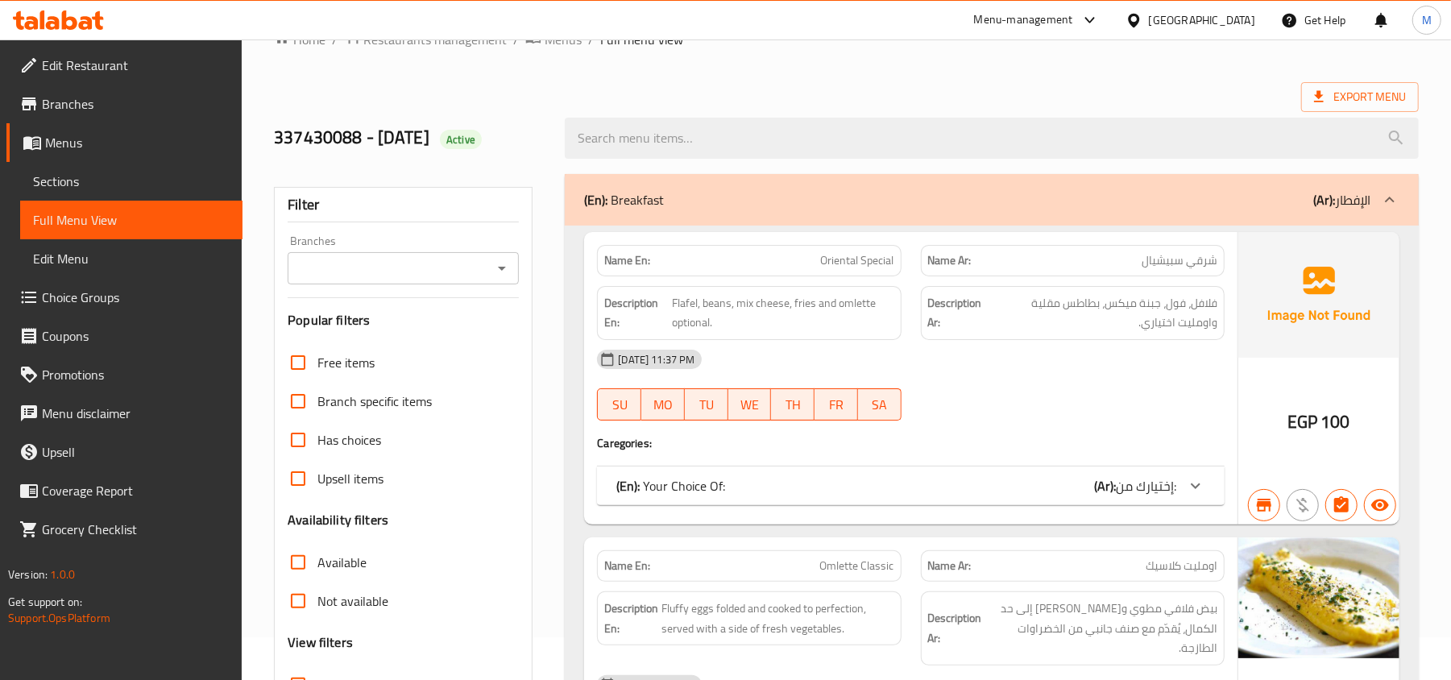
scroll to position [537, 0]
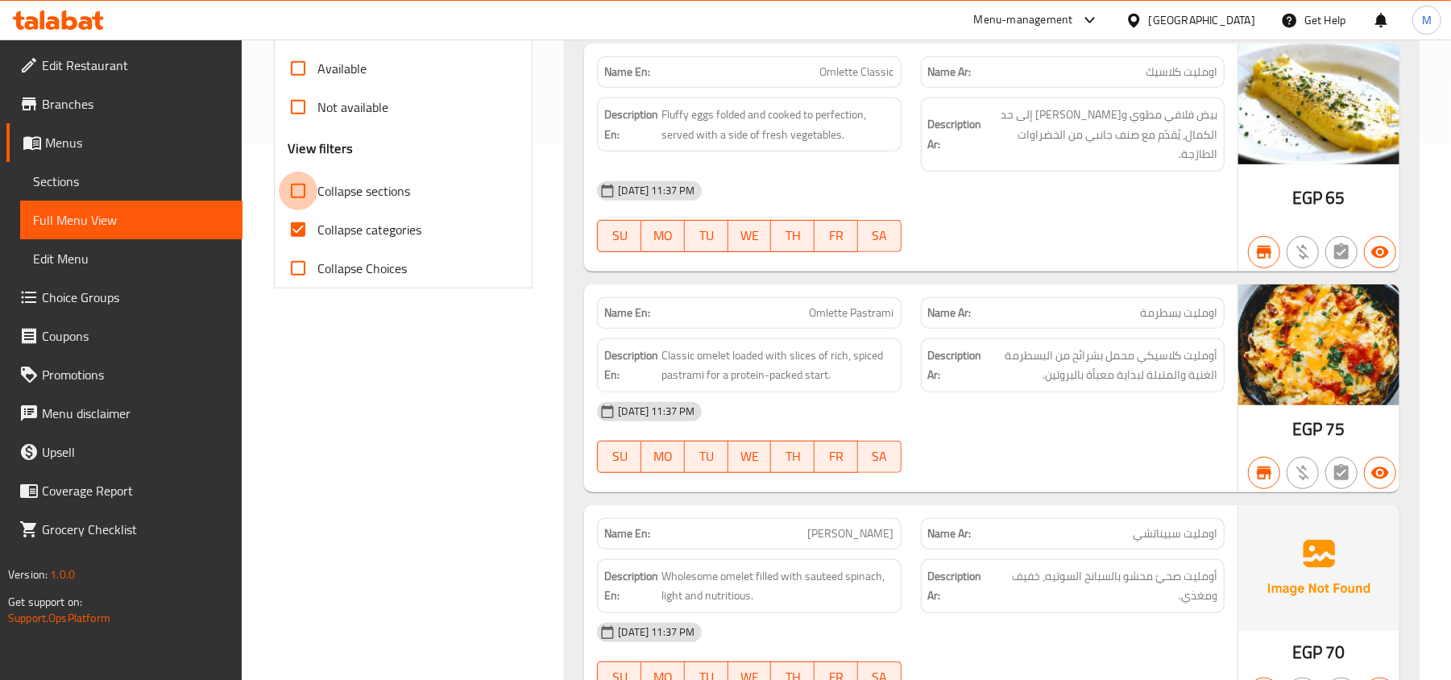
click at [301, 194] on input "Collapse sections" at bounding box center [298, 191] width 39 height 39
checkbox input "true"
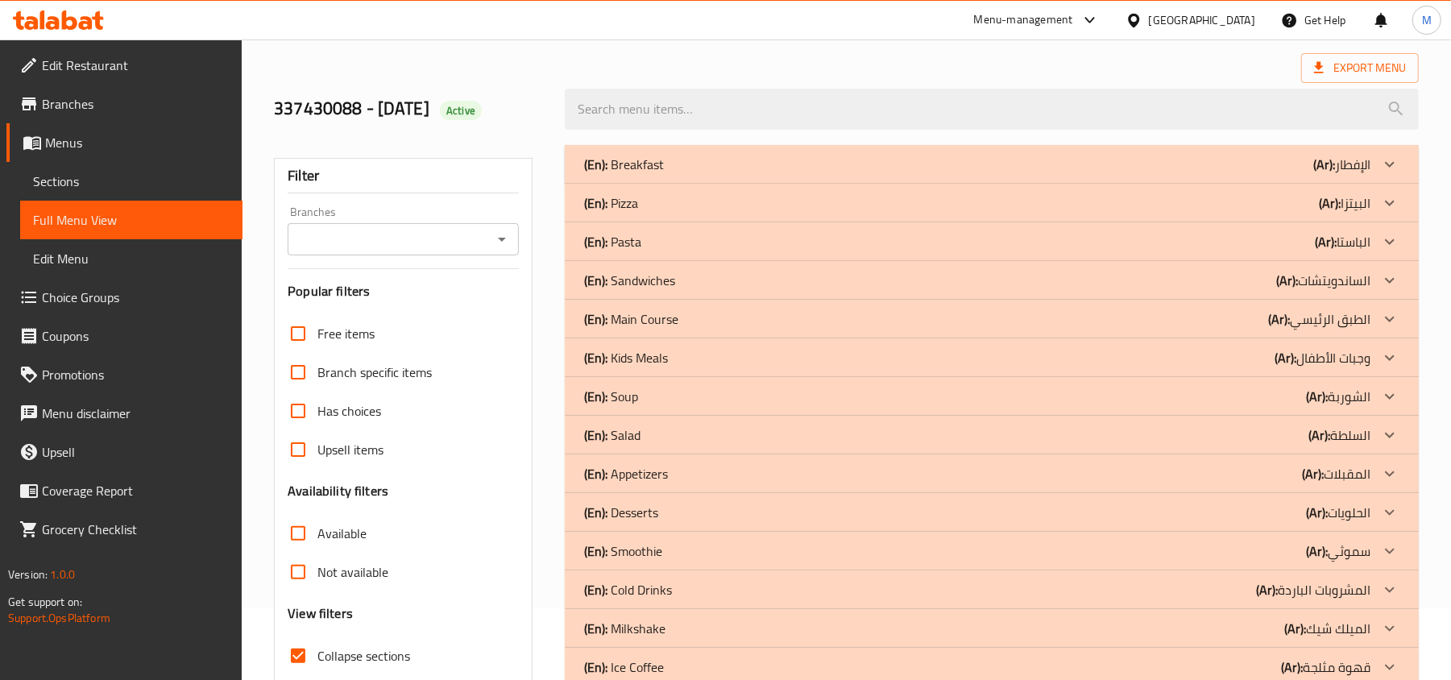
scroll to position [0, 0]
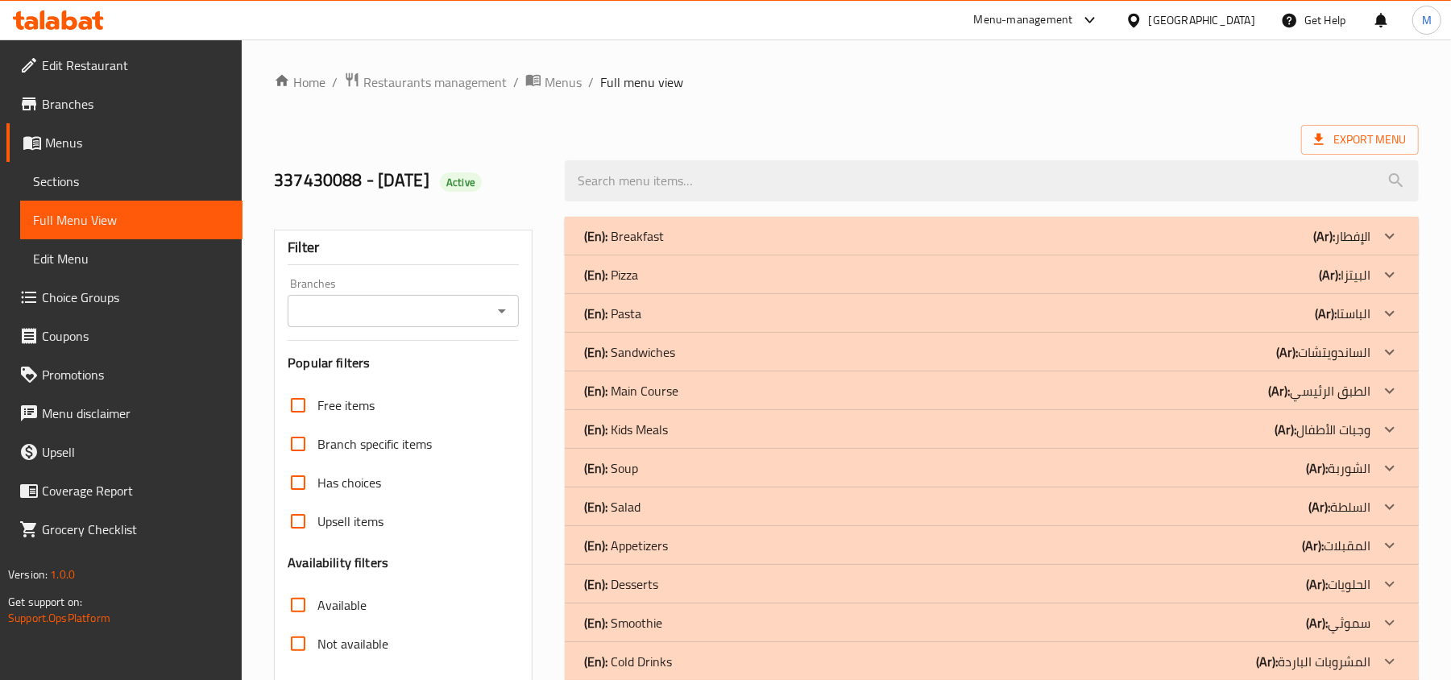
click at [642, 242] on p "(En): Breakfast" at bounding box center [624, 235] width 80 height 19
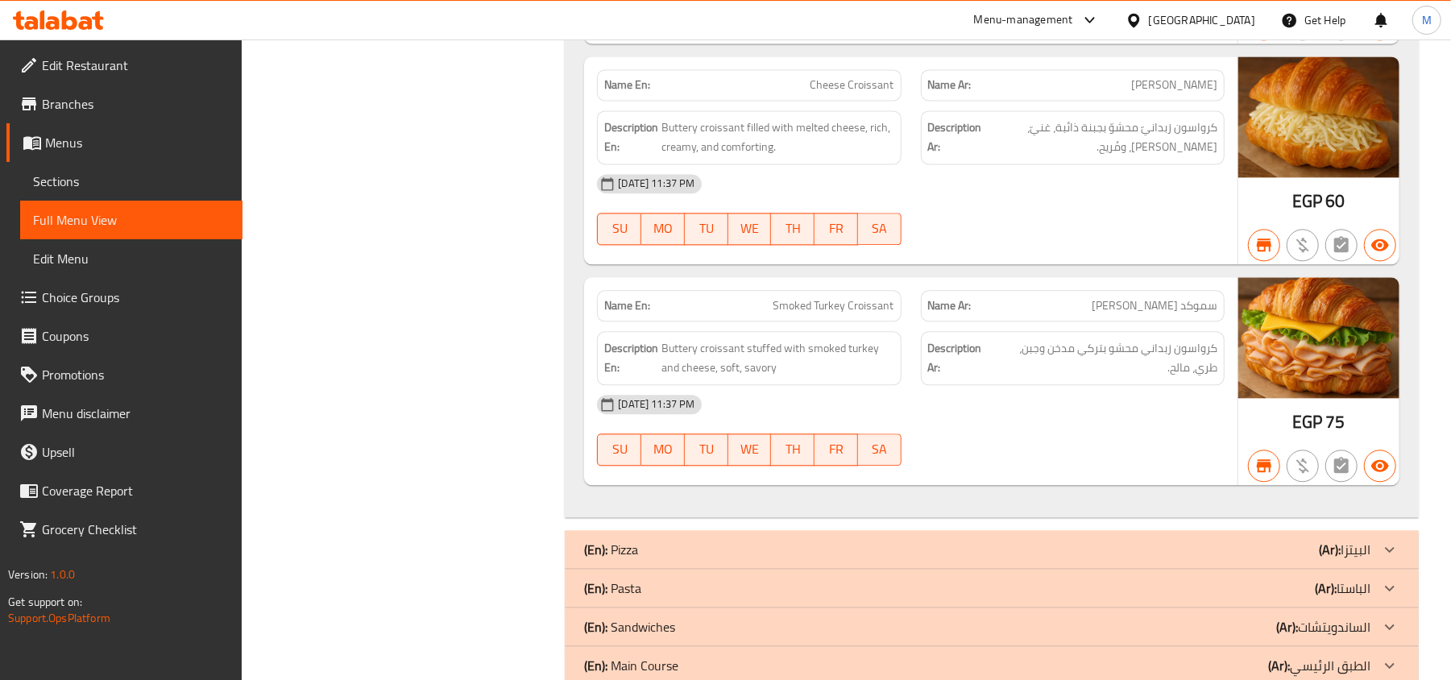
scroll to position [2685, 0]
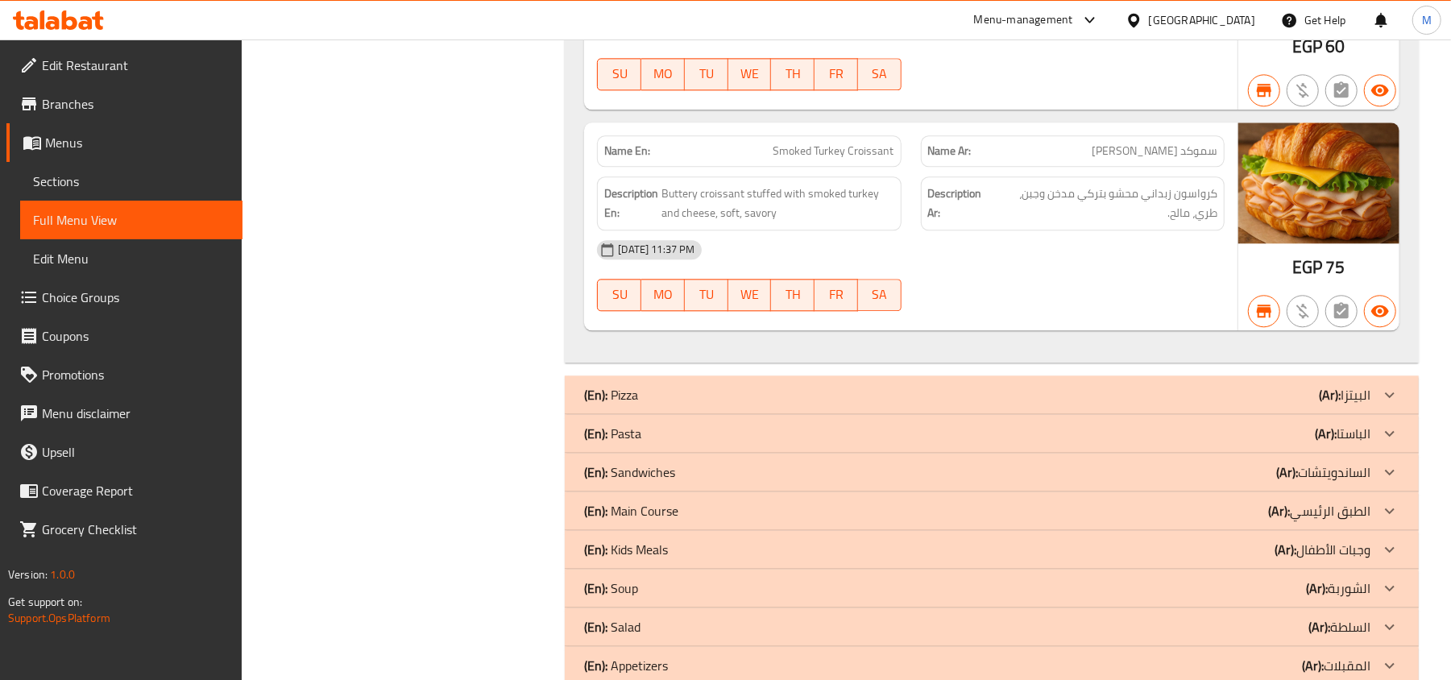
click at [636, 385] on p "(En): Pizza" at bounding box center [611, 394] width 54 height 19
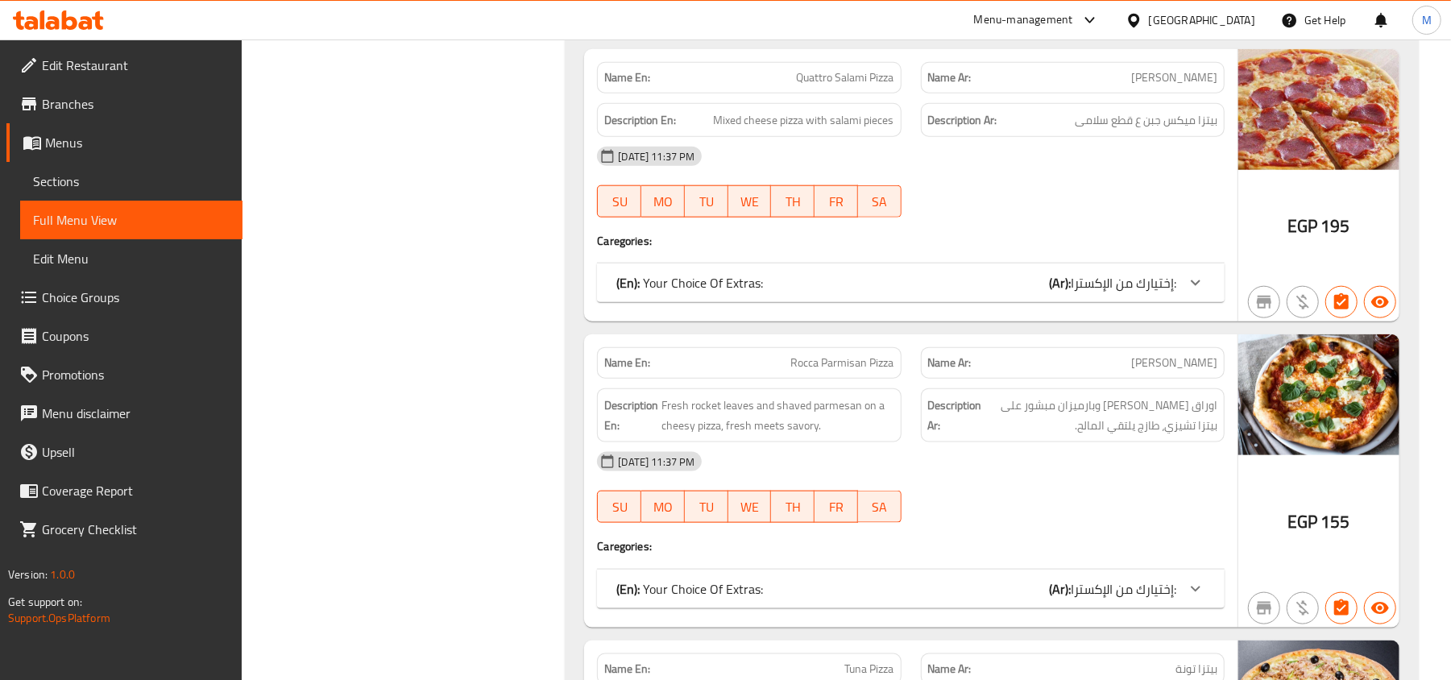
scroll to position [5908, 0]
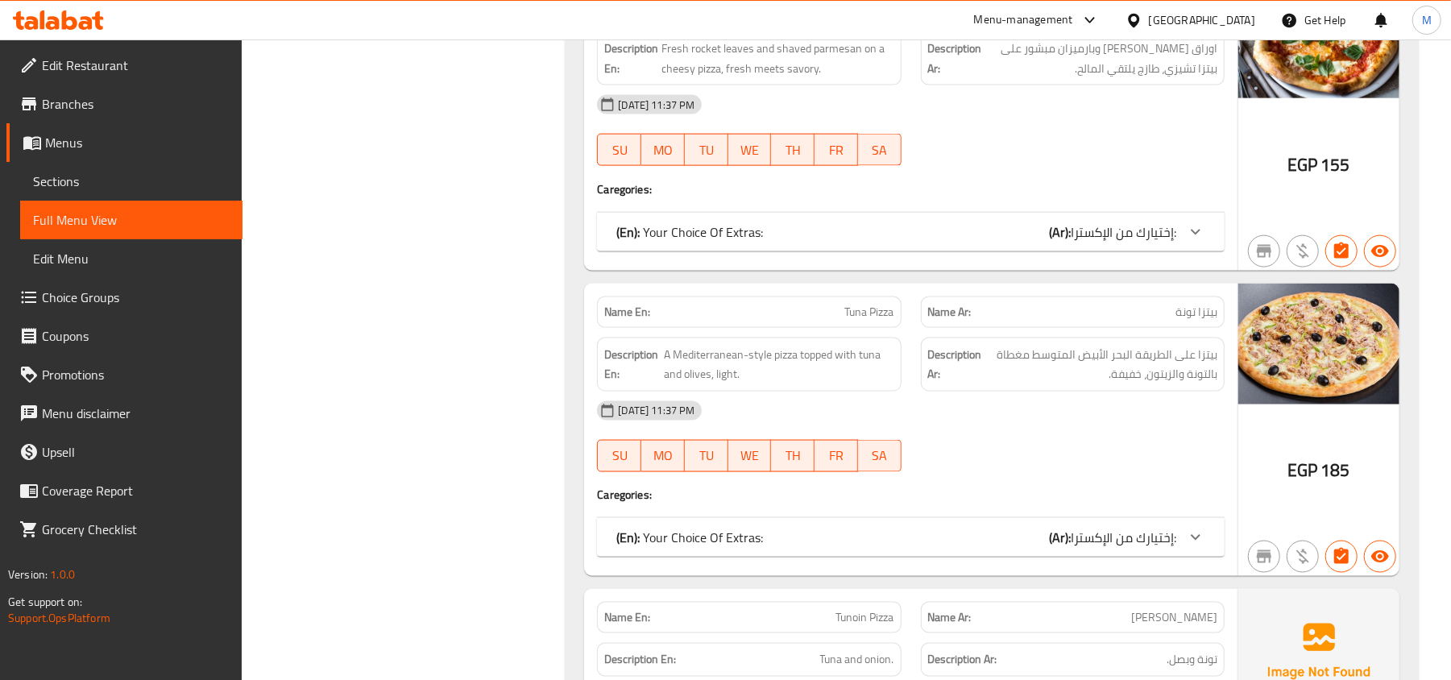
click at [922, 251] on div "(En): Your Choice Of Extras: (Ar): إختيارك من الإكسترا:" at bounding box center [911, 232] width 628 height 39
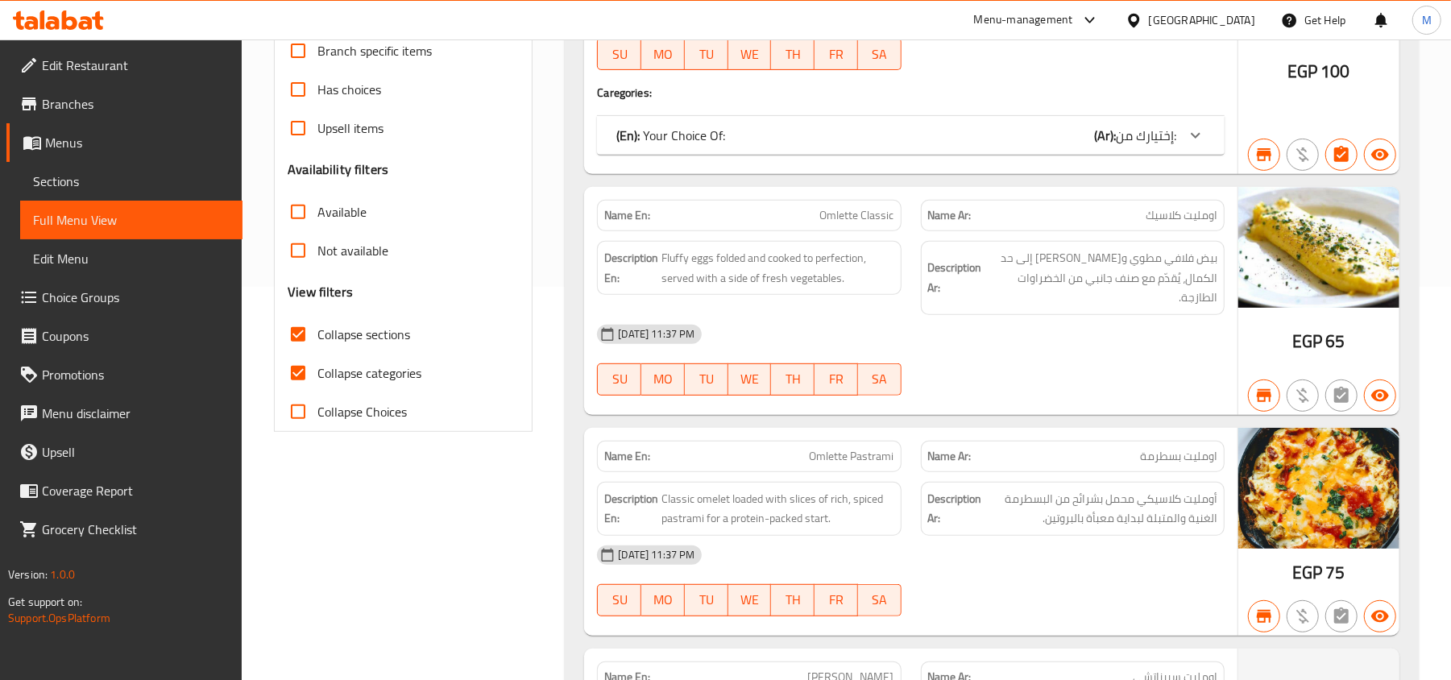
scroll to position [429, 0]
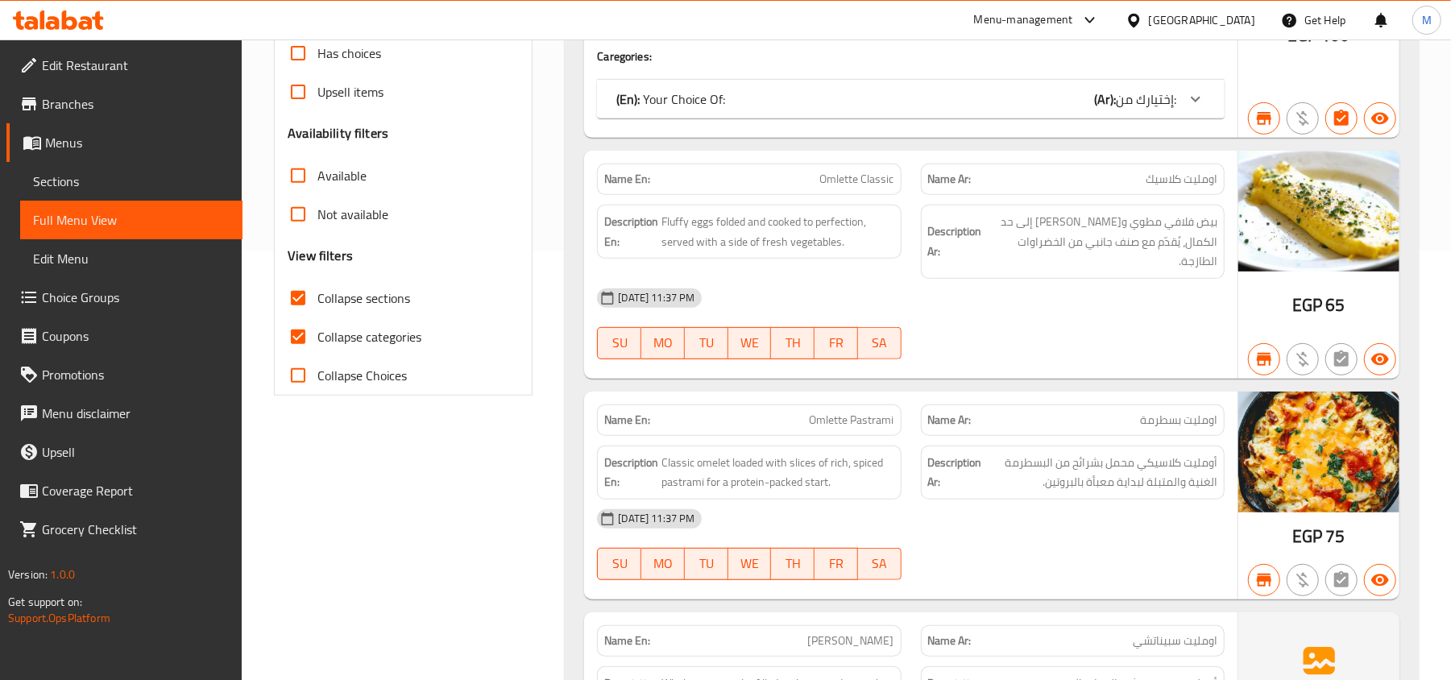
click at [306, 343] on input "Collapse categories" at bounding box center [298, 336] width 39 height 39
checkbox input "false"
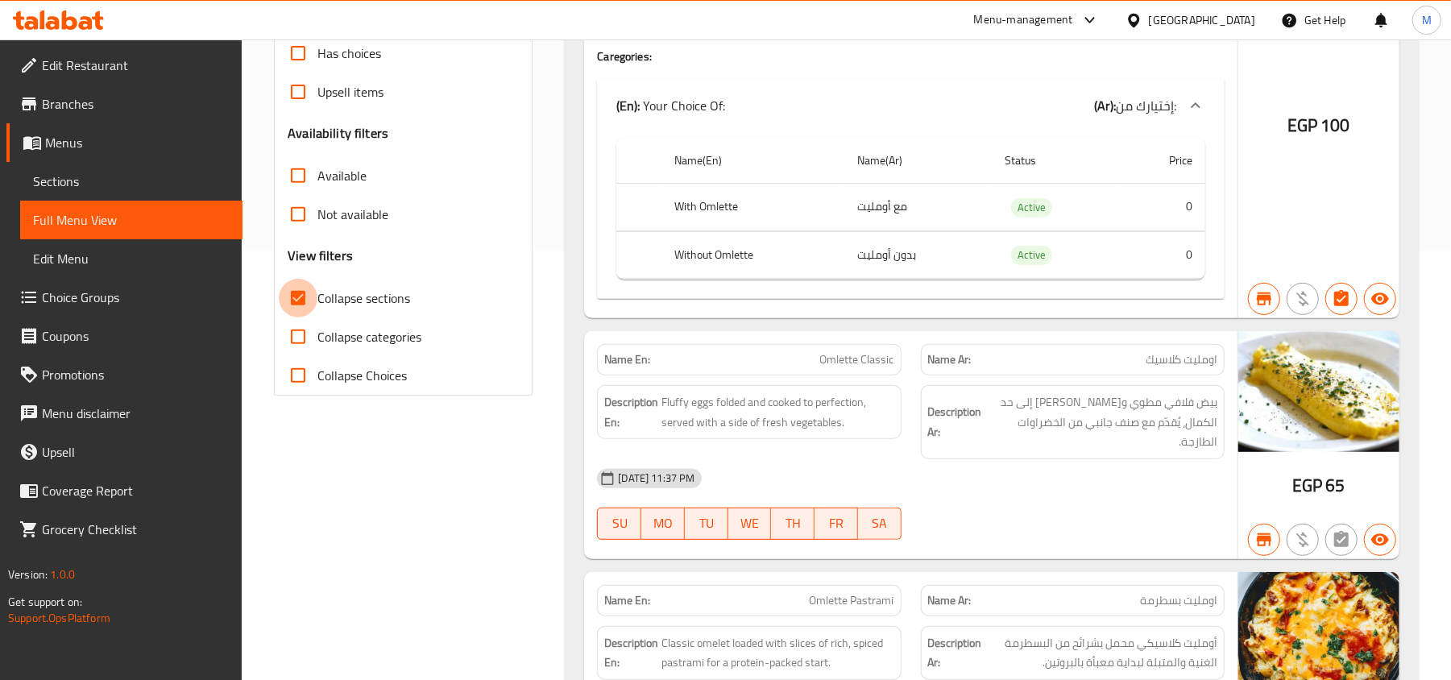
click at [300, 310] on input "Collapse sections" at bounding box center [298, 298] width 39 height 39
checkbox input "false"
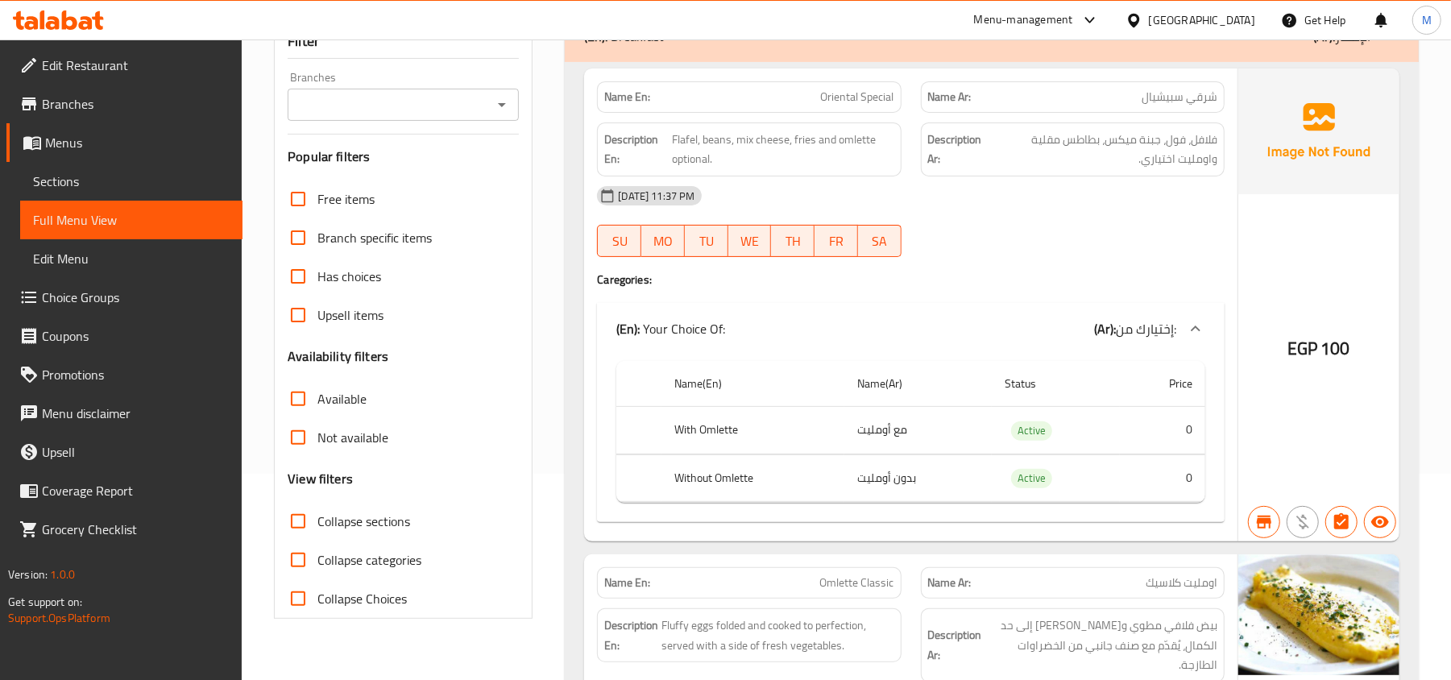
scroll to position [214, 0]
